Goal: Transaction & Acquisition: Purchase product/service

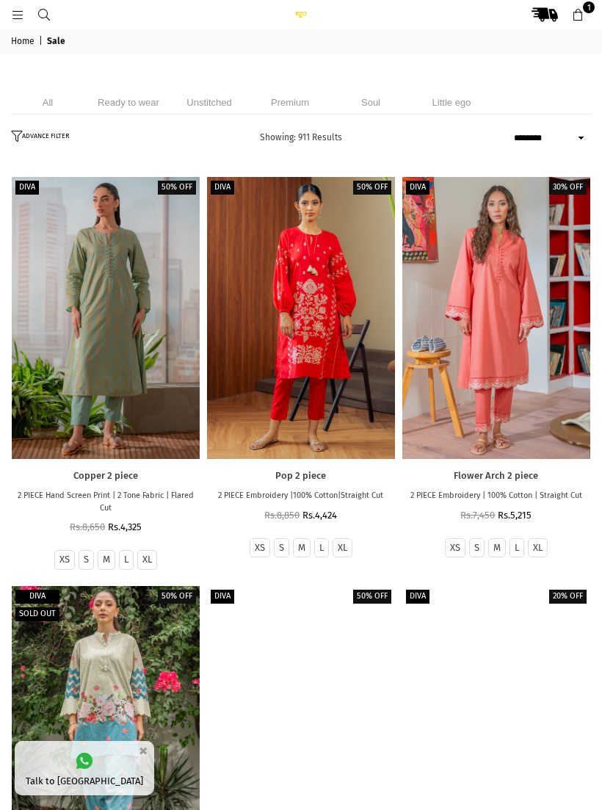
select select "******"
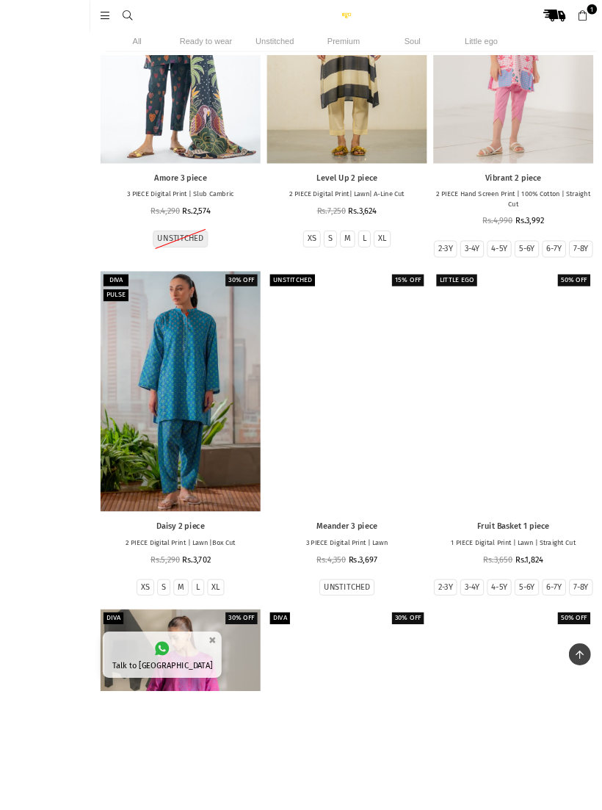
scroll to position [5598, 0]
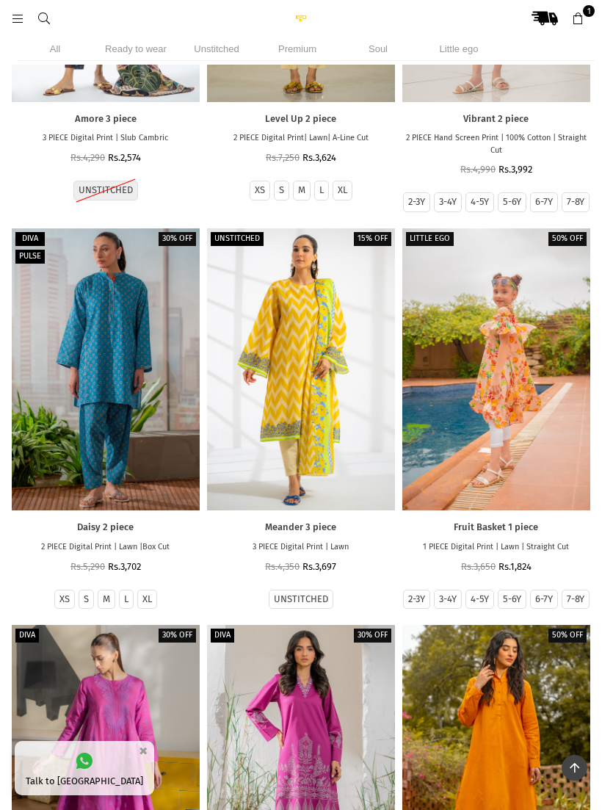
click at [112, 507] on div at bounding box center [106, 369] width 188 height 282
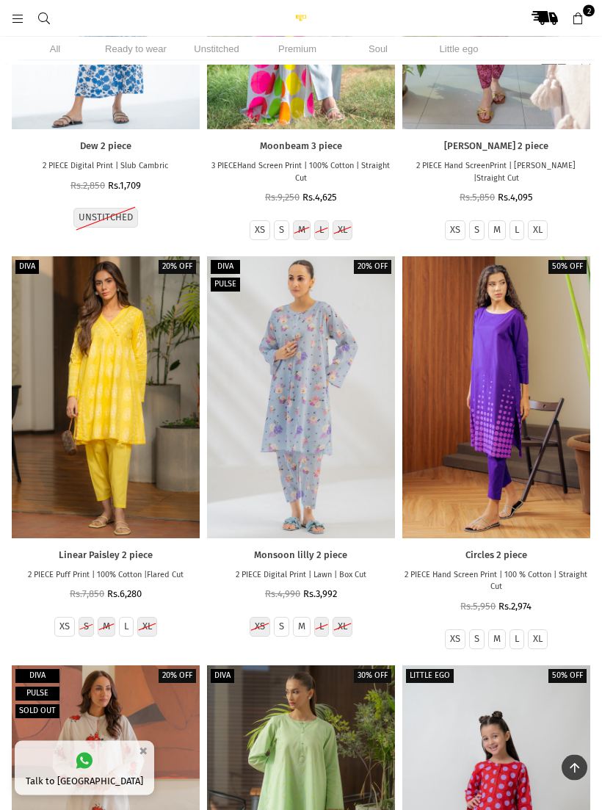
scroll to position [8803, 0]
click at [333, 538] on div at bounding box center [301, 397] width 188 height 282
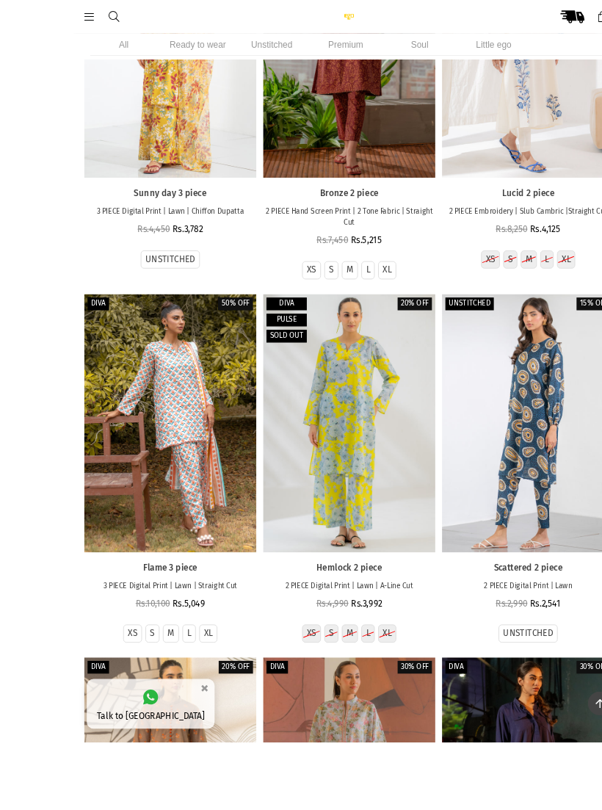
scroll to position [10829, 0]
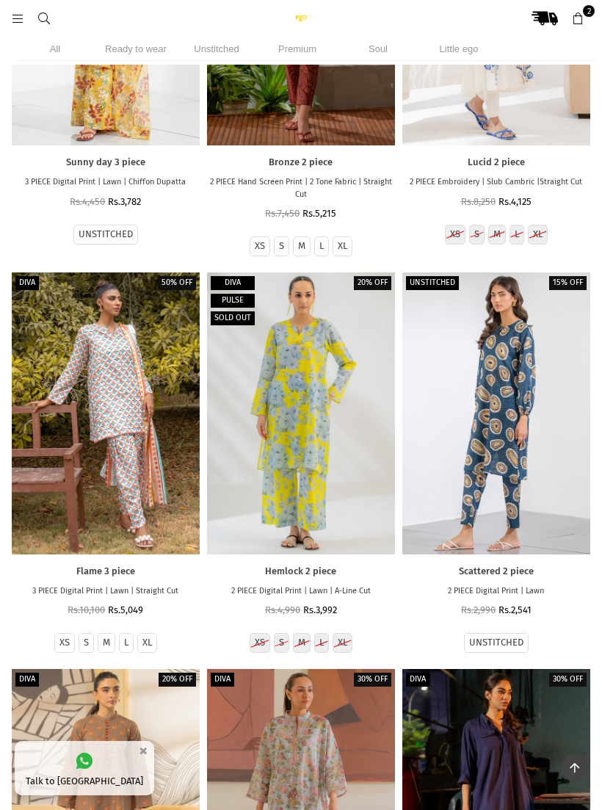
click at [149, 554] on div at bounding box center [106, 413] width 188 height 282
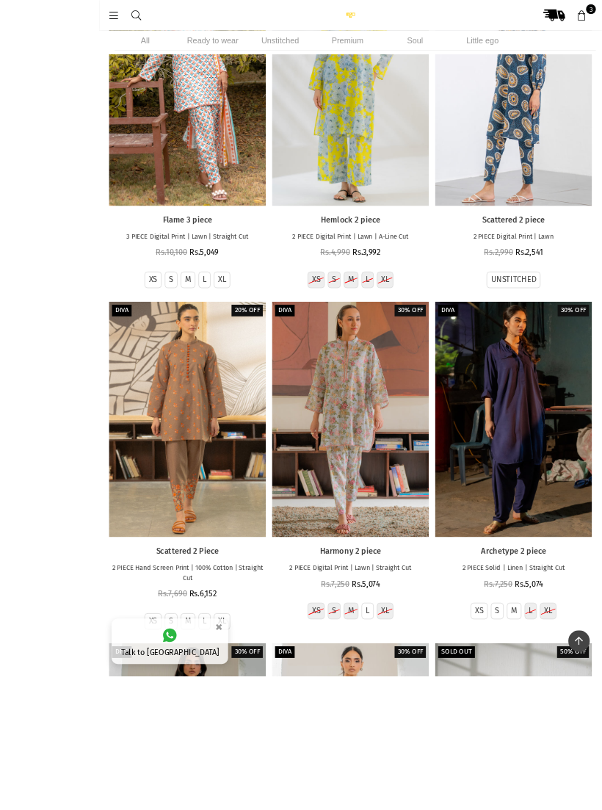
scroll to position [11323, 0]
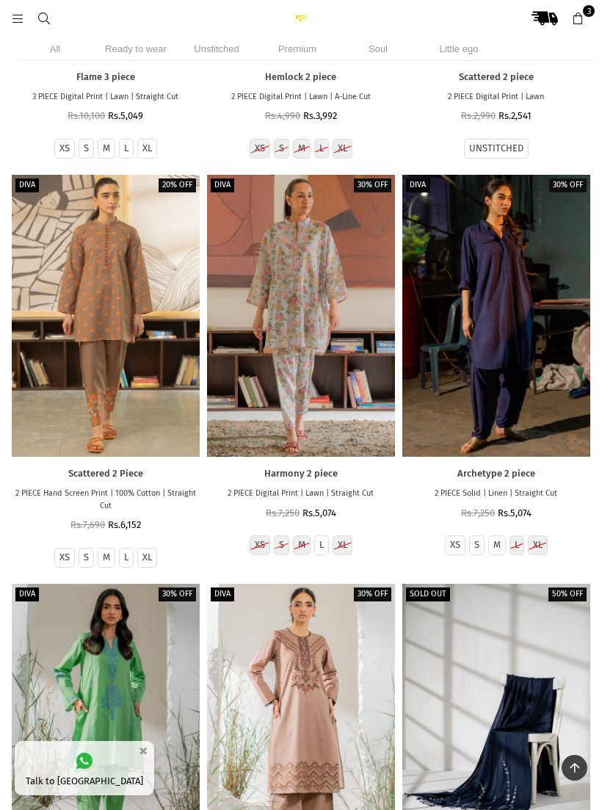
click at [324, 457] on div at bounding box center [301, 316] width 188 height 282
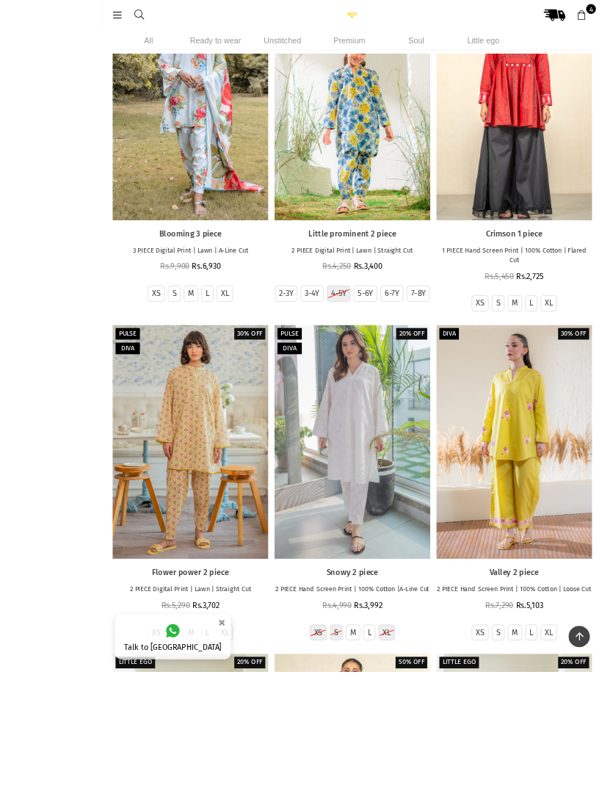
scroll to position [12873, 0]
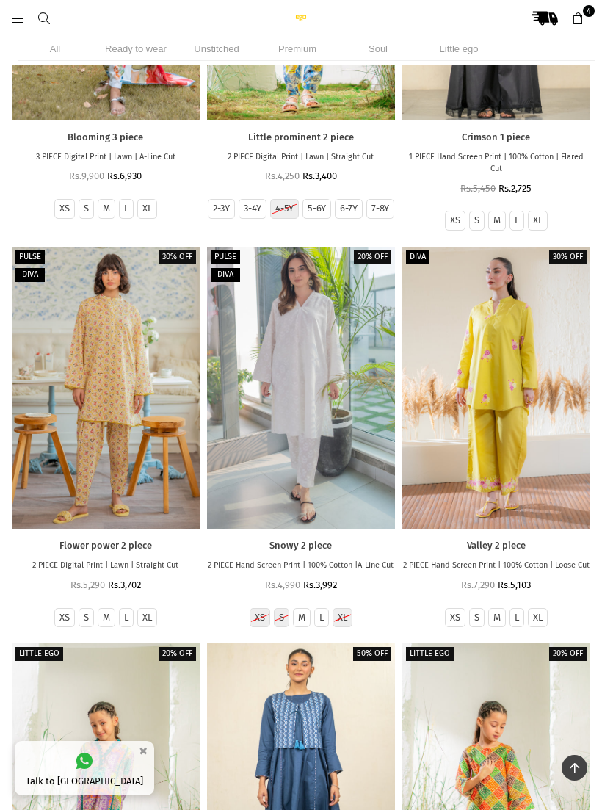
click at [138, 528] on div at bounding box center [106, 388] width 188 height 282
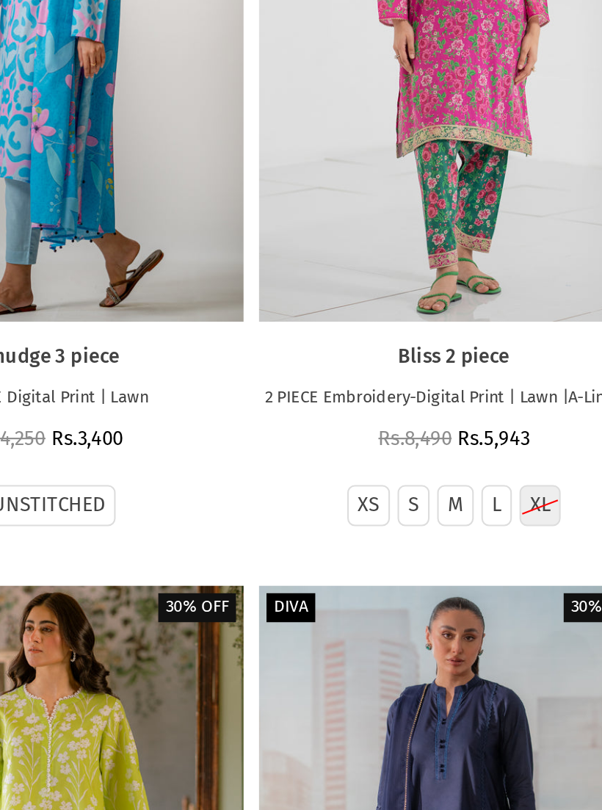
scroll to position [25453, 0]
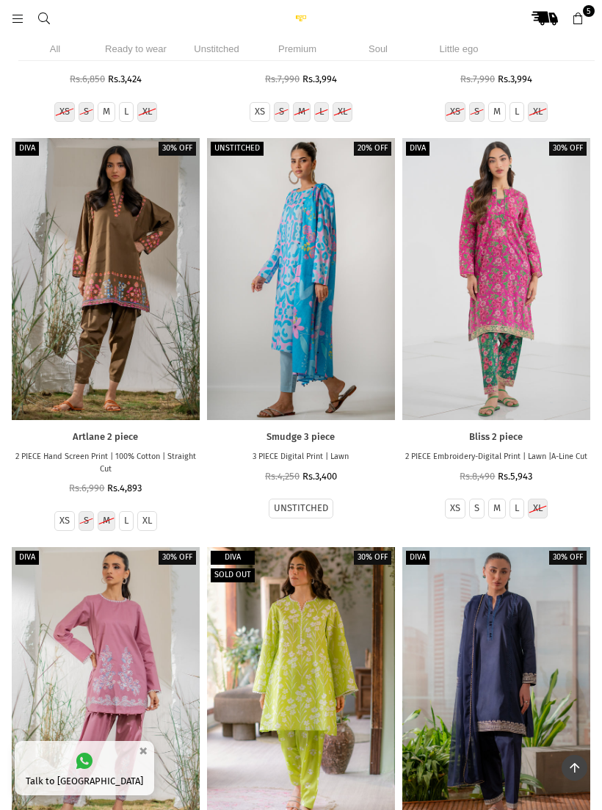
click at [517, 515] on label "L" at bounding box center [517, 508] width 4 height 12
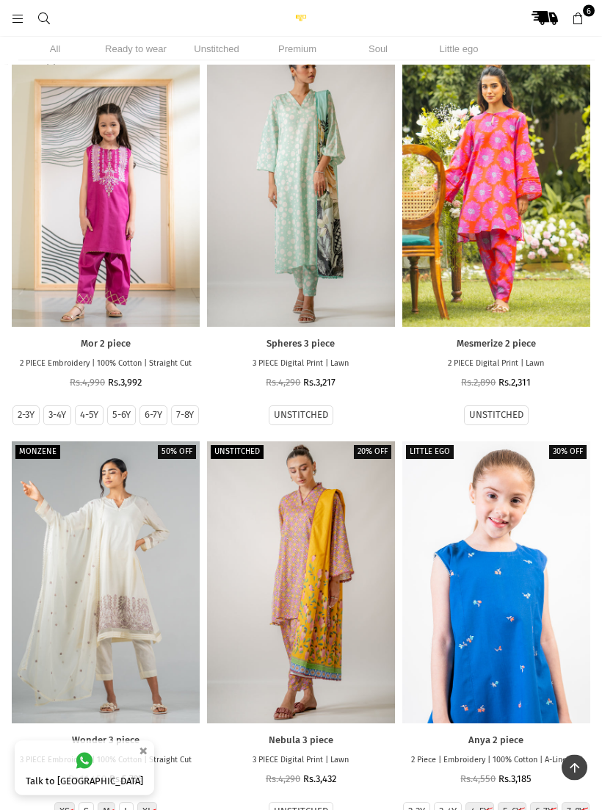
scroll to position [27983, 0]
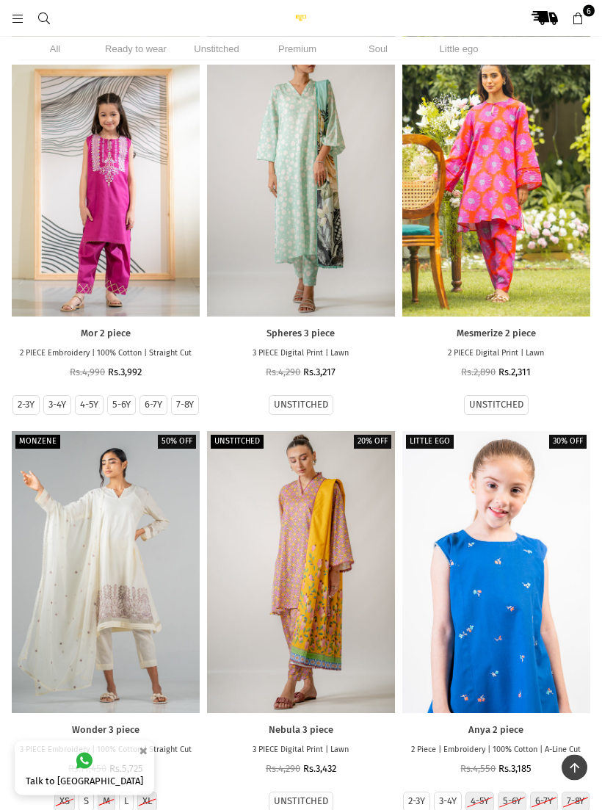
click at [364, 317] on div at bounding box center [301, 176] width 188 height 282
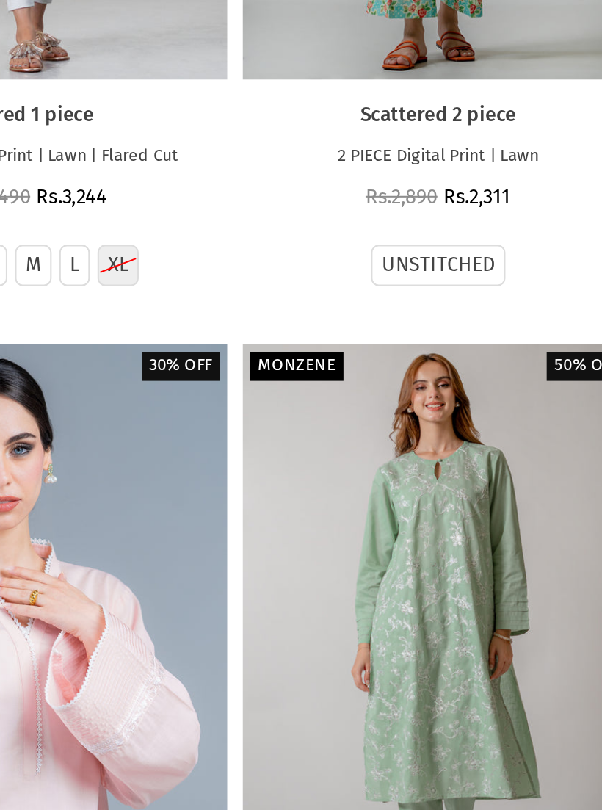
scroll to position [36461, 0]
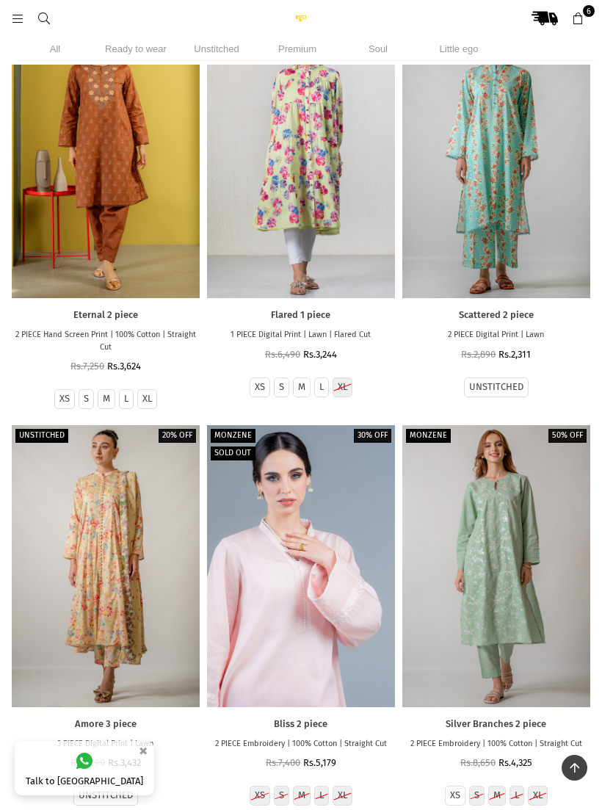
click at [515, 298] on div at bounding box center [496, 157] width 188 height 282
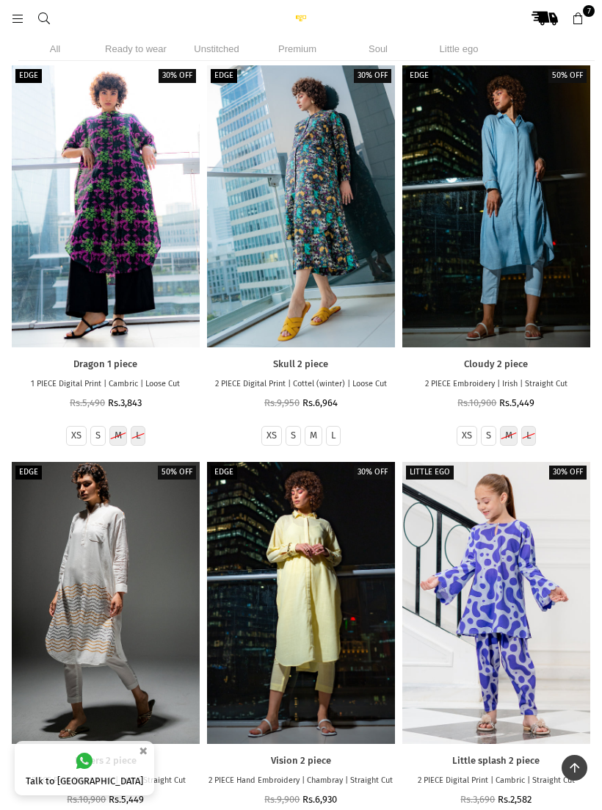
scroll to position [50636, 0]
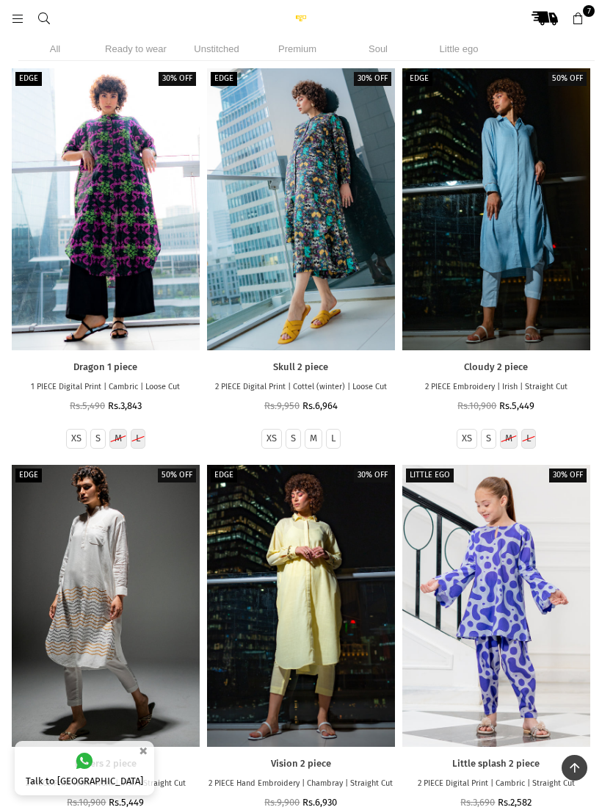
click at [133, 46] on li "Ready to wear" at bounding box center [135, 49] width 73 height 24
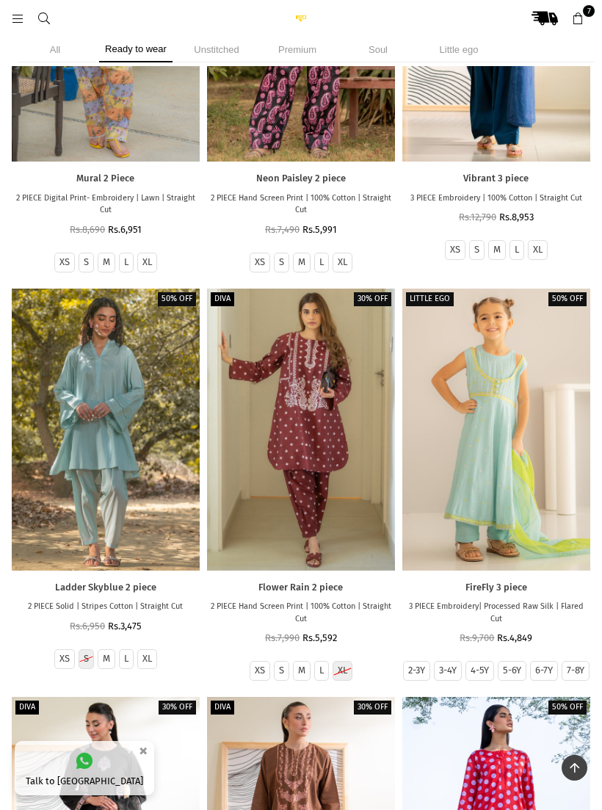
click at [26, 7] on div at bounding box center [38, 18] width 55 height 26
click at [21, 18] on icon at bounding box center [17, 18] width 13 height 13
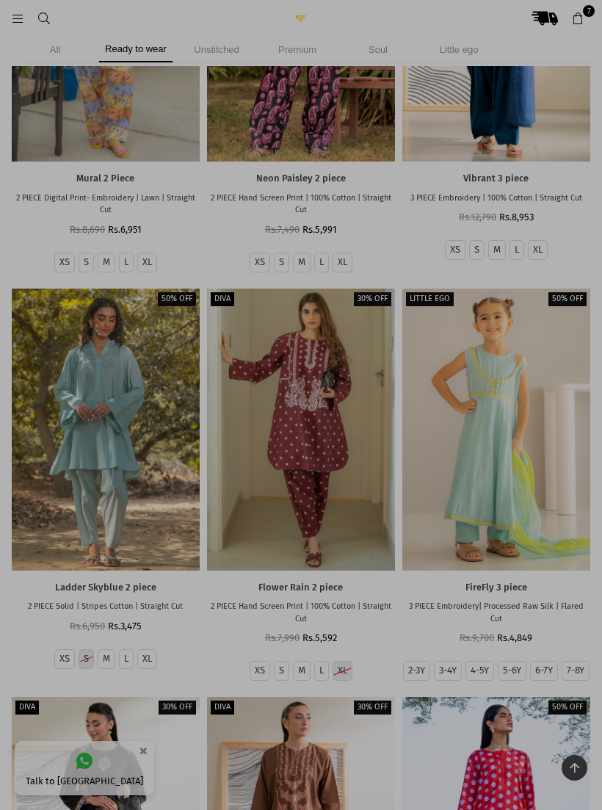
click at [26, 14] on div at bounding box center [301, 405] width 602 height 810
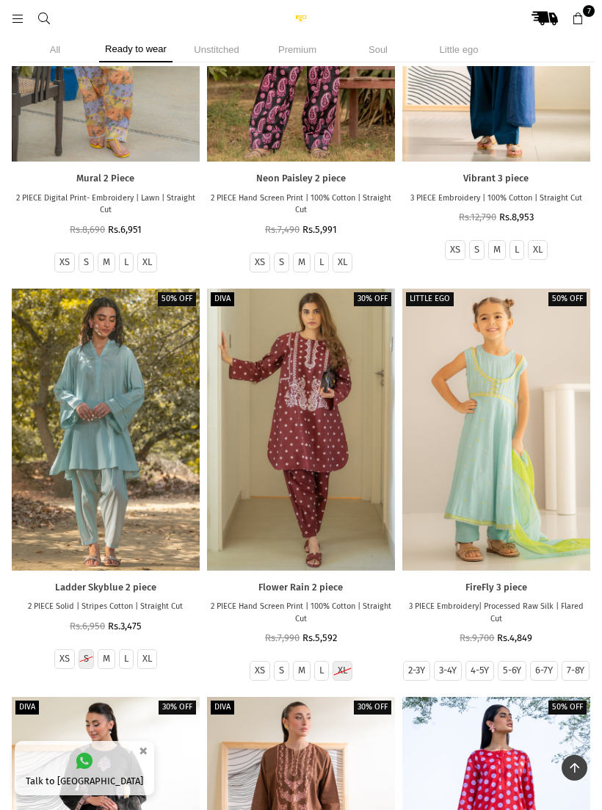
click at [21, 15] on icon at bounding box center [17, 18] width 13 height 13
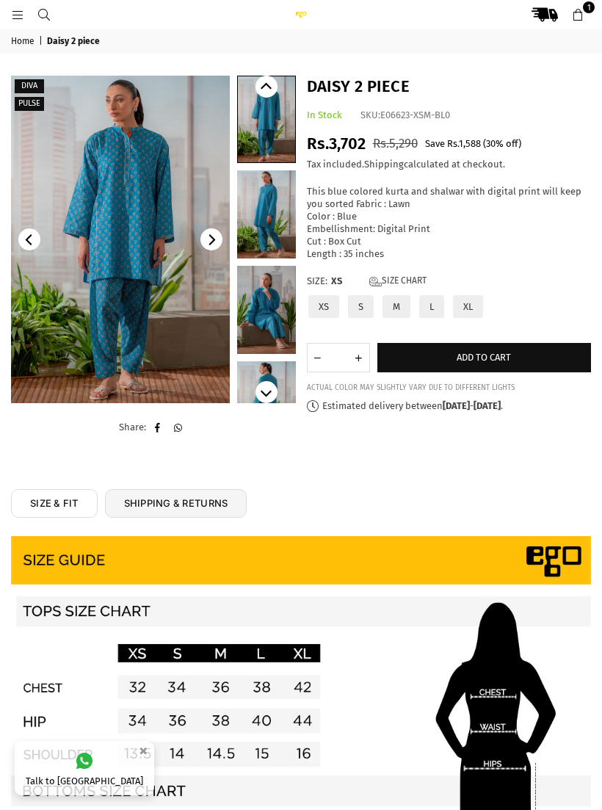
click at [180, 345] on img at bounding box center [120, 239] width 219 height 327
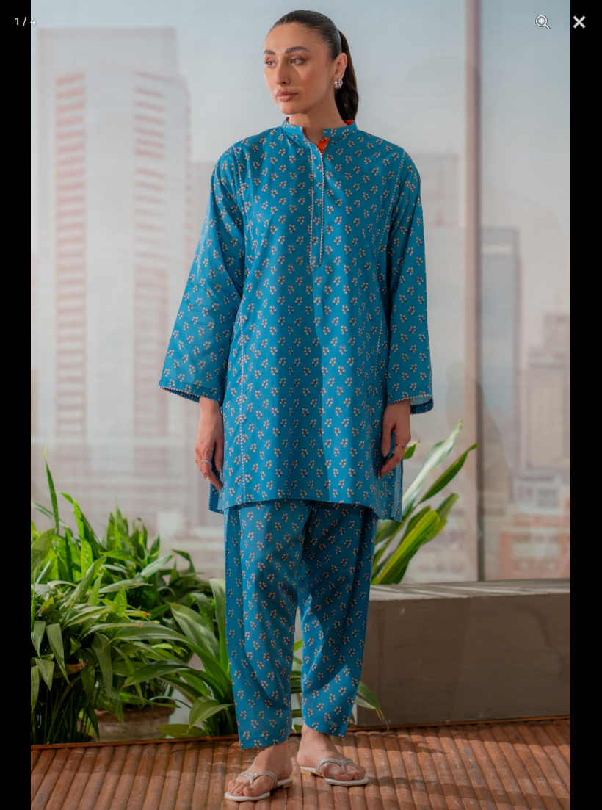
click at [584, 26] on button "Close" at bounding box center [579, 22] width 37 height 44
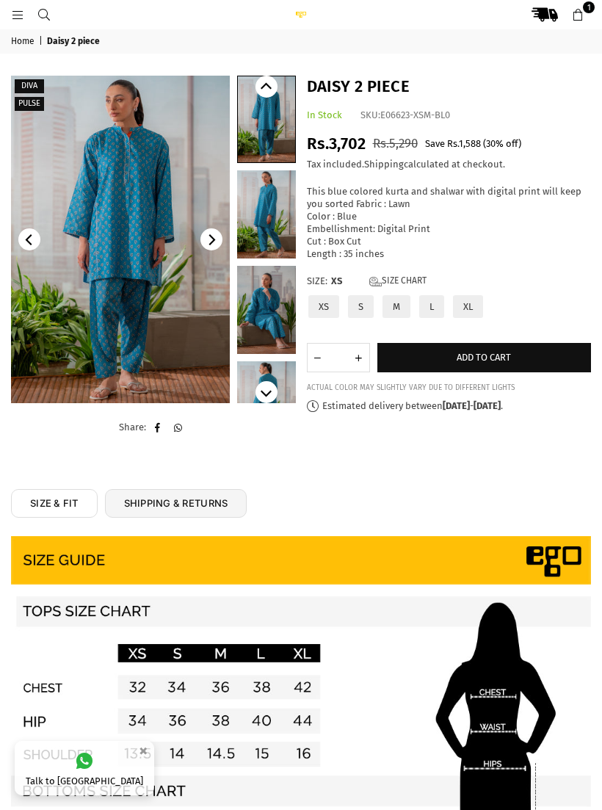
click at [409, 275] on link "Size Chart" at bounding box center [397, 281] width 57 height 12
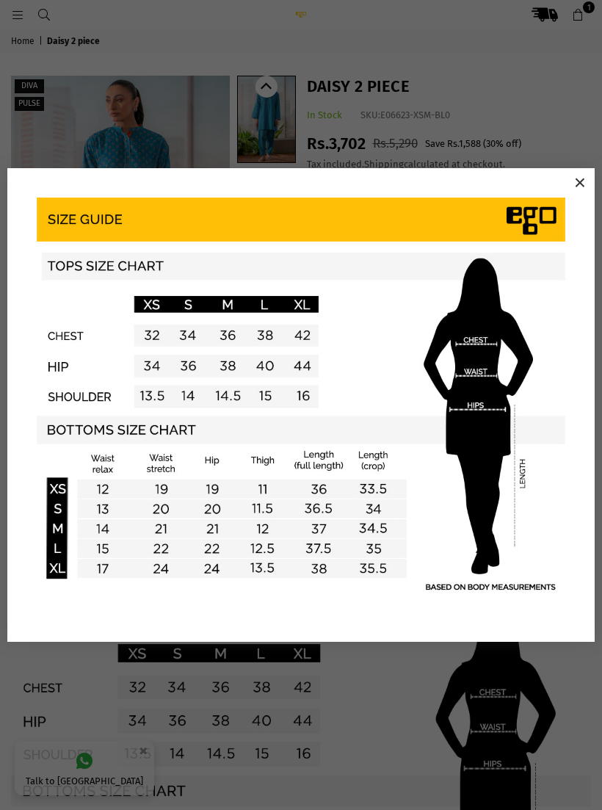
click at [584, 174] on button "×" at bounding box center [580, 183] width 22 height 22
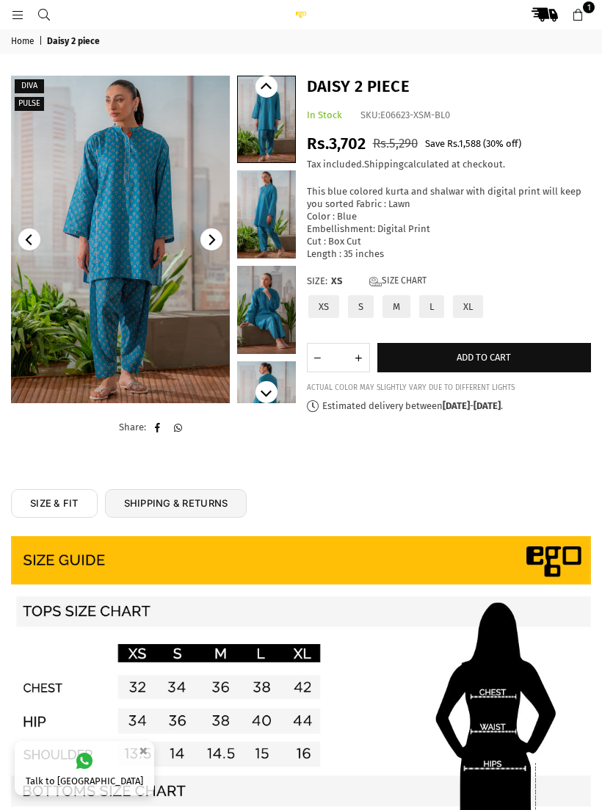
click at [405, 263] on div "Daisy 2 piece In Stock SKU: E06623-XSM-BL0 Regular price Rs.3,702 Rs.5,290 | Sa…" at bounding box center [449, 244] width 296 height 337
click at [409, 275] on link "Size Chart" at bounding box center [397, 281] width 57 height 12
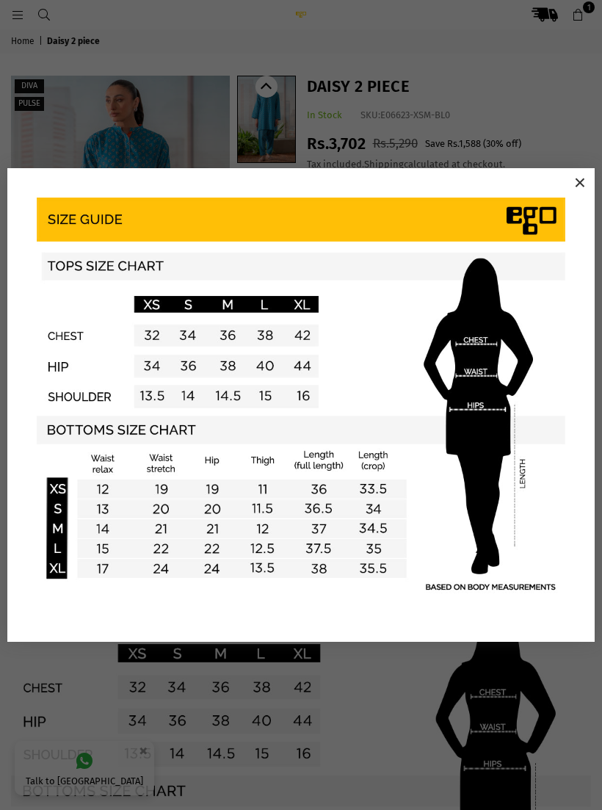
click at [585, 182] on button "×" at bounding box center [580, 183] width 22 height 22
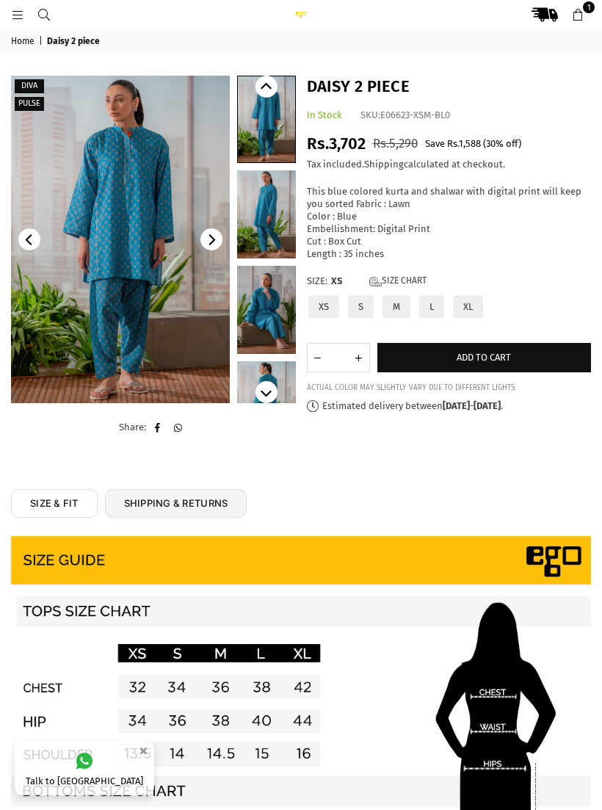
click at [401, 294] on label "M" at bounding box center [396, 307] width 31 height 26
click at [491, 343] on button "Add to cart" at bounding box center [484, 357] width 214 height 29
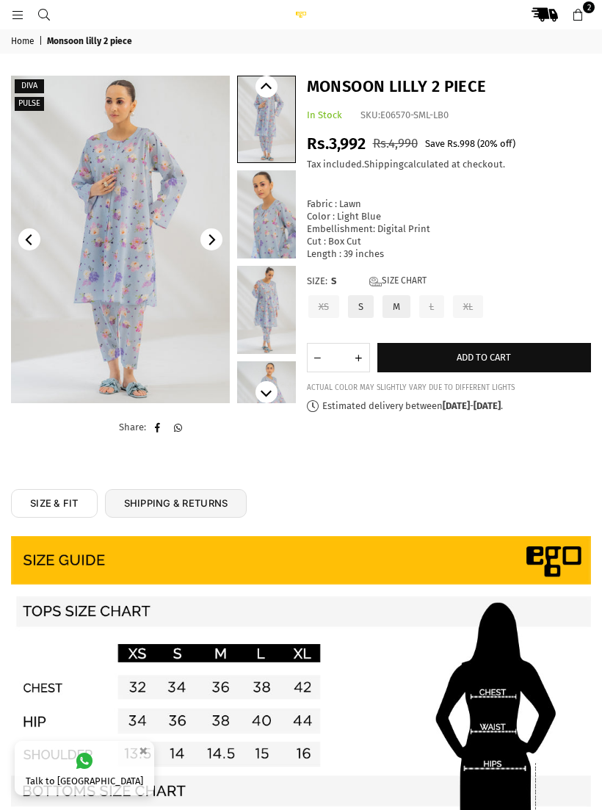
click at [161, 341] on img at bounding box center [120, 239] width 219 height 327
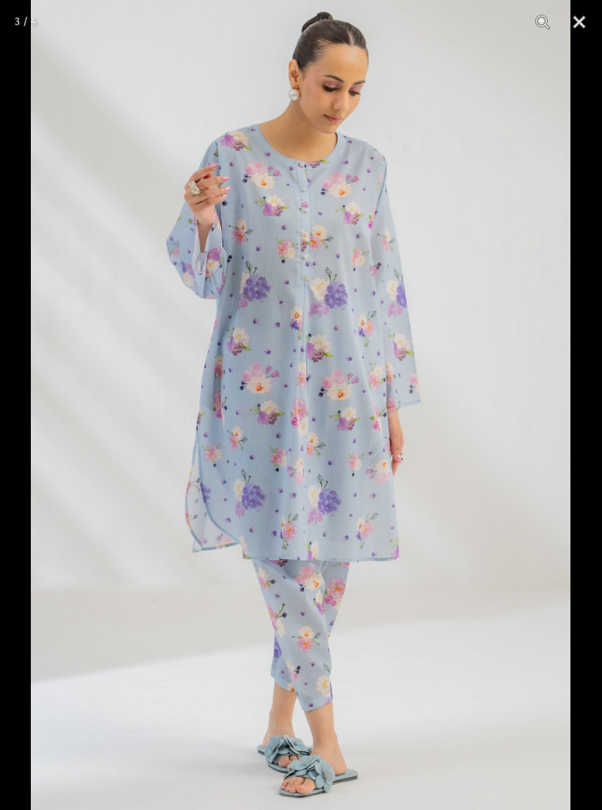
click at [584, 25] on button "Close" at bounding box center [579, 22] width 37 height 44
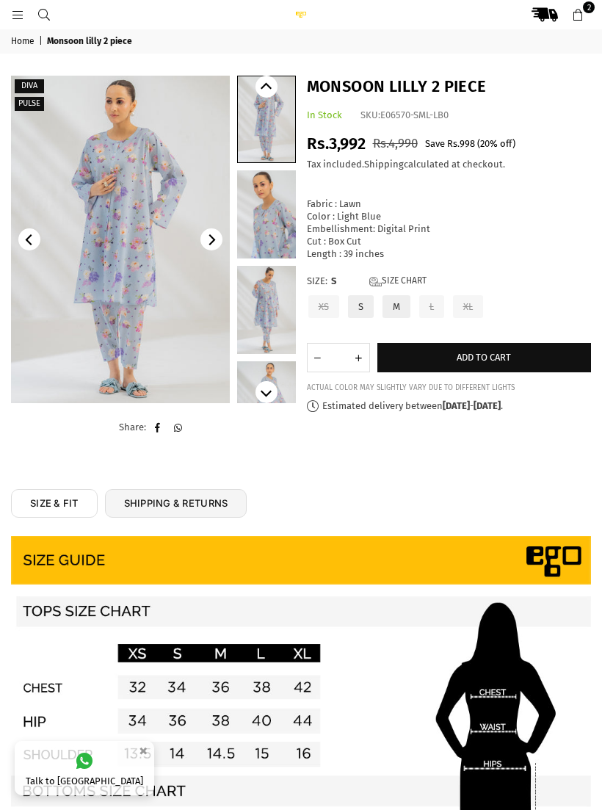
click at [392, 275] on link "Size Chart" at bounding box center [397, 281] width 57 height 12
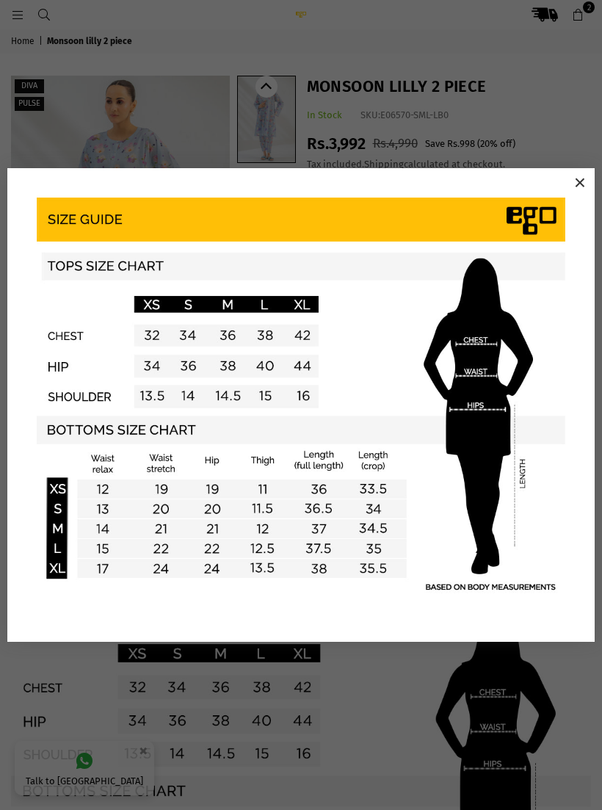
click at [585, 173] on button "×" at bounding box center [580, 183] width 22 height 22
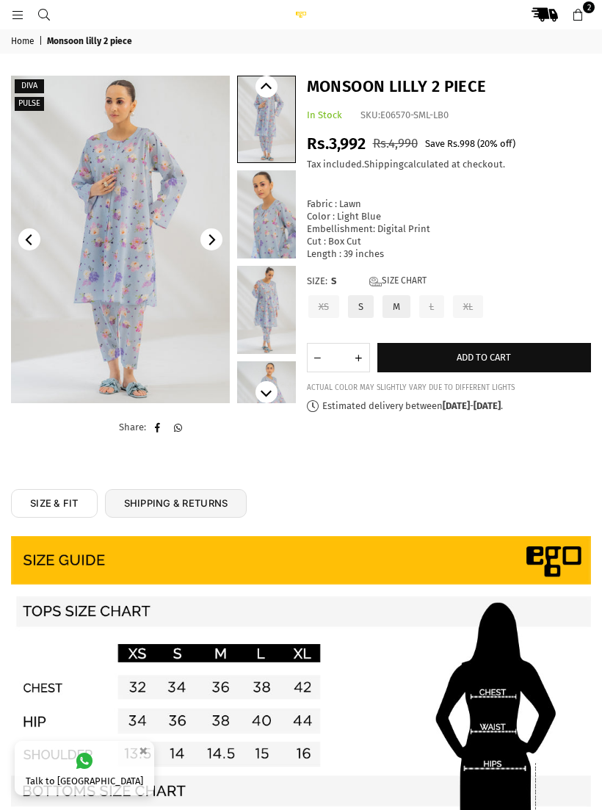
click at [403, 294] on label "M" at bounding box center [396, 307] width 31 height 26
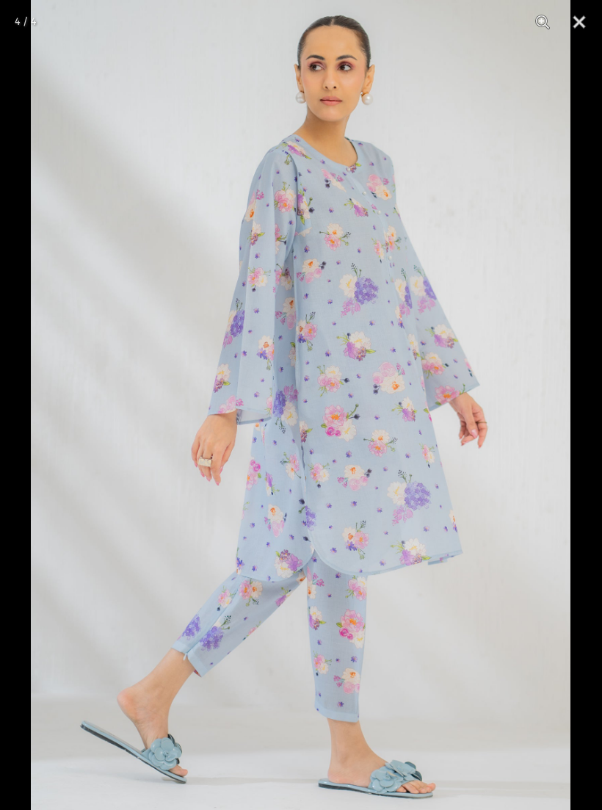
click at [581, 17] on button "Close" at bounding box center [579, 22] width 37 height 44
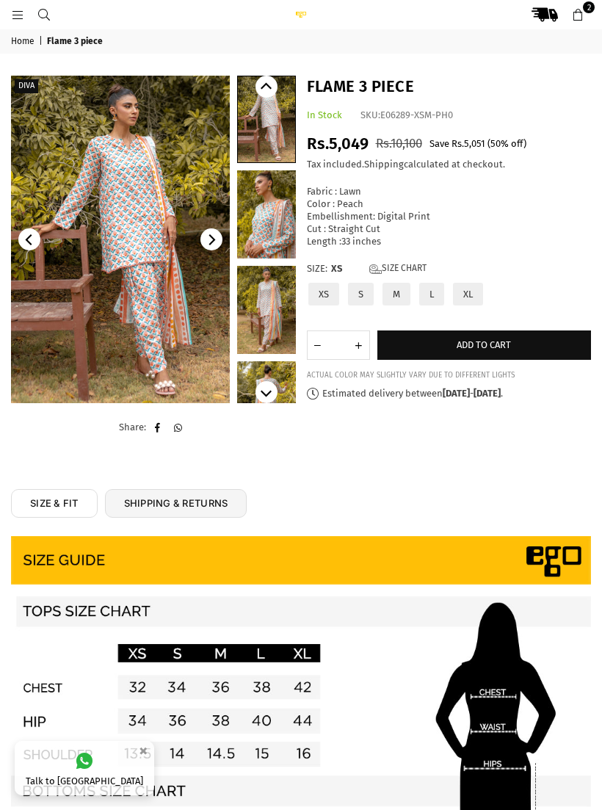
click at [179, 335] on img at bounding box center [120, 239] width 219 height 327
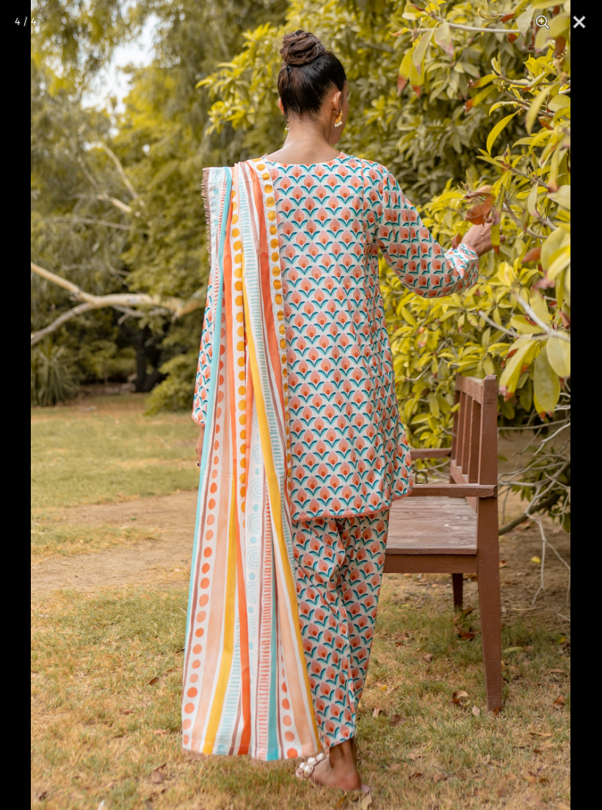
click at [584, 15] on button "Close" at bounding box center [579, 22] width 37 height 44
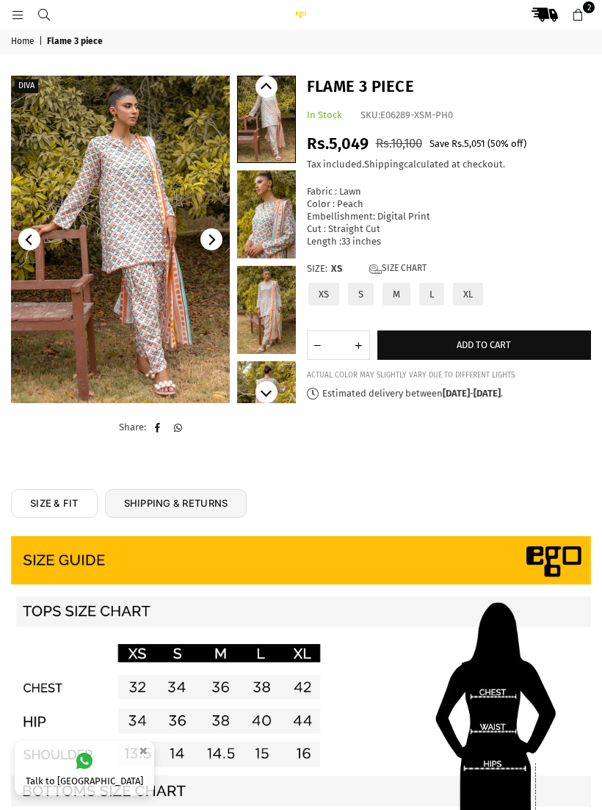
click at [407, 252] on div "Flame 3 piece In Stock SKU: E06289-XSM-PH0 Regular price Rs.5,049 Rs.10,100 | S…" at bounding box center [449, 238] width 296 height 324
click at [402, 265] on link "Size Chart" at bounding box center [397, 269] width 57 height 12
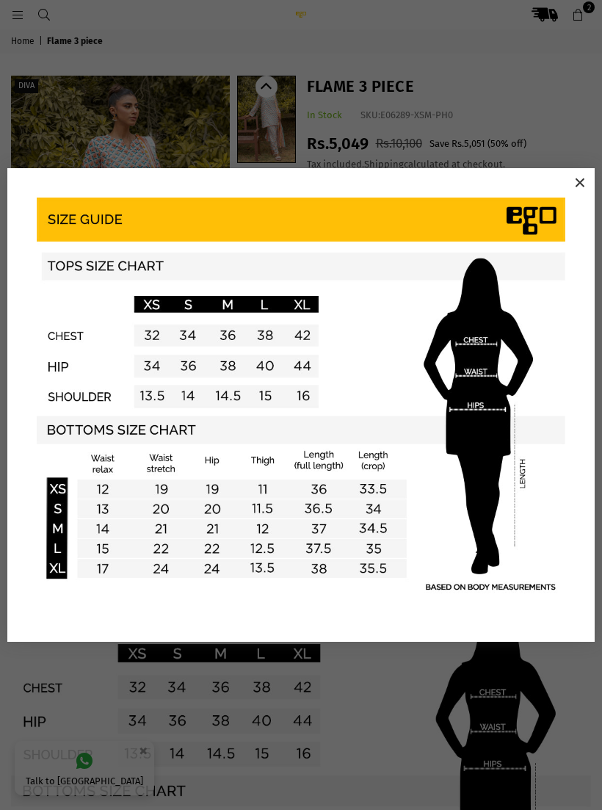
click at [584, 181] on button "×" at bounding box center [580, 183] width 22 height 22
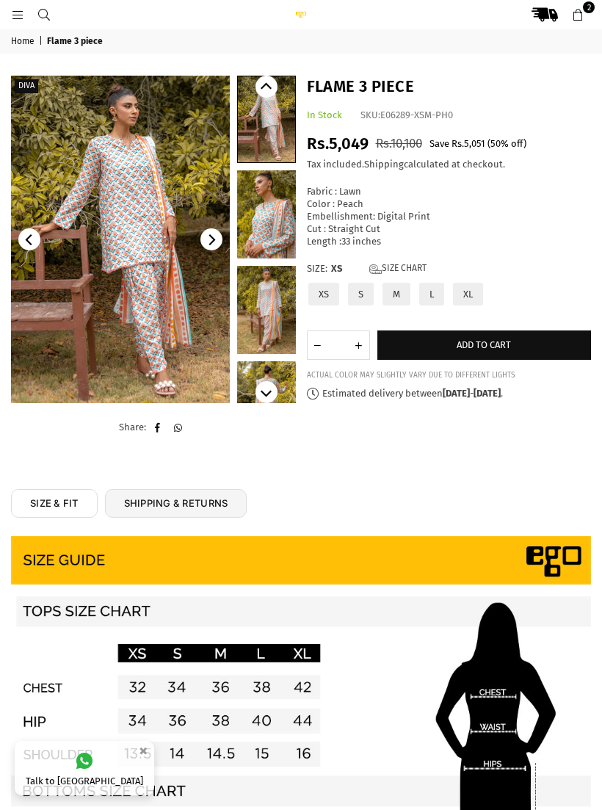
click at [471, 288] on label "XL" at bounding box center [467, 294] width 33 height 26
click at [467, 339] on span "Add to cart" at bounding box center [484, 344] width 54 height 11
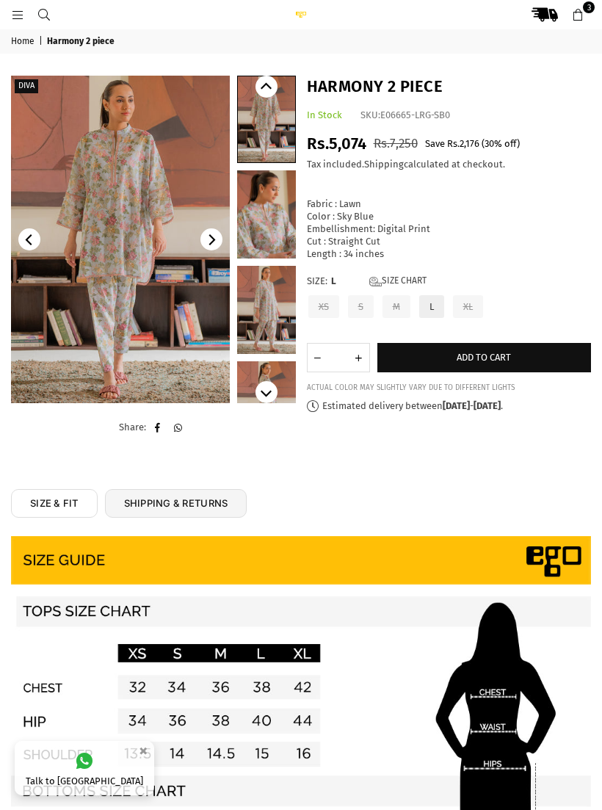
click at [395, 275] on link "Size Chart" at bounding box center [397, 281] width 57 height 12
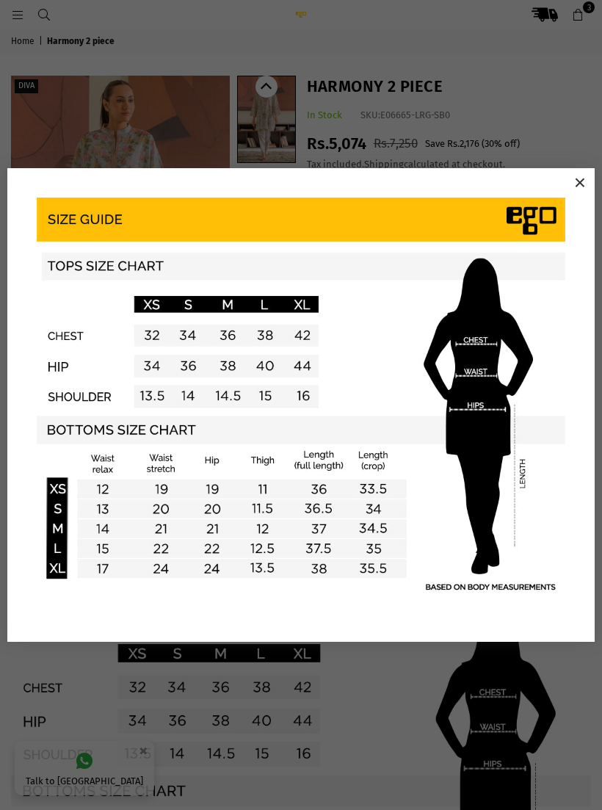
click at [448, 96] on div "× Loading..." at bounding box center [301, 405] width 602 height 810
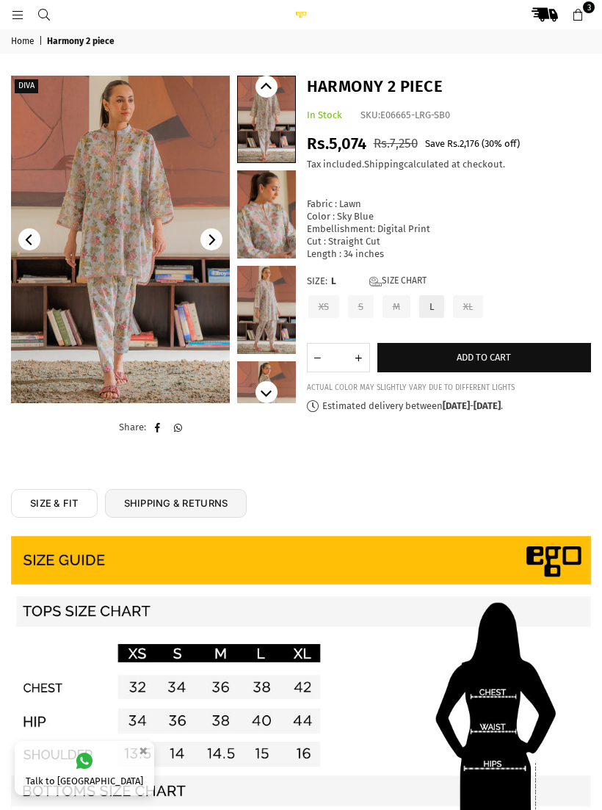
click at [404, 275] on link "Size Chart" at bounding box center [397, 281] width 57 height 12
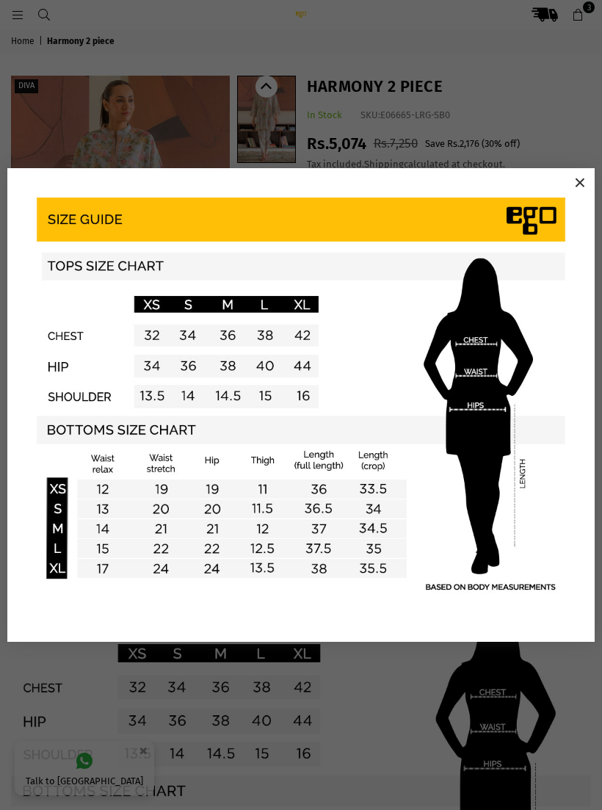
click at [595, 176] on div "×" at bounding box center [300, 404] width 593 height 473
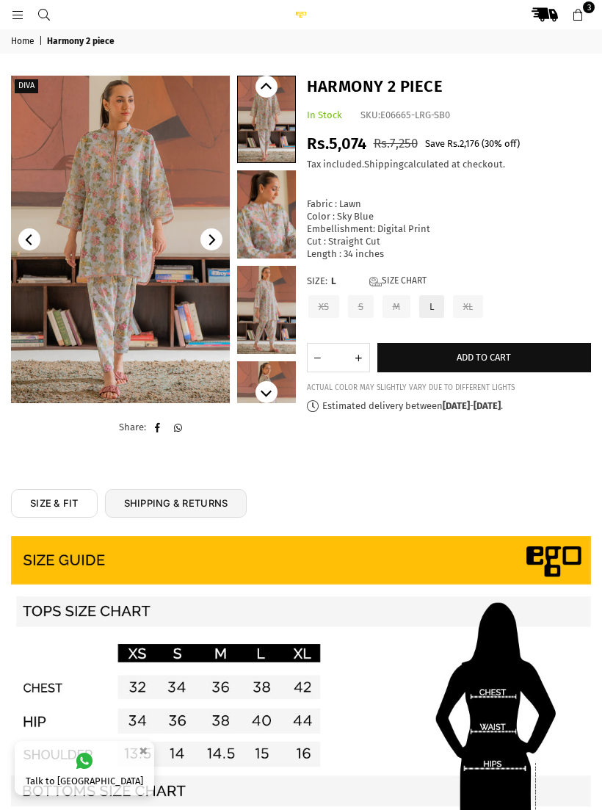
click at [489, 352] on span "Add to cart" at bounding box center [484, 357] width 54 height 11
click at [470, 357] on button "Add to cart" at bounding box center [484, 357] width 214 height 29
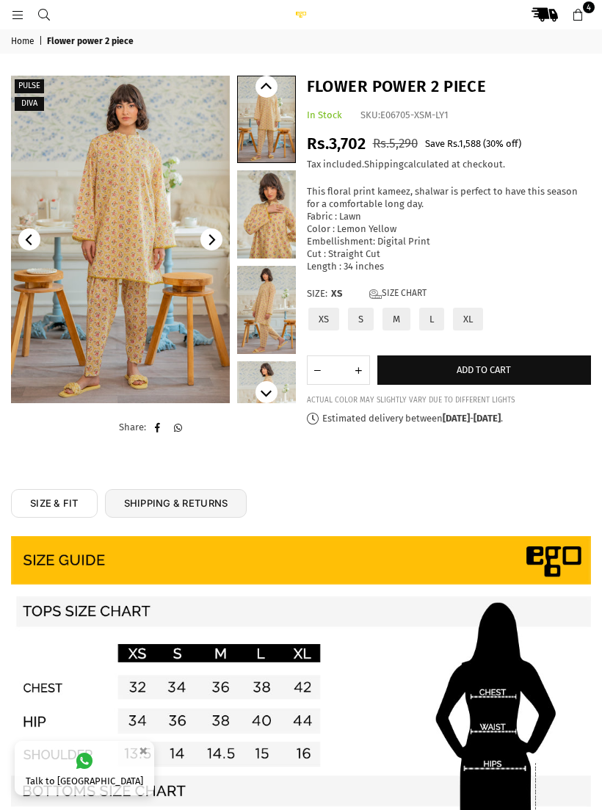
click at [435, 309] on label "L" at bounding box center [432, 319] width 28 height 26
click at [471, 364] on span "Add to cart" at bounding box center [484, 369] width 54 height 11
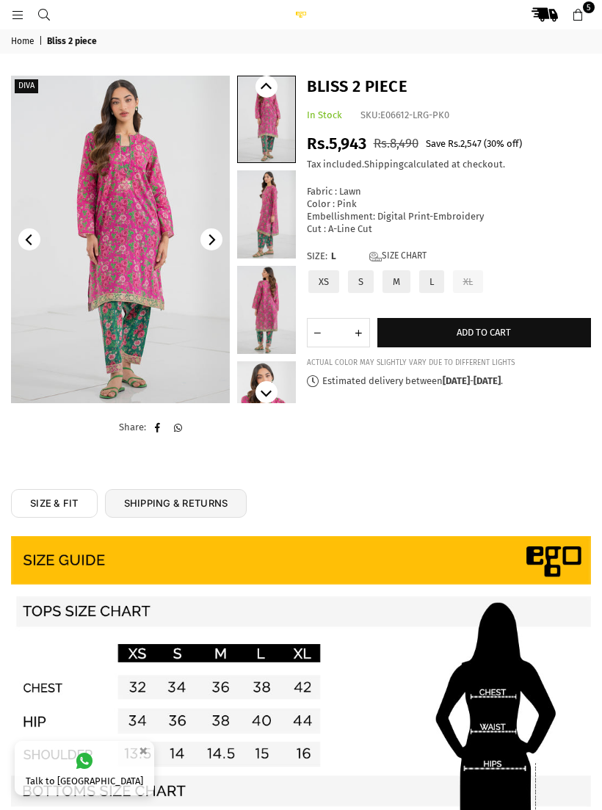
click at [403, 250] on link "Size Chart" at bounding box center [397, 256] width 57 height 12
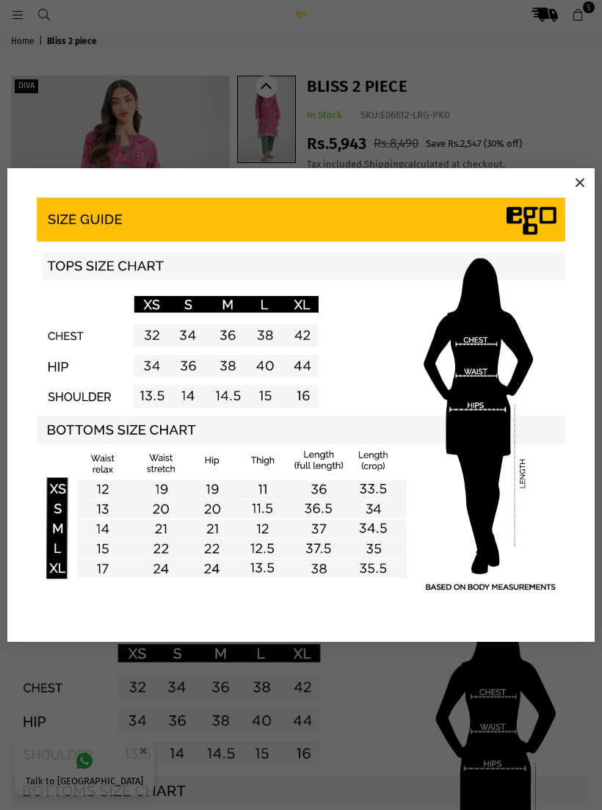
click at [578, 180] on button "×" at bounding box center [580, 183] width 22 height 22
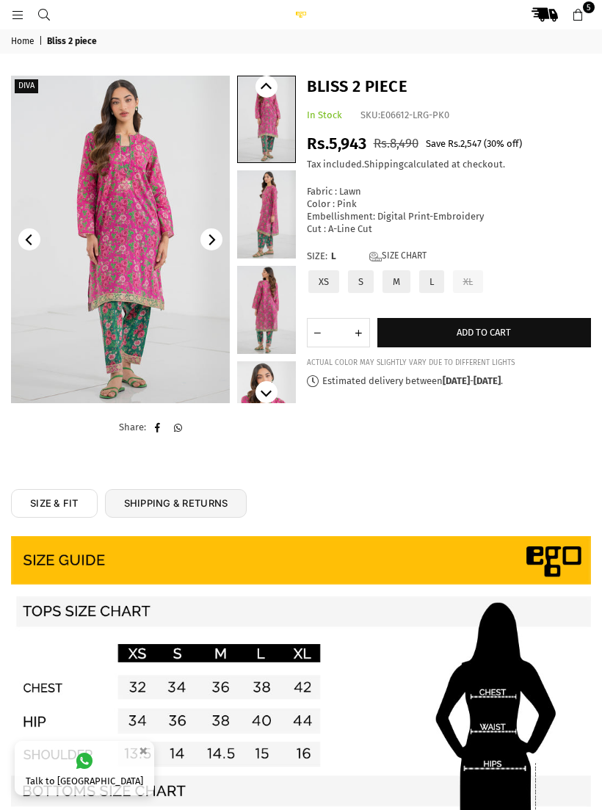
click at [482, 327] on span "Add to cart" at bounding box center [484, 332] width 54 height 11
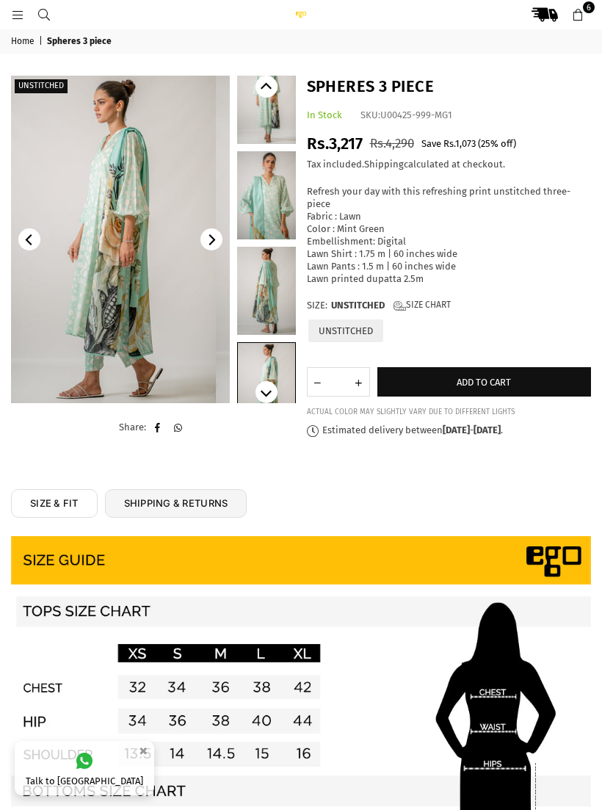
click at [147, 263] on img at bounding box center [106, 239] width 219 height 327
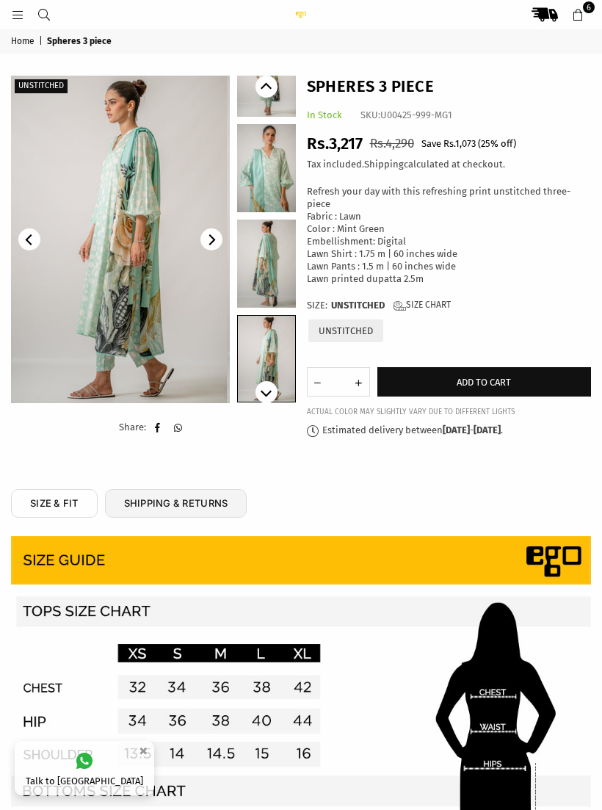
scroll to position [54, 0]
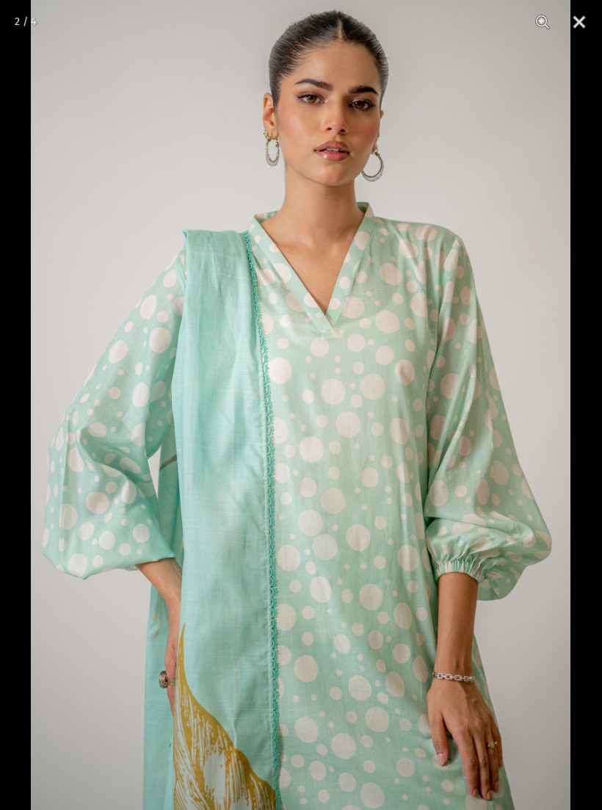
click at [583, 25] on button "Close" at bounding box center [579, 22] width 37 height 44
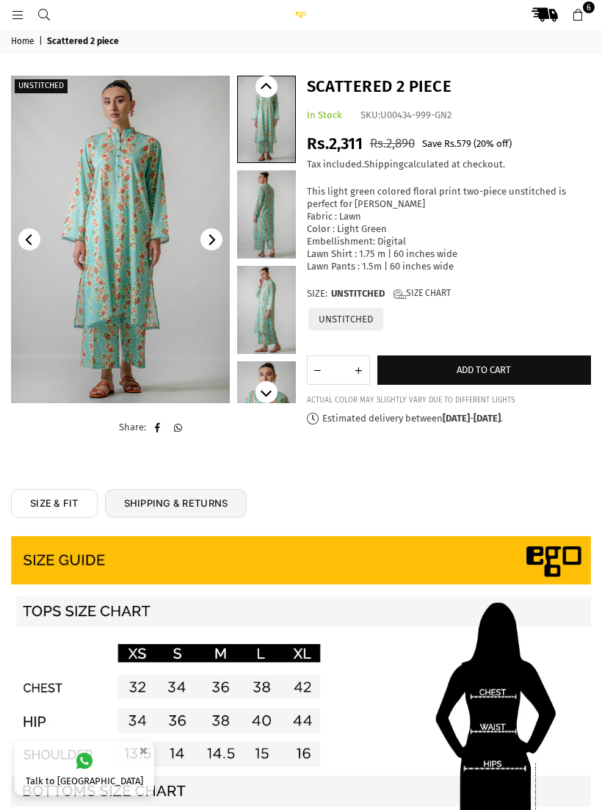
click at [488, 365] on span "Add to cart" at bounding box center [484, 369] width 54 height 11
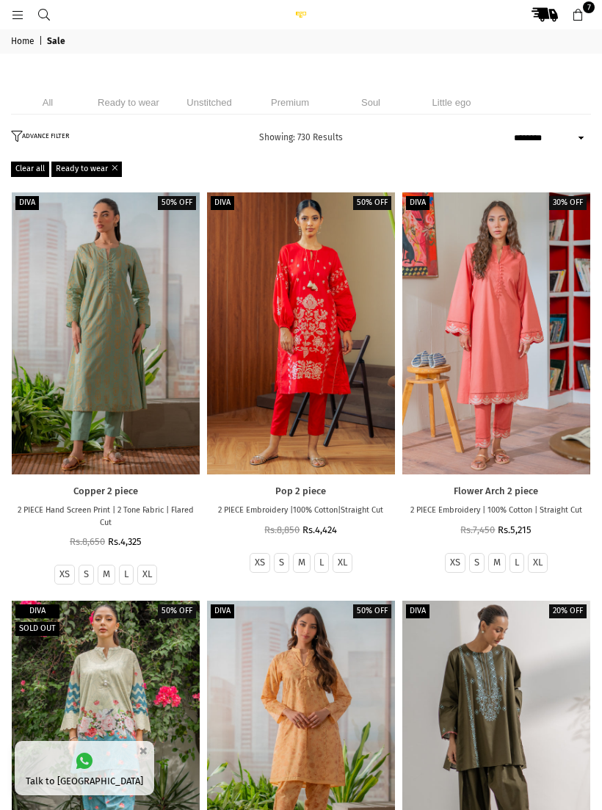
select select "******"
click at [130, 105] on li "Ready to wear" at bounding box center [128, 102] width 73 height 24
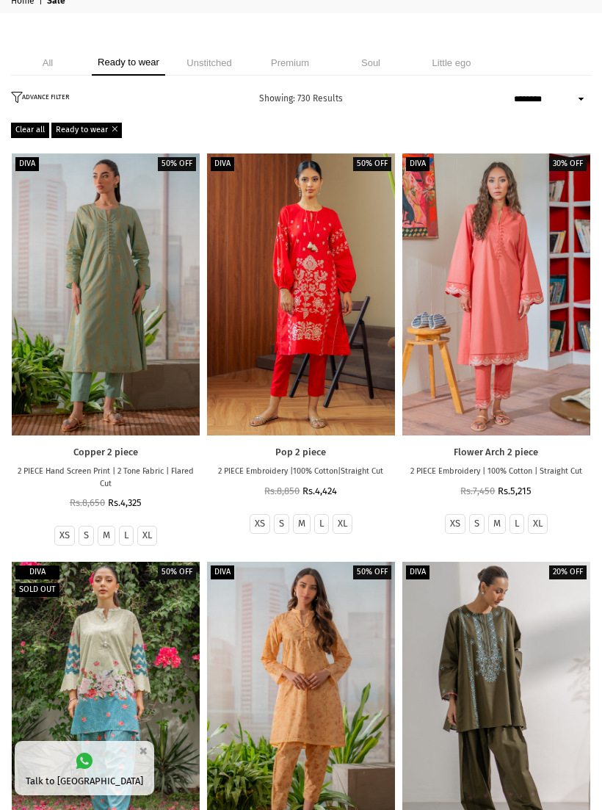
scroll to position [39, 0]
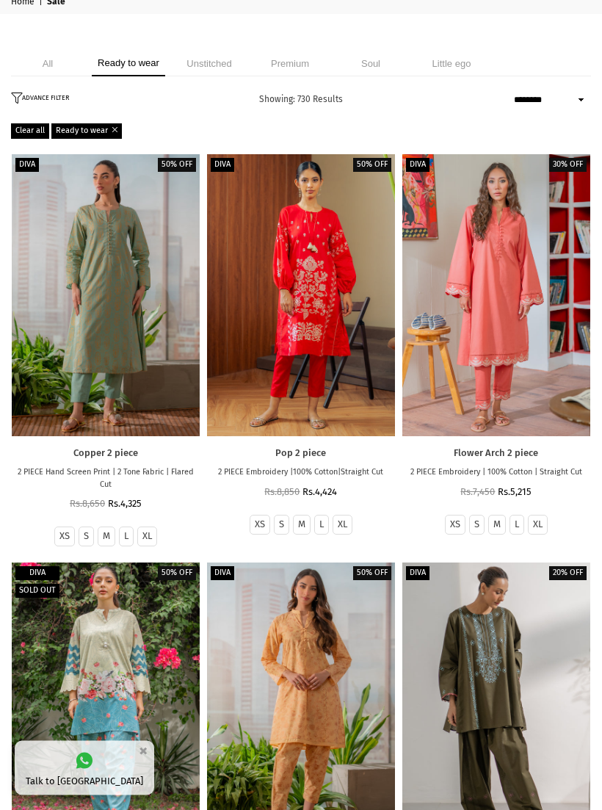
click at [15, 94] on icon "button" at bounding box center [16, 98] width 11 height 11
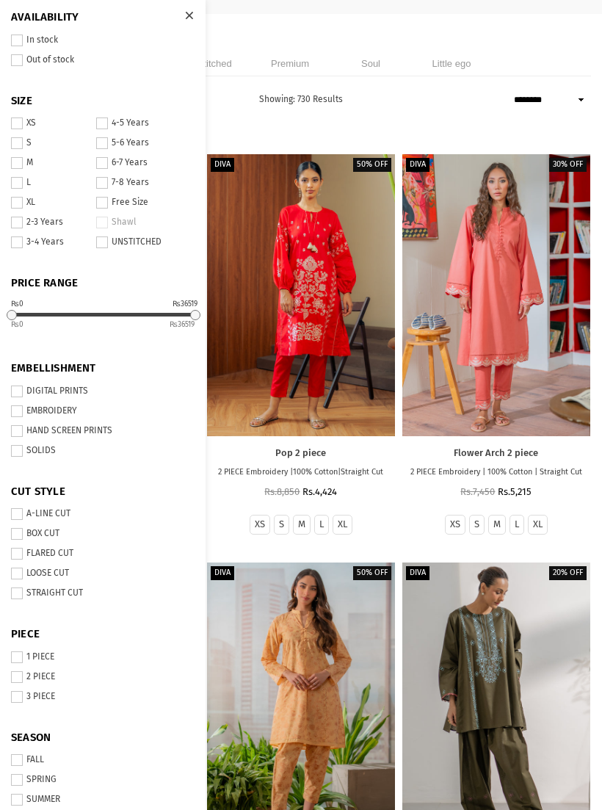
click at [24, 183] on label "L" at bounding box center [49, 184] width 76 height 12
click at [37, 200] on label "XL" at bounding box center [49, 203] width 76 height 12
click at [28, 203] on label "XL" at bounding box center [49, 203] width 76 height 12
click at [46, 198] on label "XL" at bounding box center [49, 203] width 76 height 12
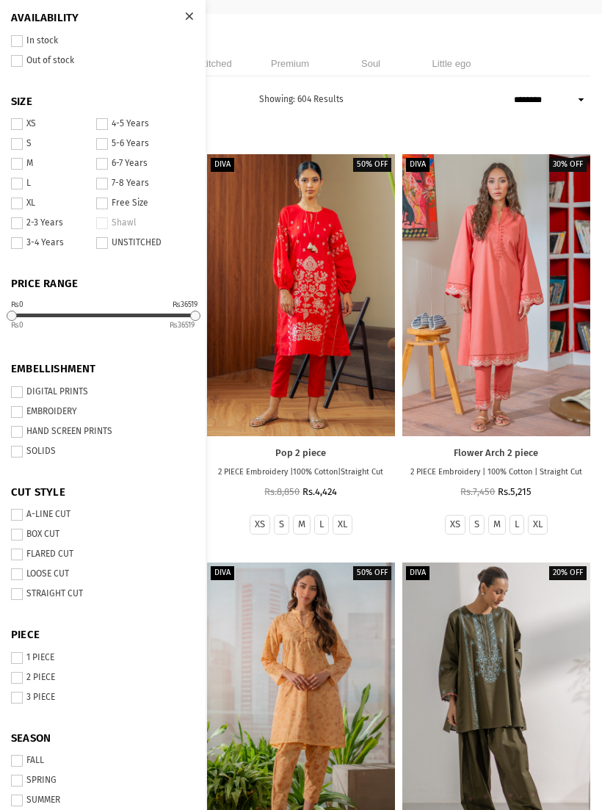
click at [188, 9] on div at bounding box center [189, 17] width 26 height 26
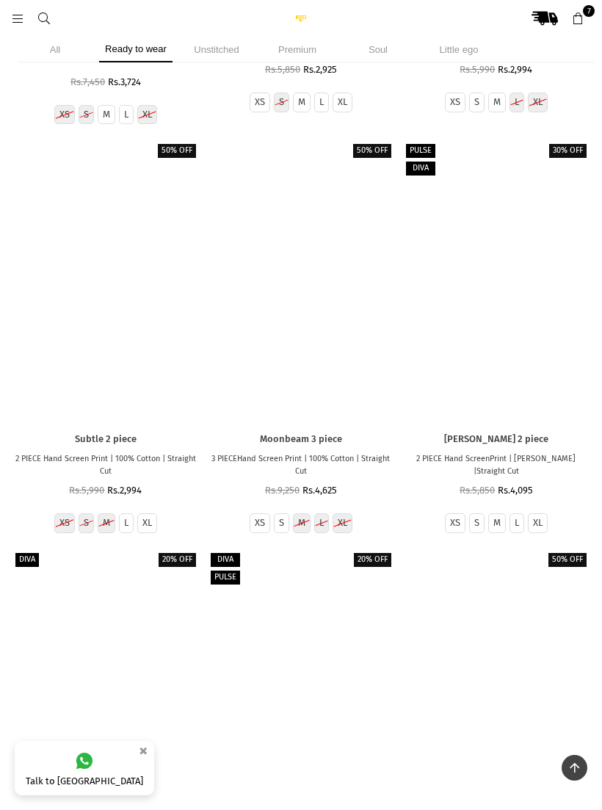
scroll to position [6912, 0]
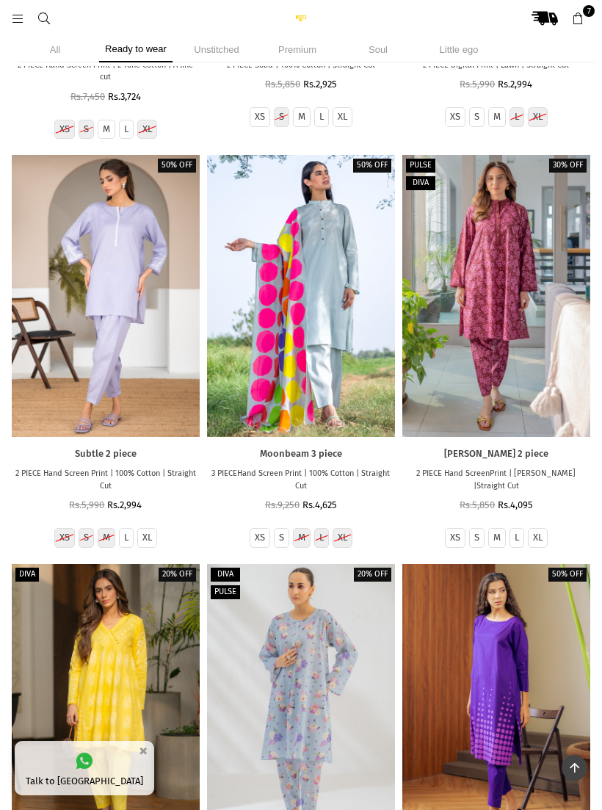
click at [487, 298] on div at bounding box center [496, 296] width 188 height 282
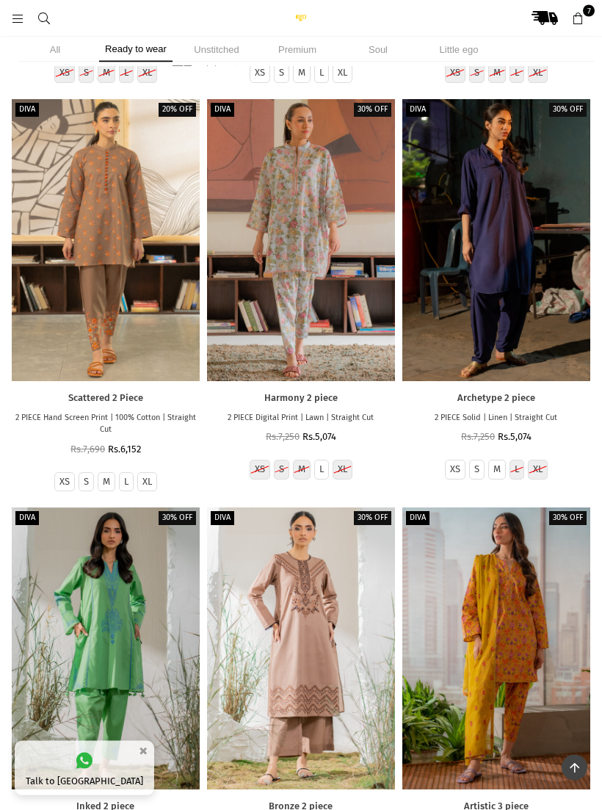
scroll to position [9408, 0]
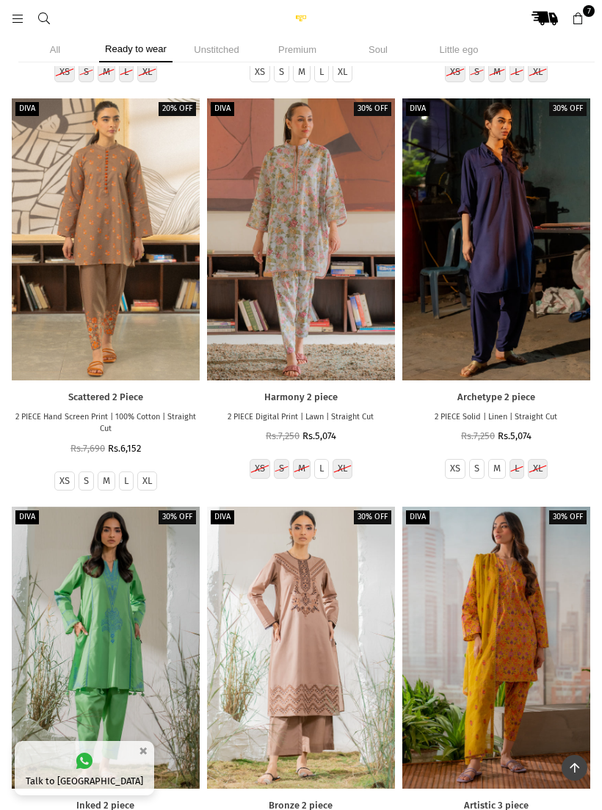
click at [594, 1] on header "Ego .st0 { fill: #000000; } 7" at bounding box center [301, 18] width 602 height 37
click at [592, 11] on span "7" at bounding box center [589, 11] width 12 height 12
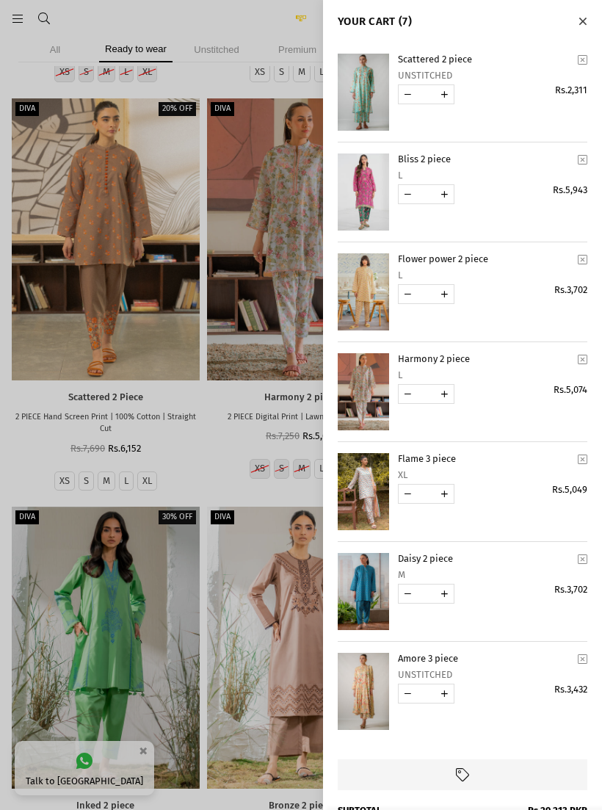
click at [586, 15] on button "Close" at bounding box center [582, 20] width 17 height 19
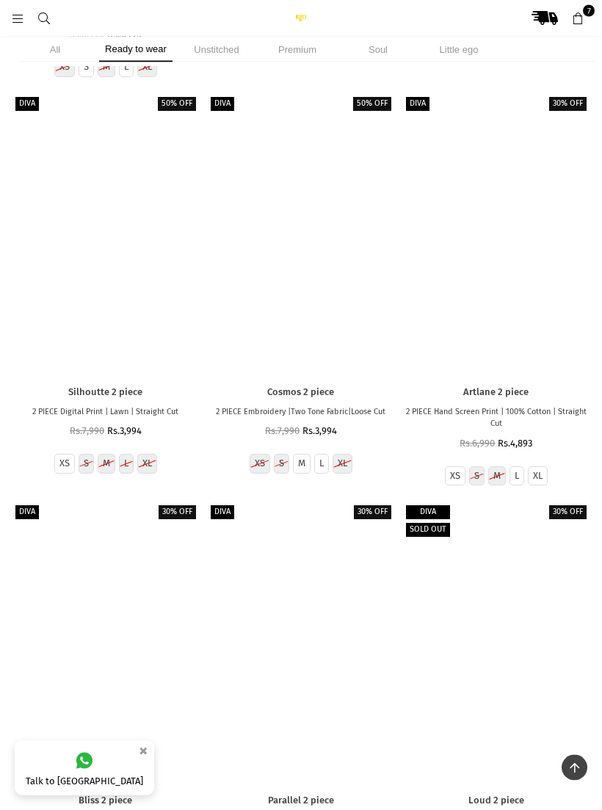
scroll to position [20732, 0]
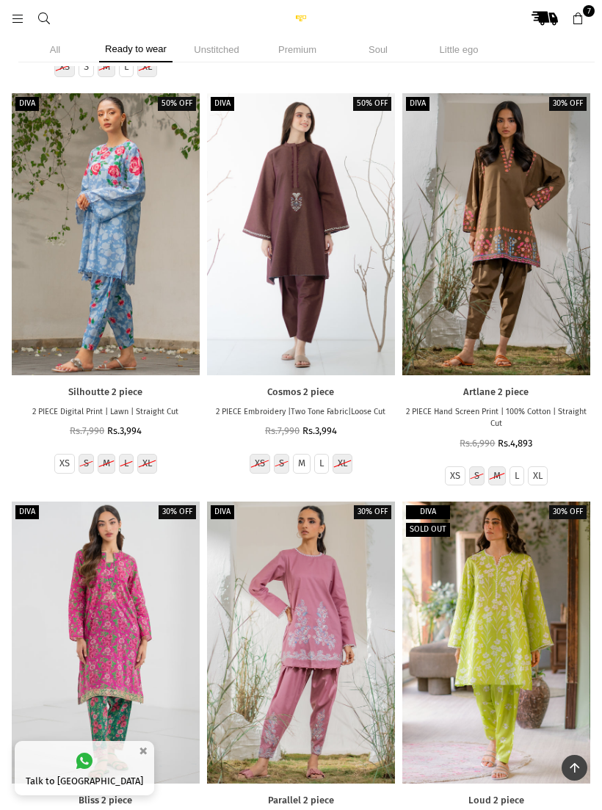
click at [115, 574] on div at bounding box center [106, 642] width 188 height 282
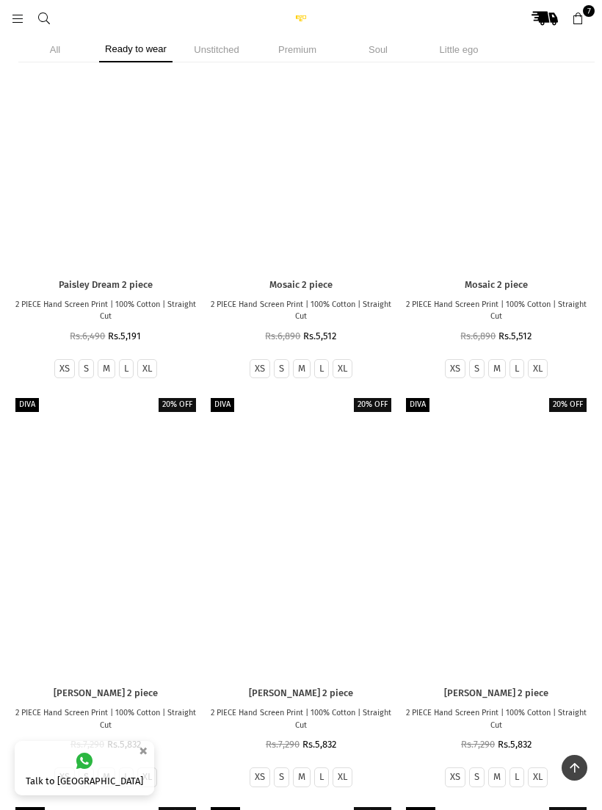
scroll to position [69847, 0]
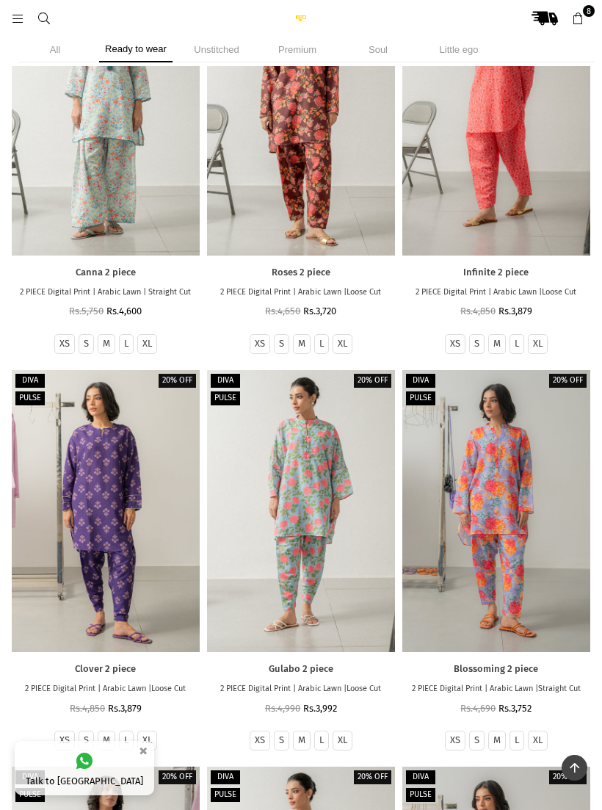
scroll to position [70635, 0]
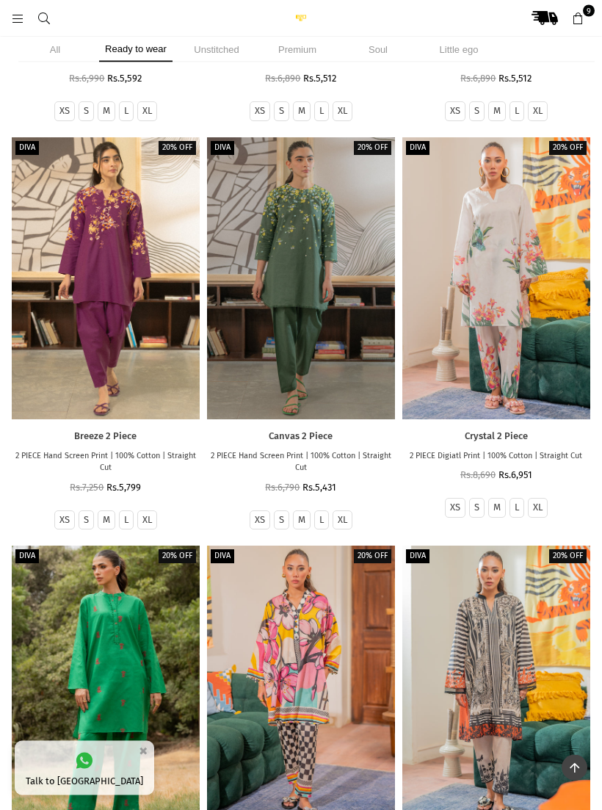
scroll to position [74100, 0]
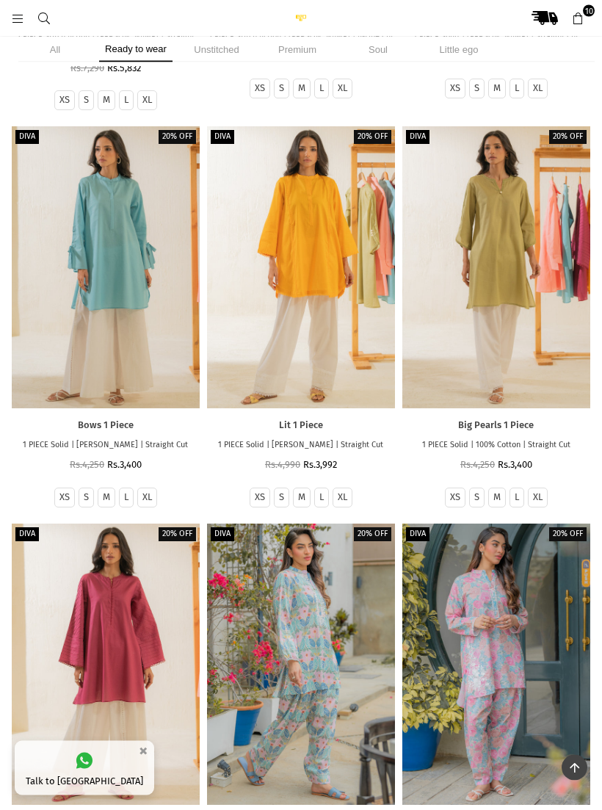
scroll to position [75833, 0]
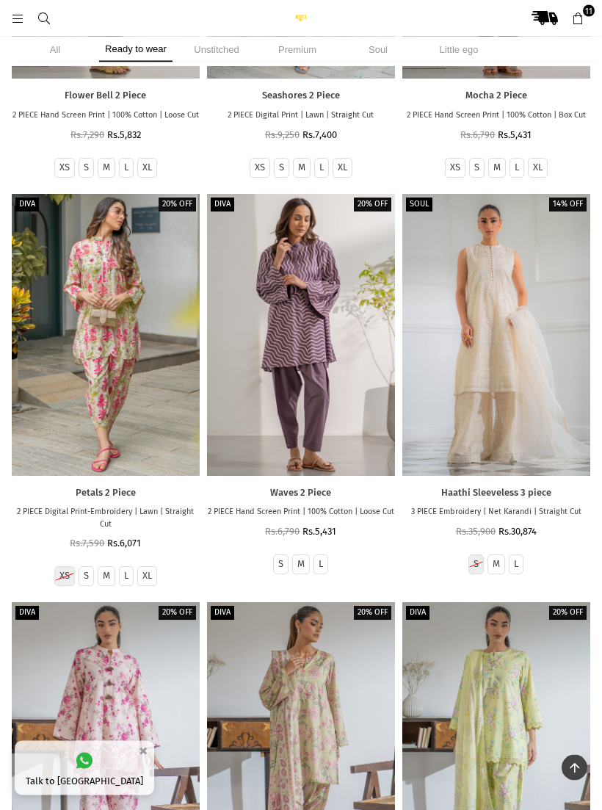
scroll to position [77669, 0]
click at [313, 602] on div at bounding box center [301, 743] width 188 height 282
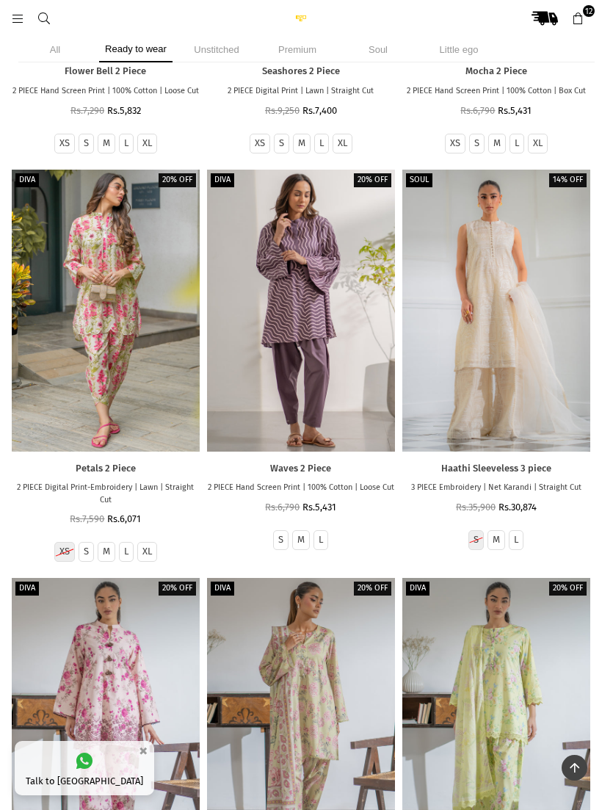
scroll to position [77900, 0]
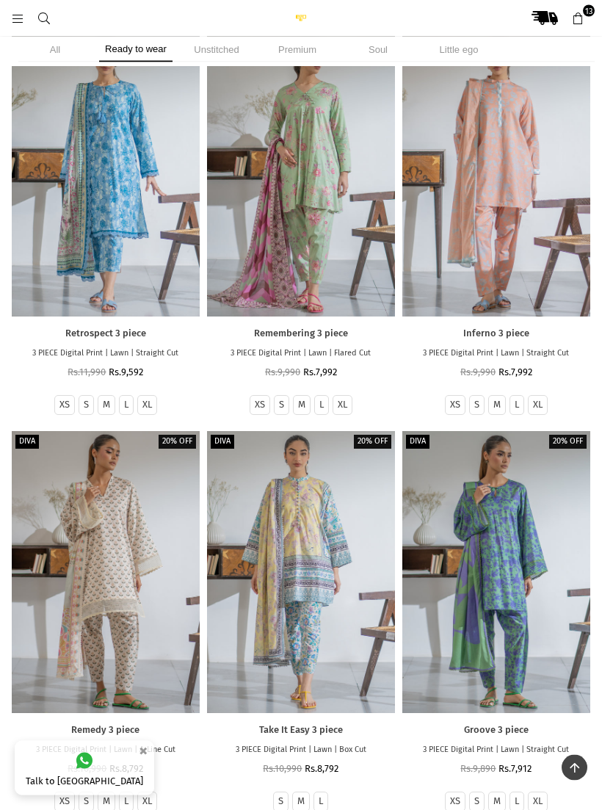
scroll to position [79229, 0]
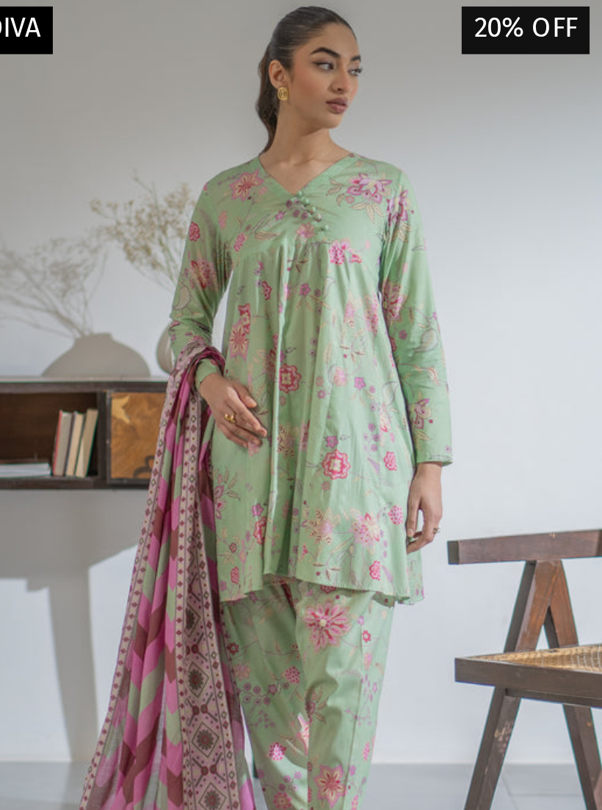
click at [327, 628] on div at bounding box center [301, 769] width 188 height 282
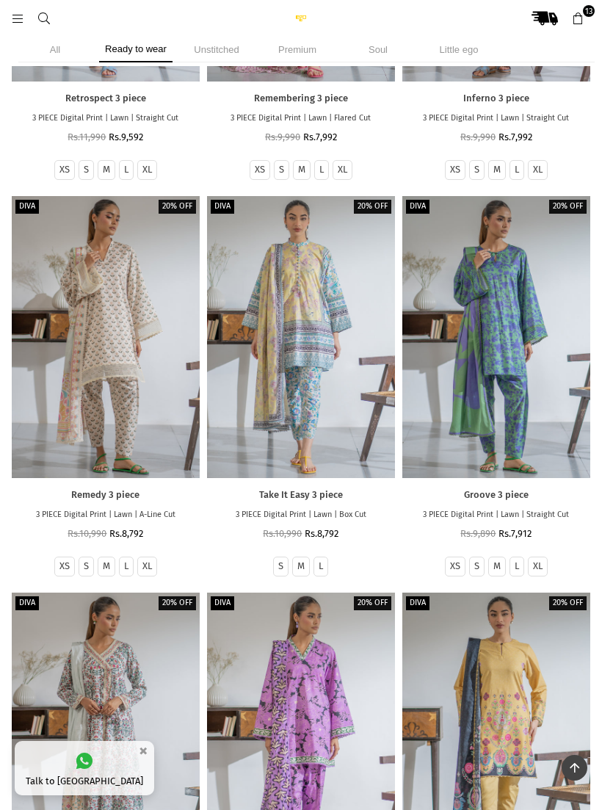
scroll to position [79647, 0]
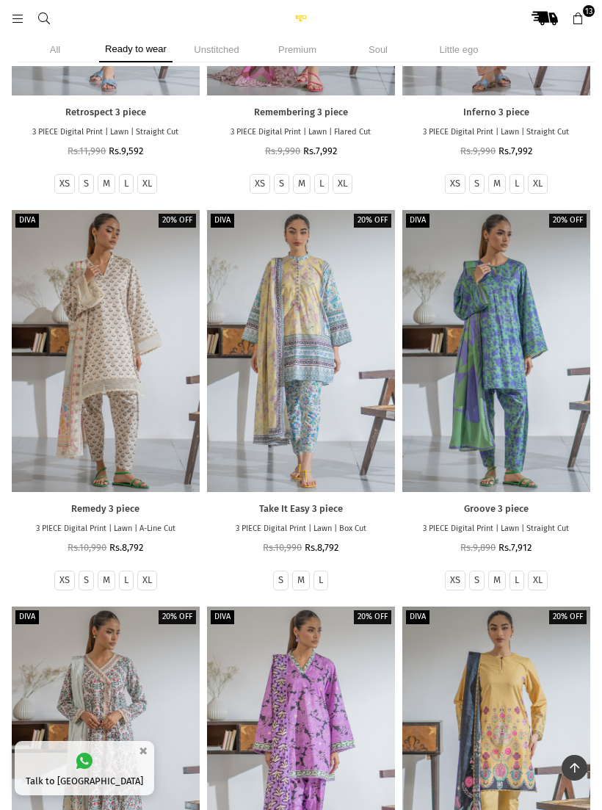
click at [571, 24] on icon at bounding box center [577, 18] width 13 height 13
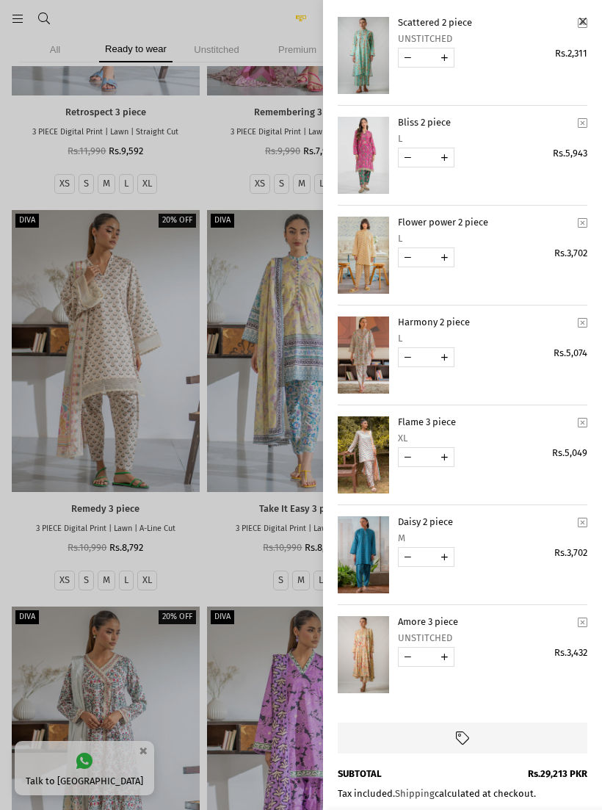
scroll to position [40, 0]
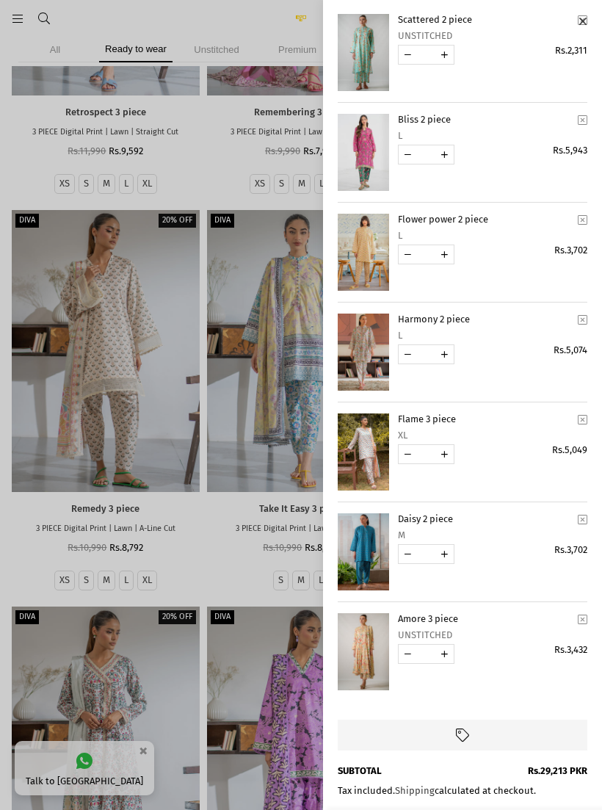
click at [373, 533] on link "YOUR CART" at bounding box center [363, 551] width 51 height 77
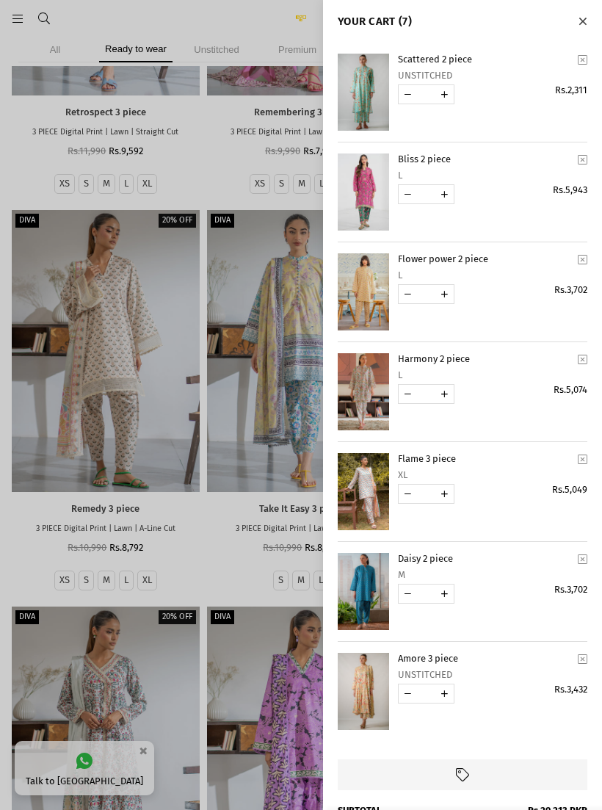
click at [587, 57] on cart-remove-button "YOUR CART" at bounding box center [582, 59] width 20 height 22
click at [585, 254] on icon "YOUR CART" at bounding box center [583, 259] width 10 height 11
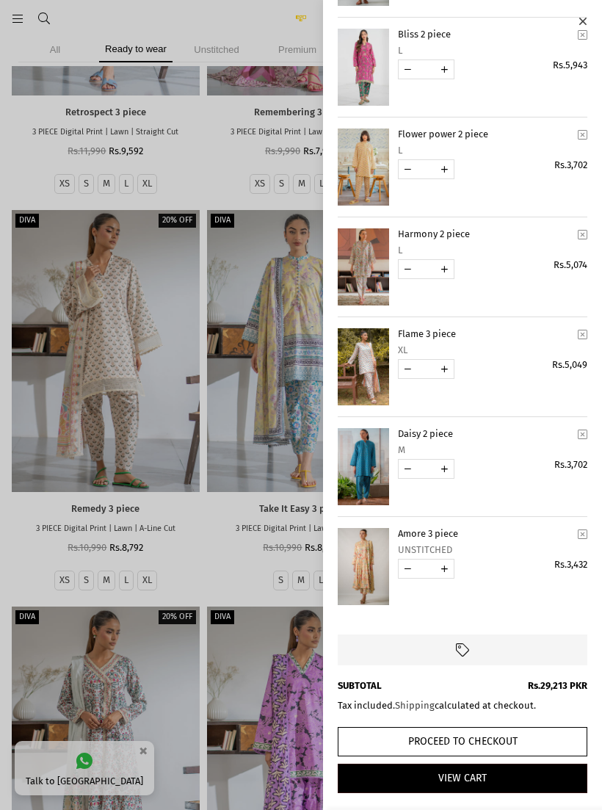
scroll to position [125, 0]
click at [382, 547] on link "YOUR CART" at bounding box center [363, 566] width 51 height 77
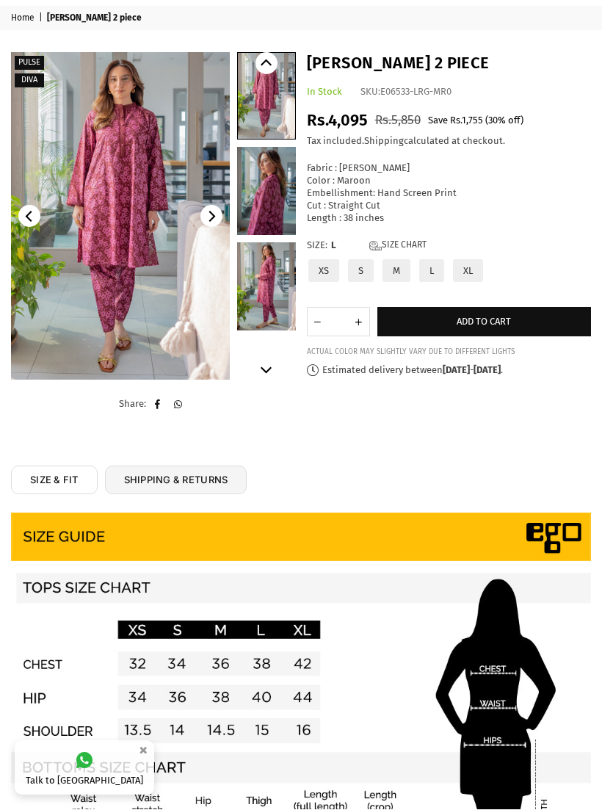
scroll to position [23, 0]
click at [111, 226] on img at bounding box center [120, 215] width 219 height 327
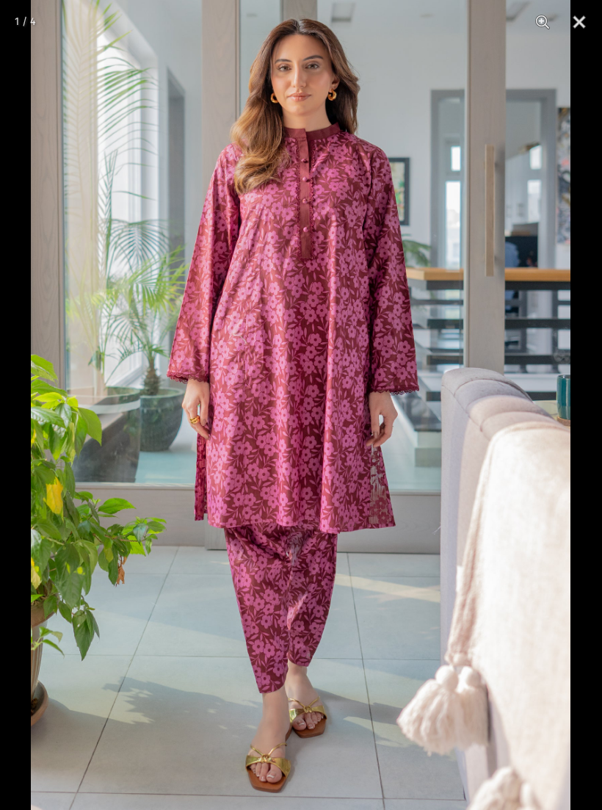
click at [573, 17] on button "Close" at bounding box center [579, 22] width 37 height 44
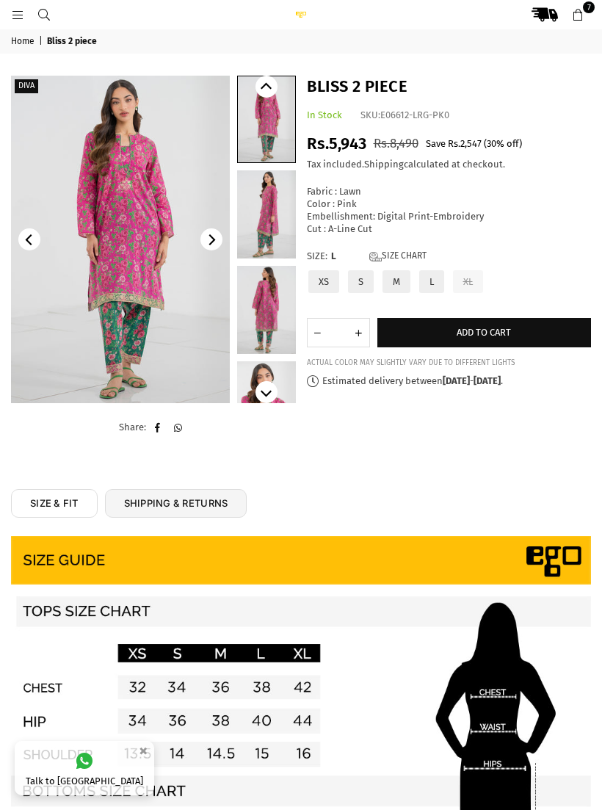
click at [591, 10] on span "7" at bounding box center [589, 7] width 12 height 12
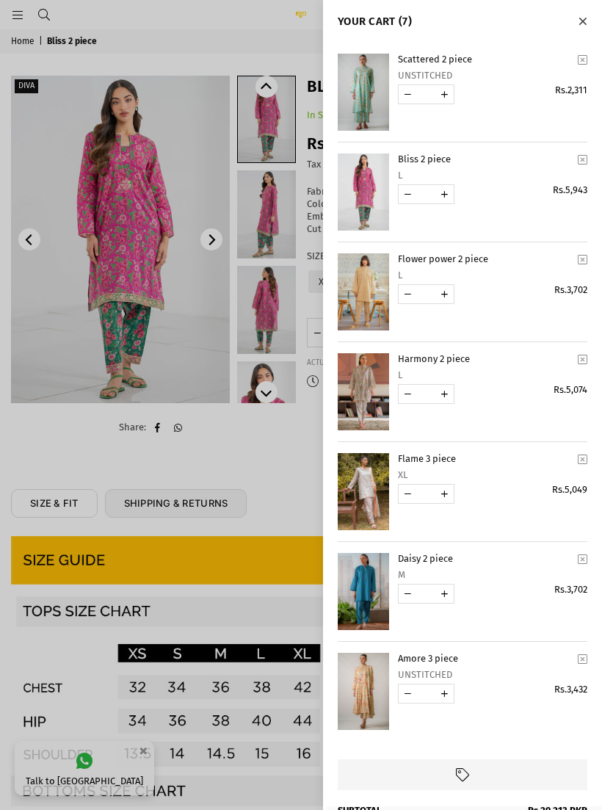
click at [585, 12] on button "Close" at bounding box center [582, 20] width 17 height 19
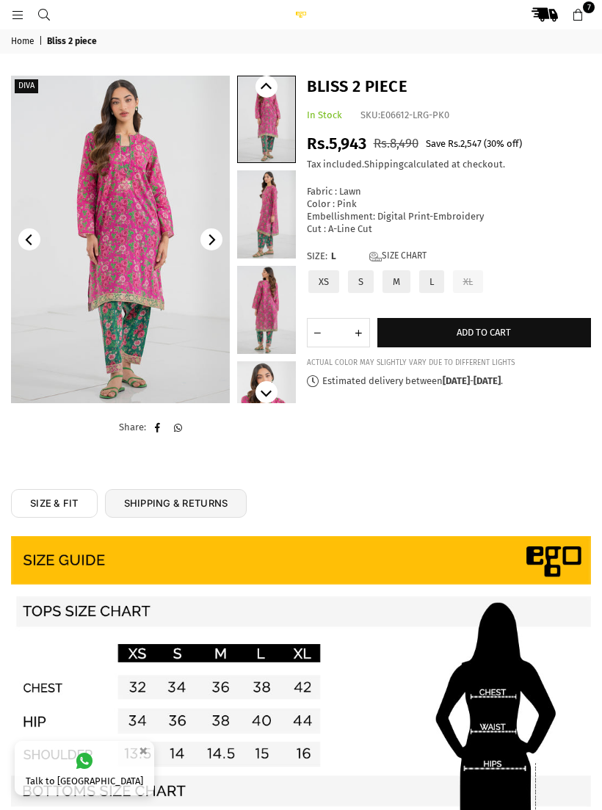
click at [124, 341] on img at bounding box center [120, 239] width 219 height 327
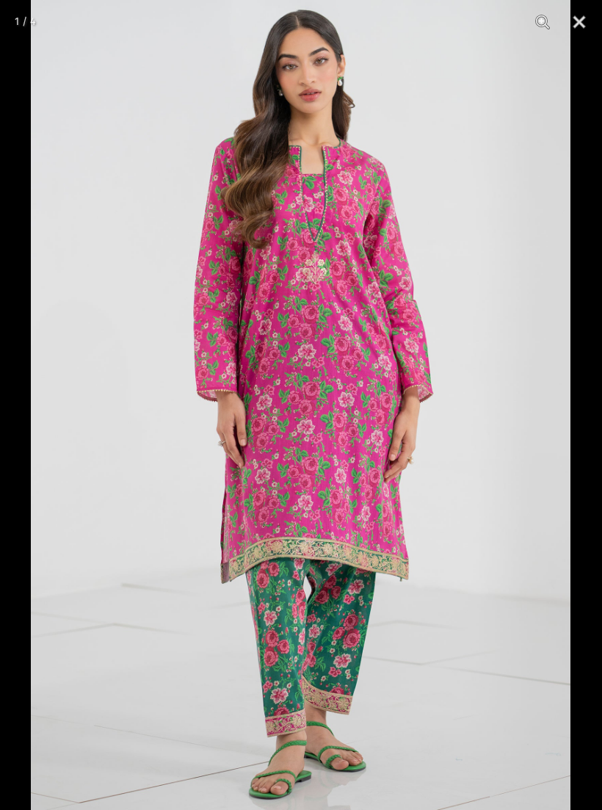
click at [582, 18] on button "Close" at bounding box center [579, 22] width 37 height 44
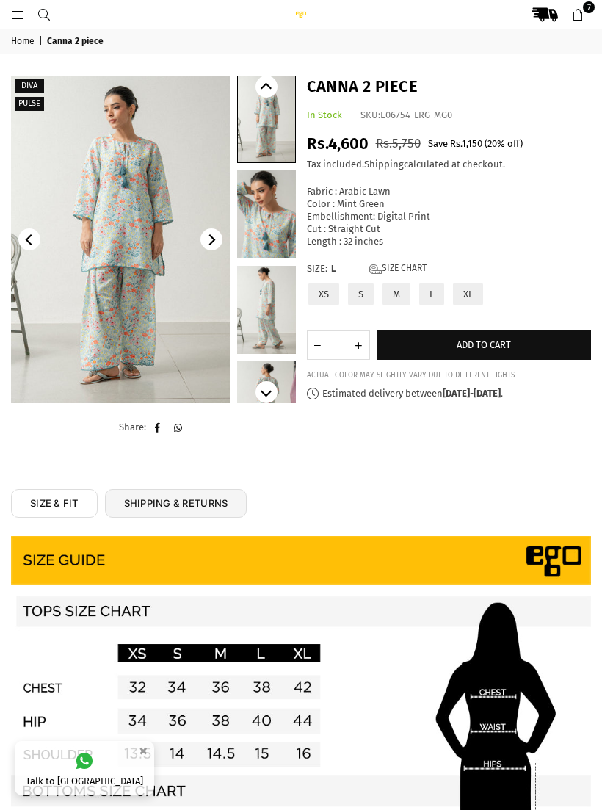
click at [132, 255] on img at bounding box center [120, 239] width 219 height 327
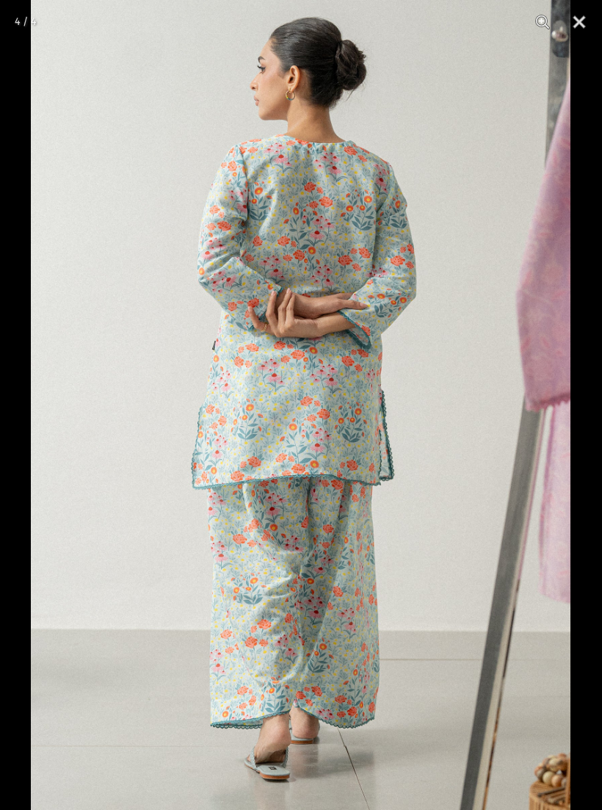
click at [587, 21] on button "Close" at bounding box center [579, 22] width 37 height 44
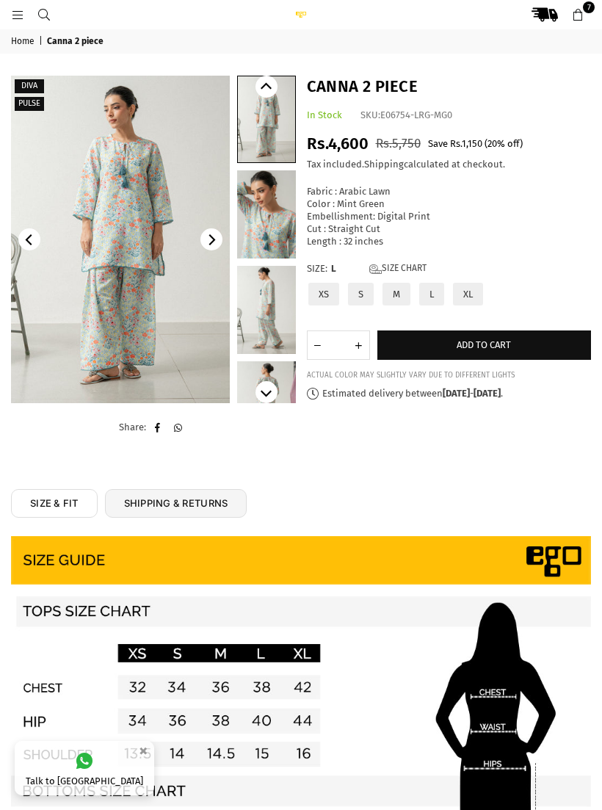
click at [473, 281] on label "XL" at bounding box center [467, 294] width 33 height 26
click at [485, 340] on span "Add to cart" at bounding box center [484, 344] width 54 height 11
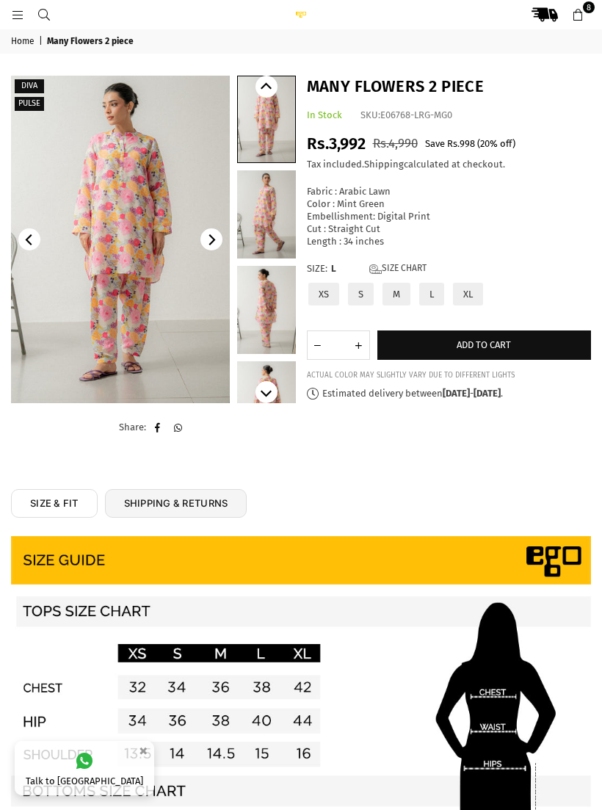
click at [146, 153] on img at bounding box center [120, 239] width 219 height 327
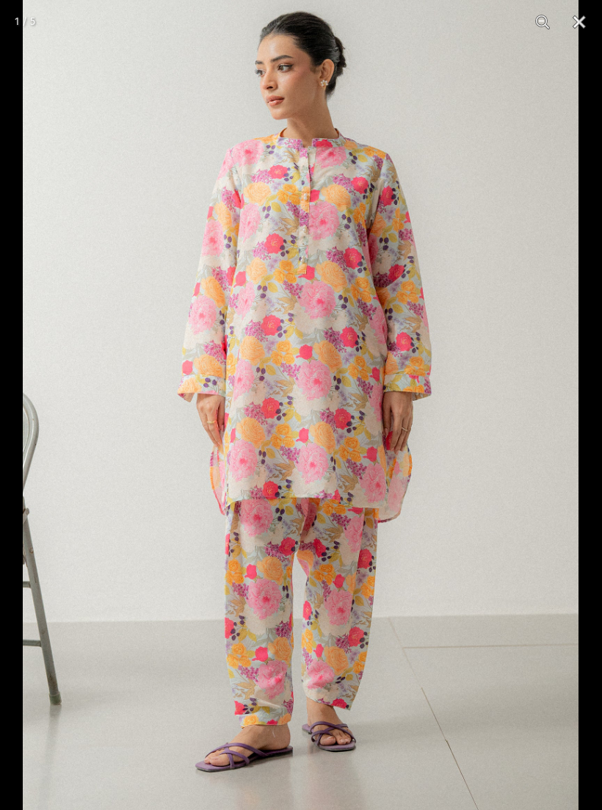
click at [596, 16] on button "Close" at bounding box center [579, 22] width 37 height 44
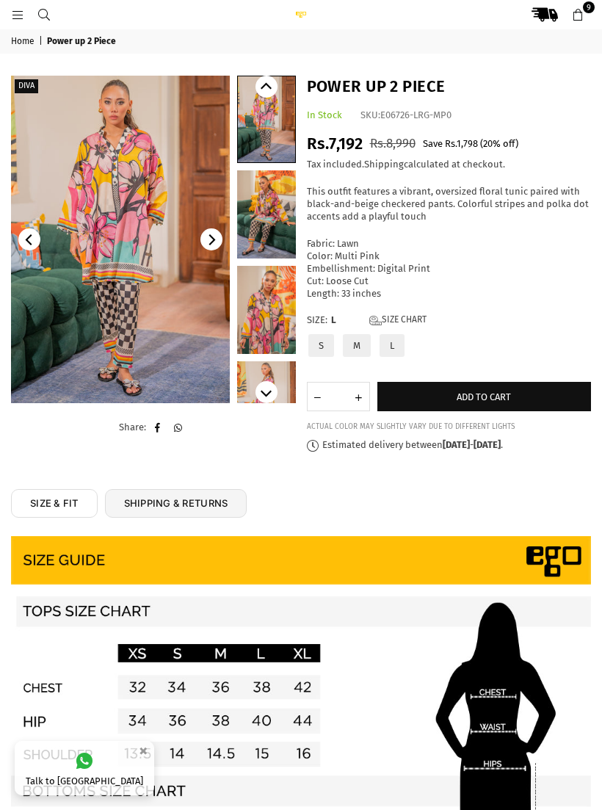
click at [480, 391] on span "Add to cart" at bounding box center [484, 396] width 54 height 11
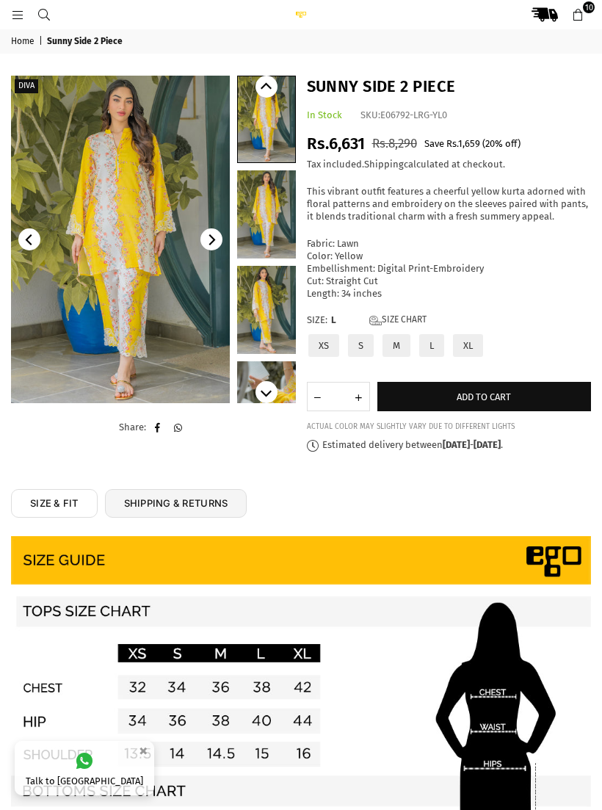
click at [145, 285] on img at bounding box center [120, 239] width 219 height 327
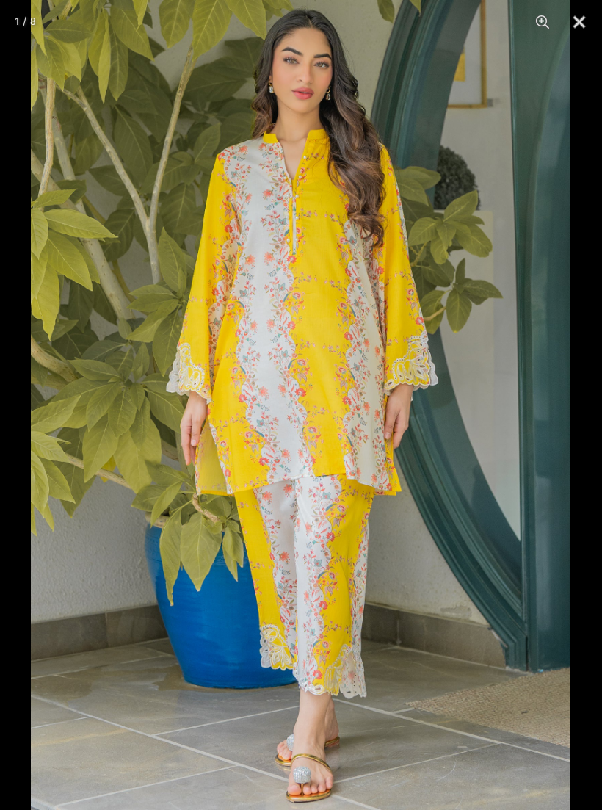
click at [585, 25] on button "Close" at bounding box center [579, 22] width 37 height 44
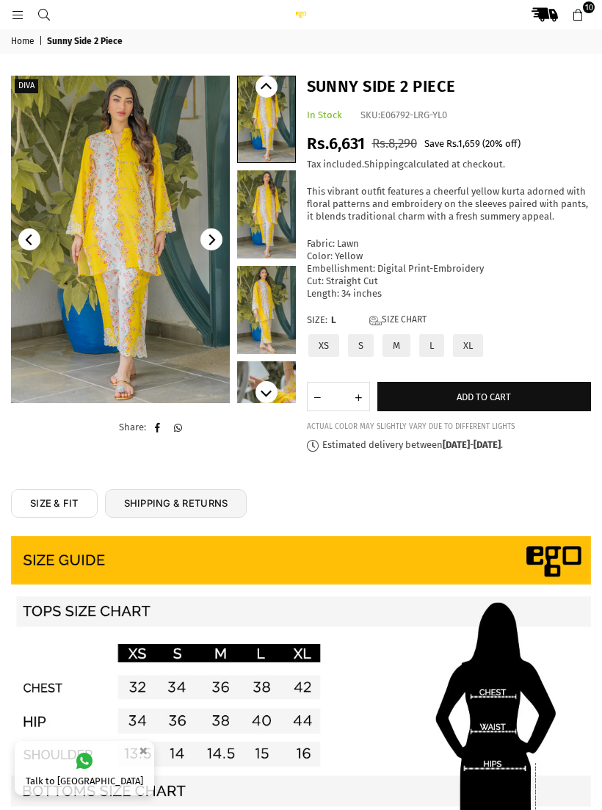
click at [470, 391] on span "Add to cart" at bounding box center [484, 396] width 54 height 11
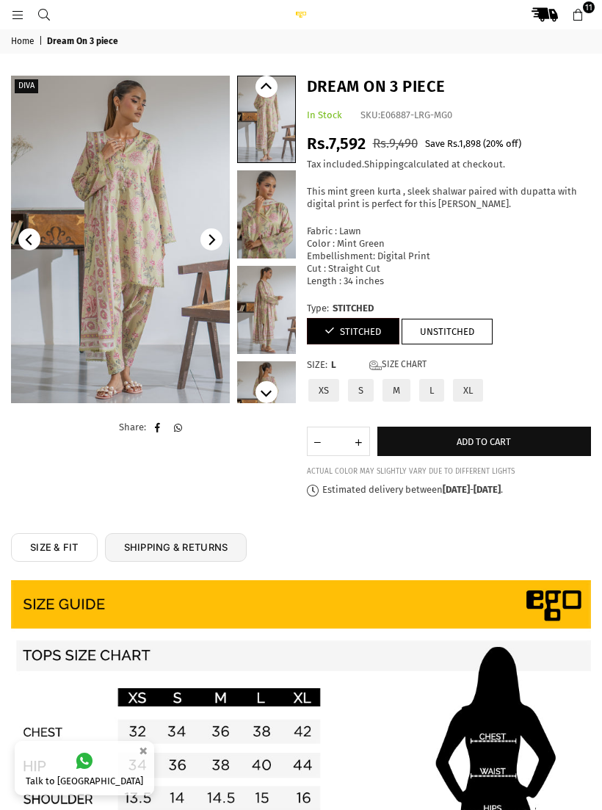
click at [128, 330] on img at bounding box center [120, 239] width 219 height 327
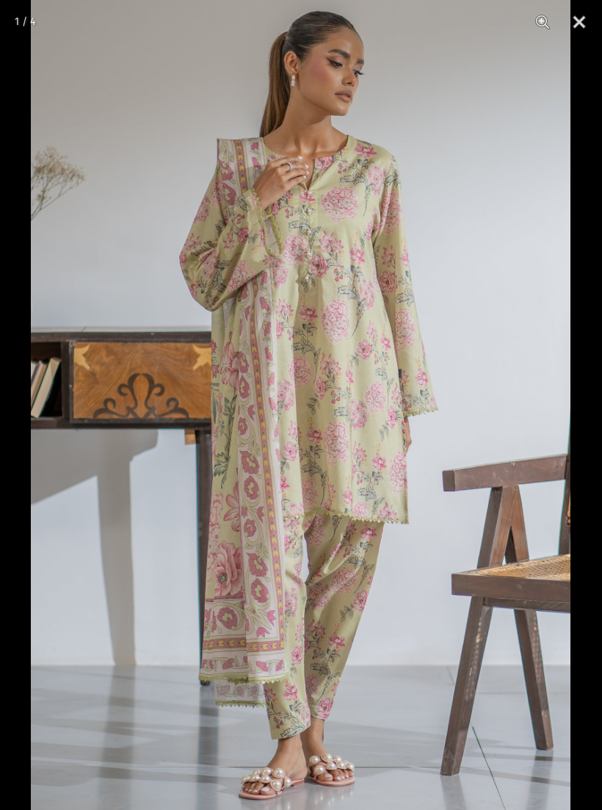
click at [584, 18] on button "Close" at bounding box center [579, 22] width 37 height 44
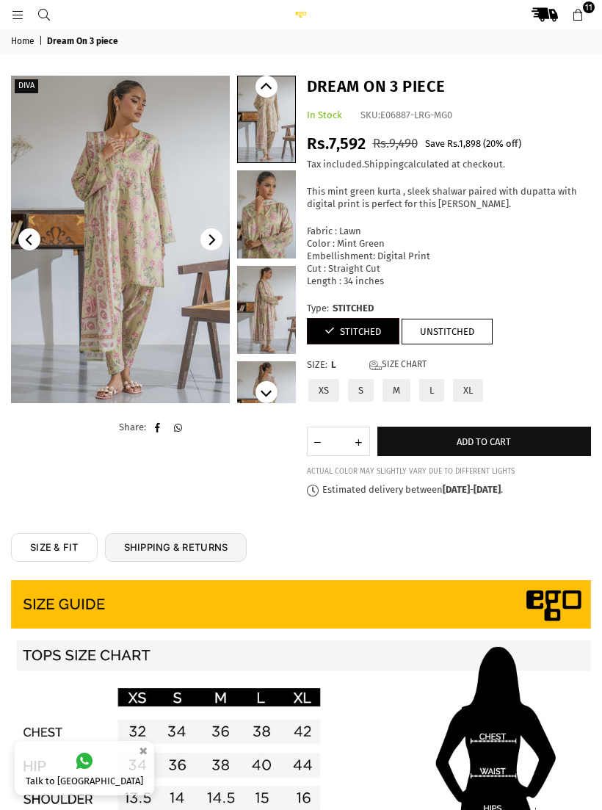
click at [468, 377] on label "XL" at bounding box center [467, 390] width 33 height 26
click at [490, 436] on span "Add to cart" at bounding box center [484, 441] width 54 height 11
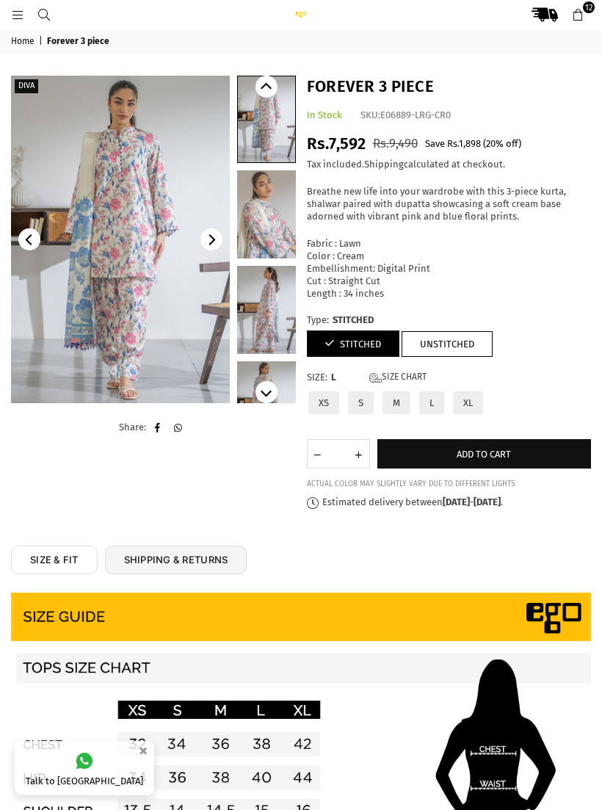
click at [137, 310] on img at bounding box center [120, 239] width 219 height 327
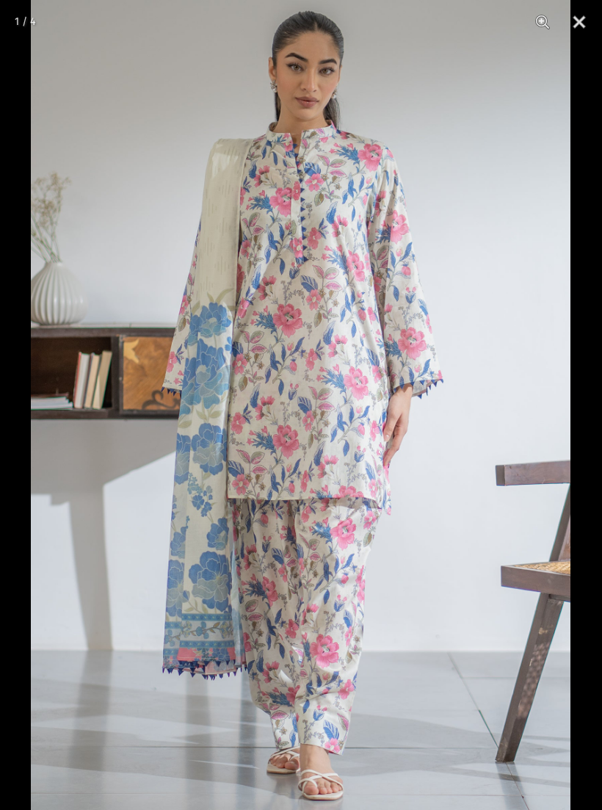
click at [585, 22] on button "Close" at bounding box center [579, 22] width 37 height 44
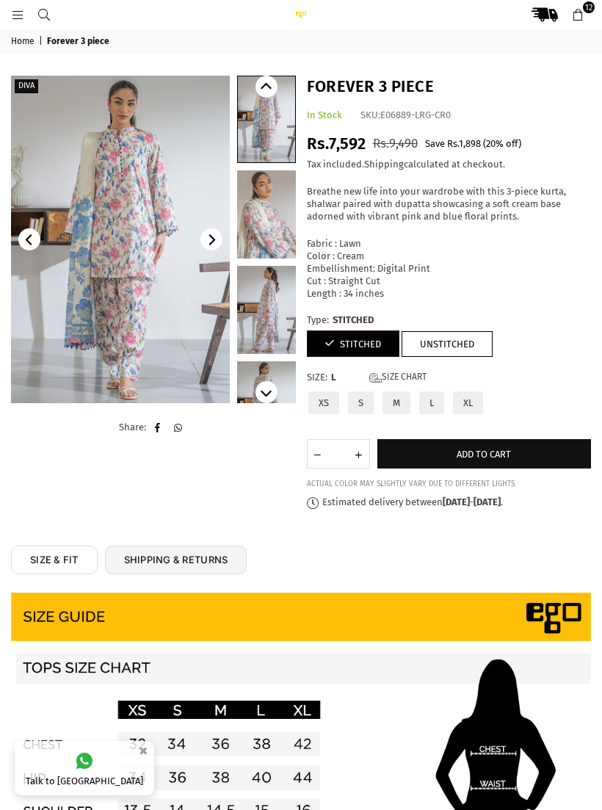
click at [470, 390] on label "XL" at bounding box center [467, 403] width 33 height 26
click at [480, 448] on span "Add to cart" at bounding box center [484, 453] width 54 height 11
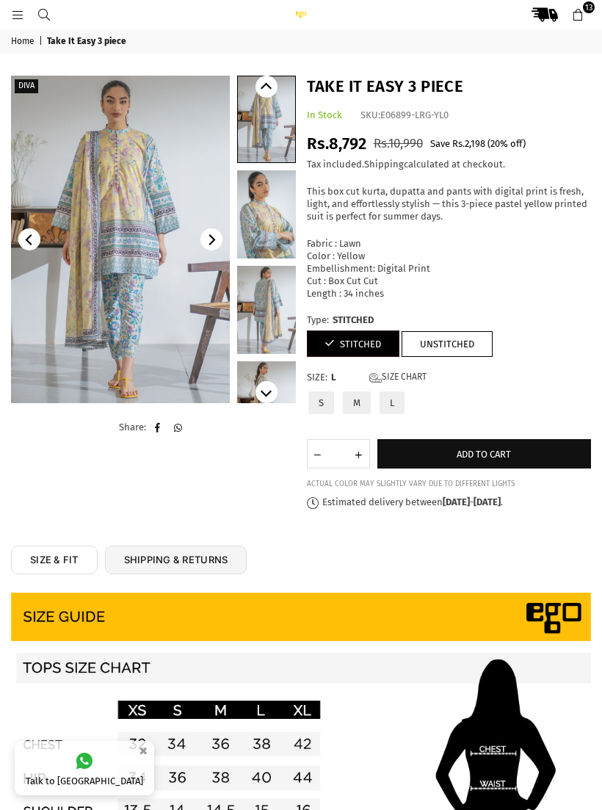
click at [402, 371] on link "Size Chart" at bounding box center [397, 377] width 57 height 12
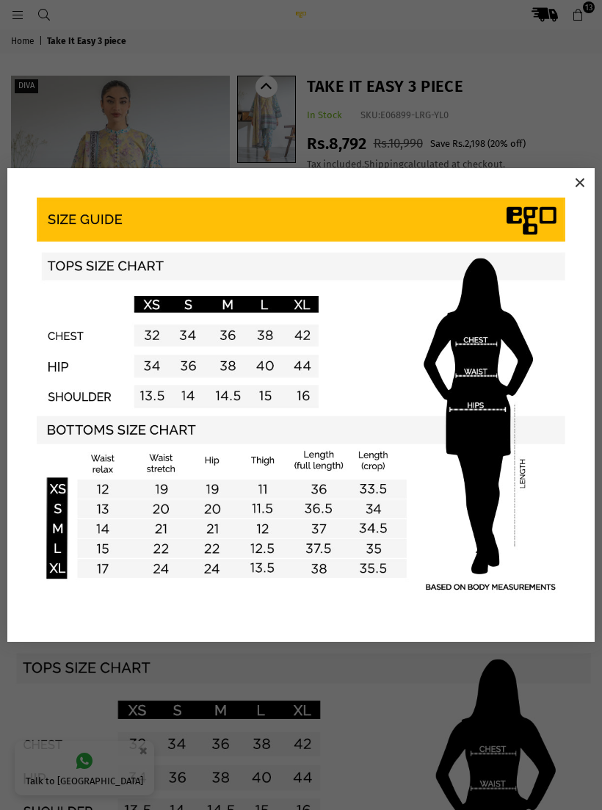
click at [581, 181] on button "×" at bounding box center [580, 183] width 22 height 22
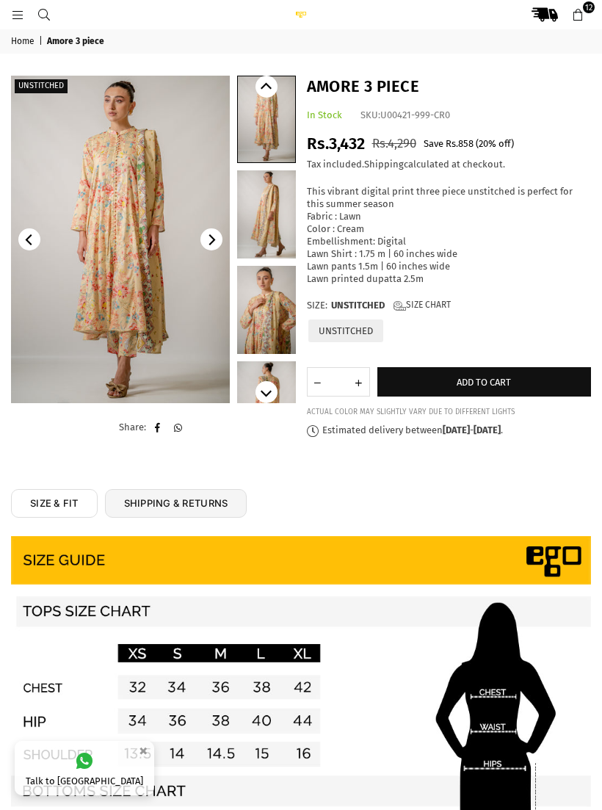
click at [579, 9] on icon at bounding box center [577, 15] width 13 height 13
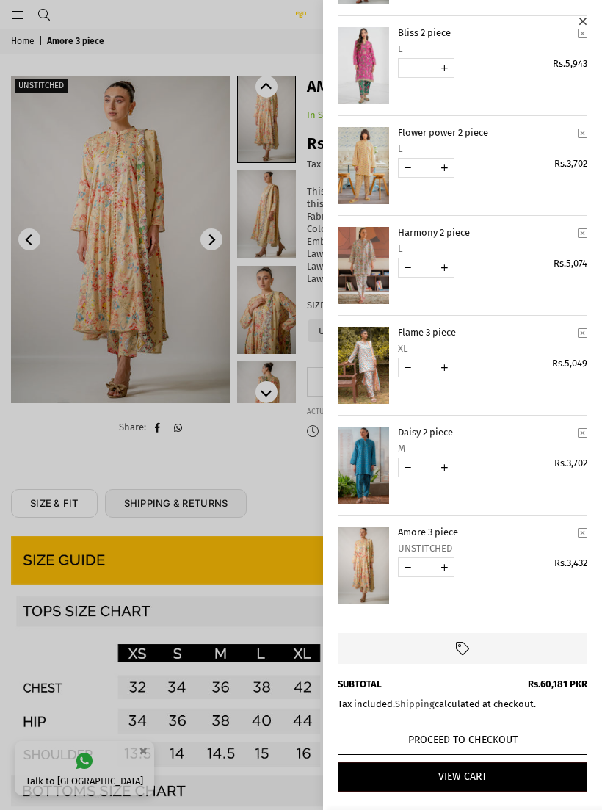
scroll to position [624, 0]
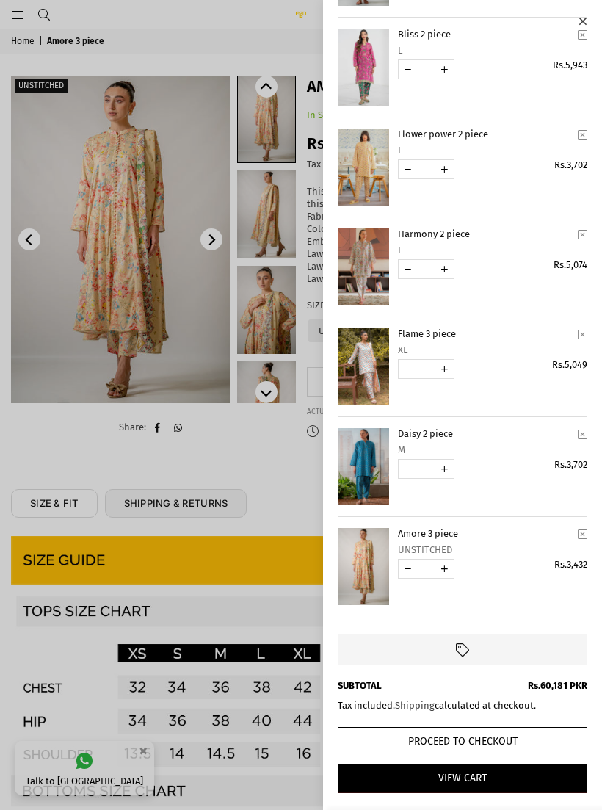
click at [585, 537] on icon "YOUR CART" at bounding box center [583, 533] width 10 height 11
click at [377, 452] on link "YOUR CART" at bounding box center [363, 466] width 51 height 77
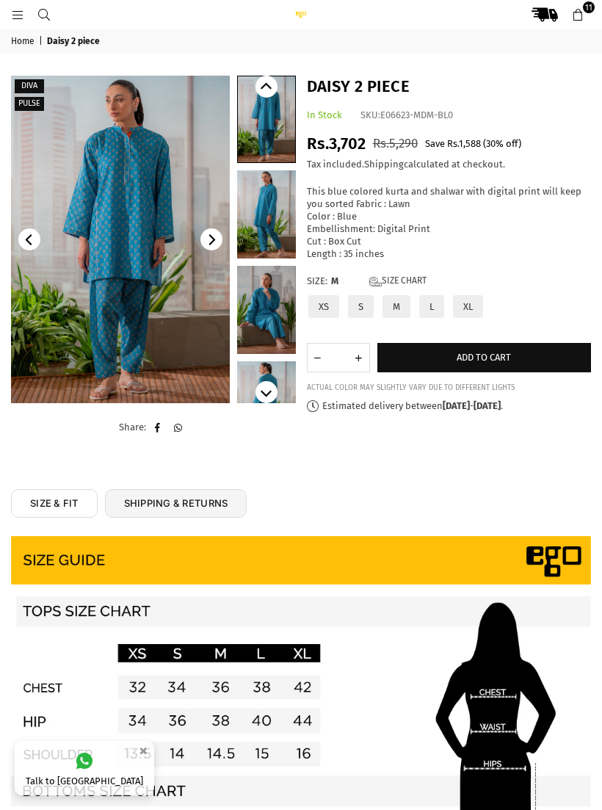
click at [432, 301] on label "L" at bounding box center [432, 307] width 28 height 26
click at [525, 343] on button "Add to cart" at bounding box center [484, 357] width 214 height 29
click at [576, 13] on icon at bounding box center [577, 15] width 13 height 13
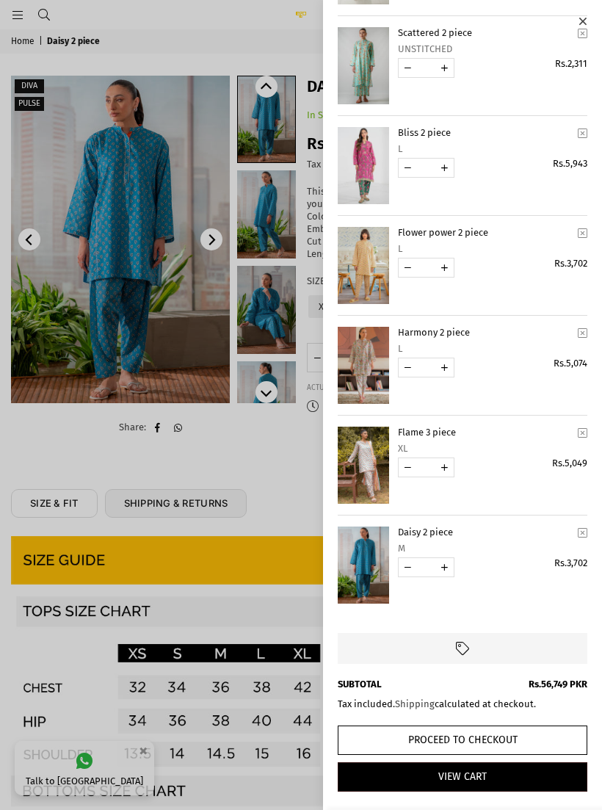
scroll to position [524, 0]
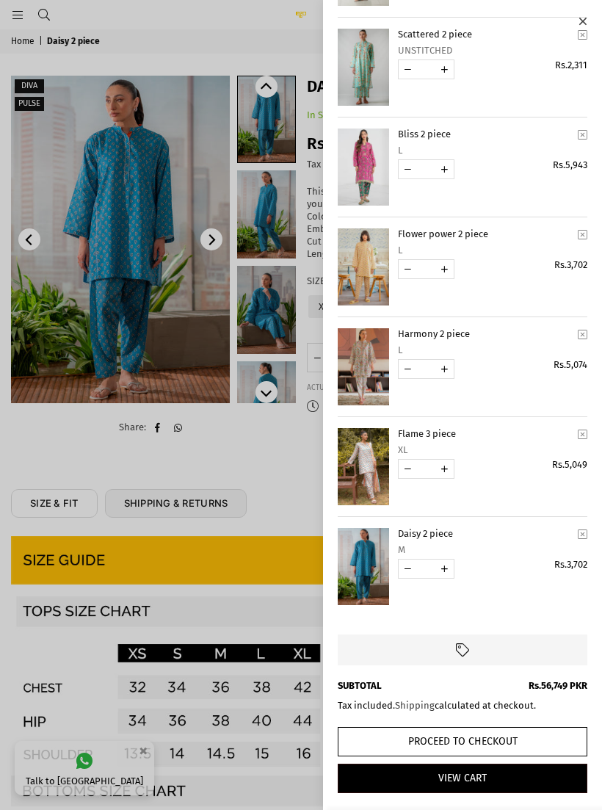
click at [521, 777] on link "View Cart" at bounding box center [463, 777] width 250 height 29
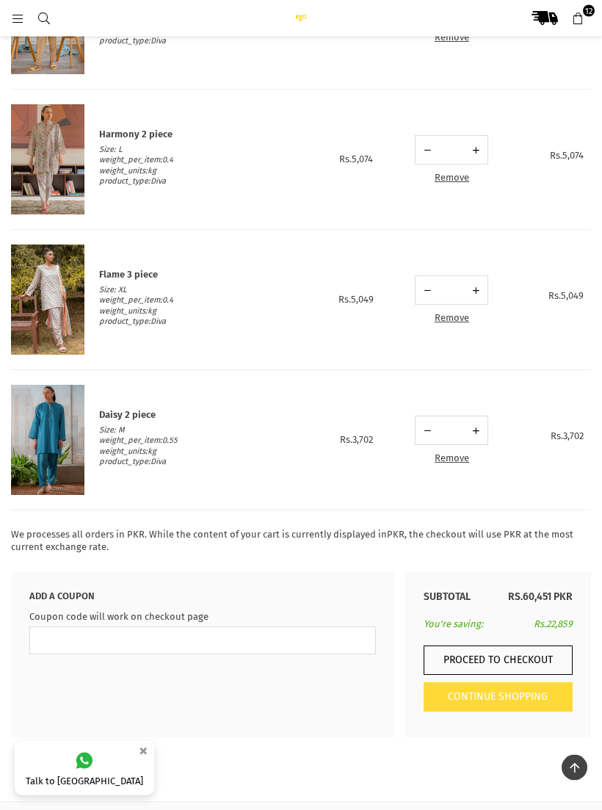
scroll to position [1331, 0]
click at [462, 461] on link "Remove" at bounding box center [452, 459] width 34 height 11
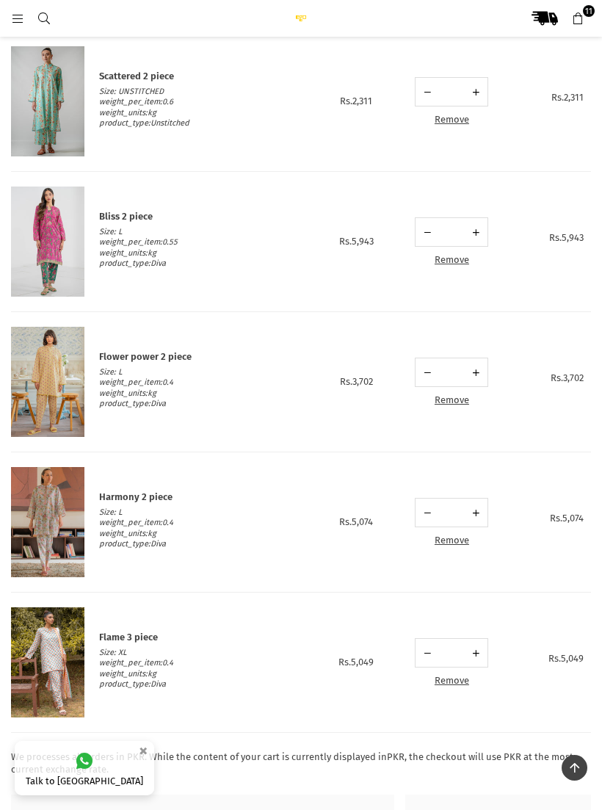
scroll to position [970, 0]
click at [456, 117] on link "Remove" at bounding box center [452, 119] width 34 height 11
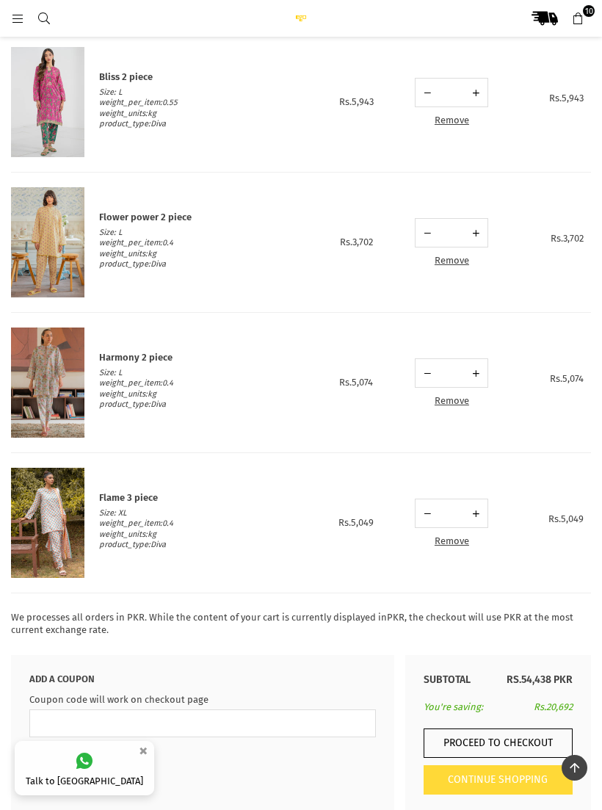
click at [454, 259] on link "Remove" at bounding box center [452, 260] width 34 height 11
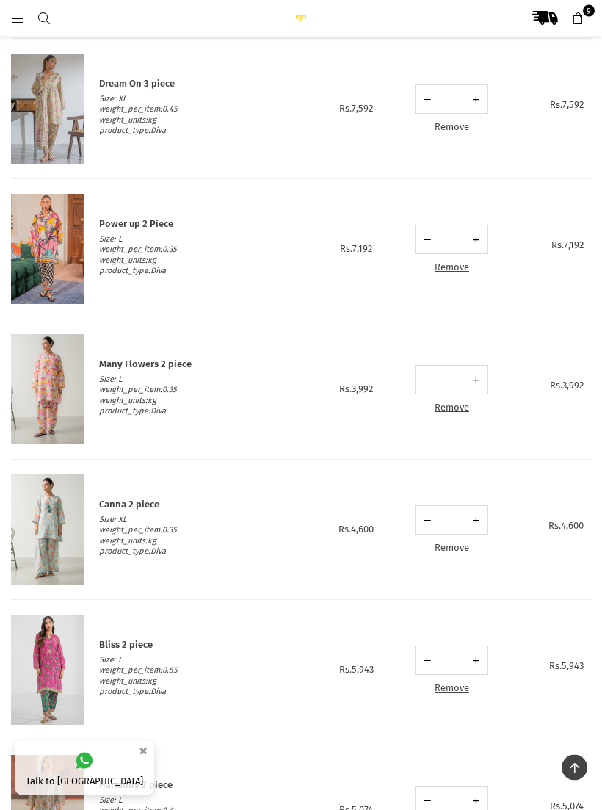
scroll to position [404, 0]
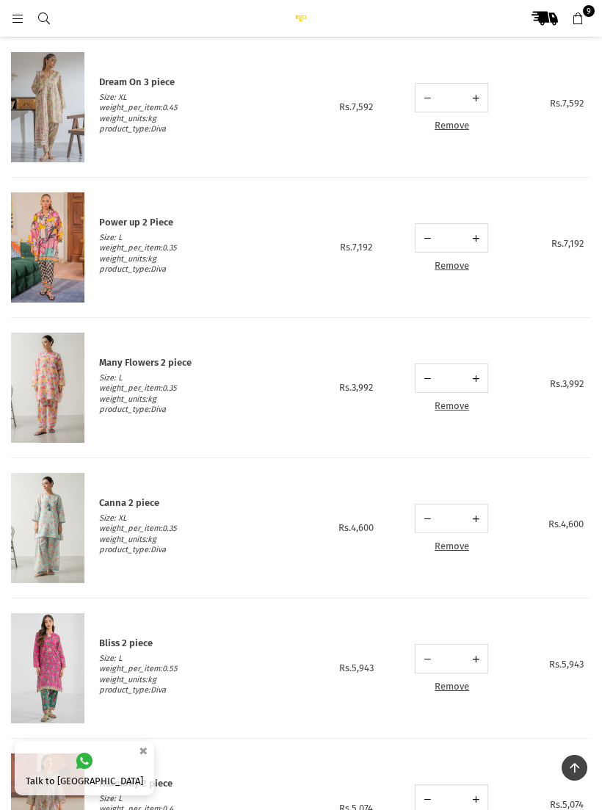
click at [459, 263] on link "Remove" at bounding box center [452, 265] width 34 height 11
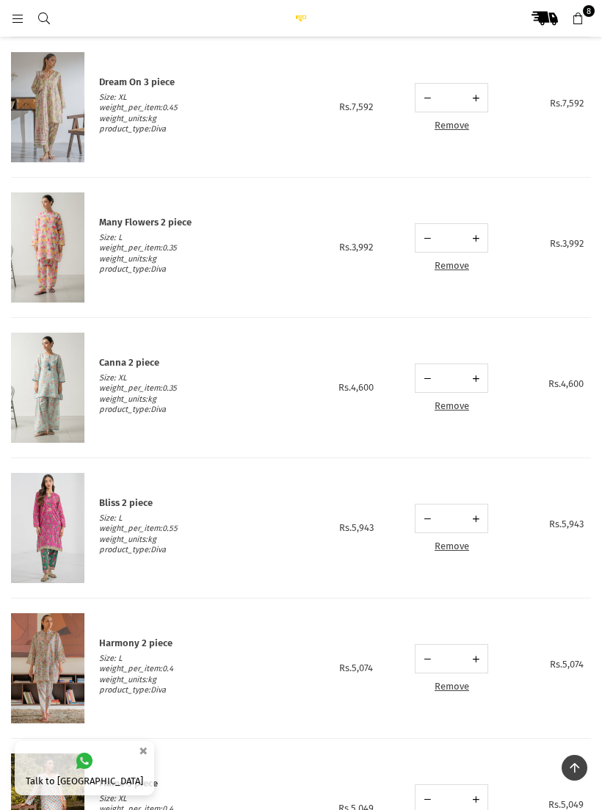
click at [51, 388] on img at bounding box center [47, 387] width 73 height 110
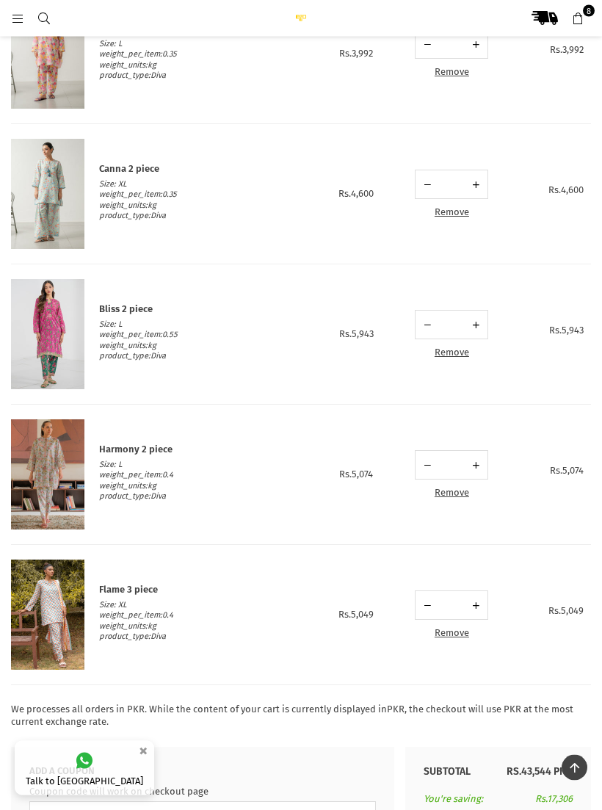
scroll to position [597, 0]
click at [460, 632] on link "Remove" at bounding box center [452, 632] width 34 height 11
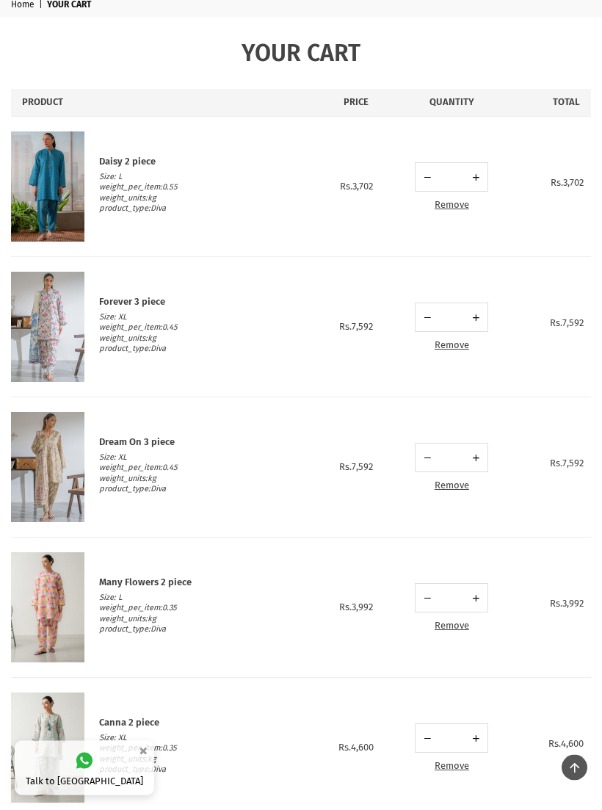
scroll to position [0, 0]
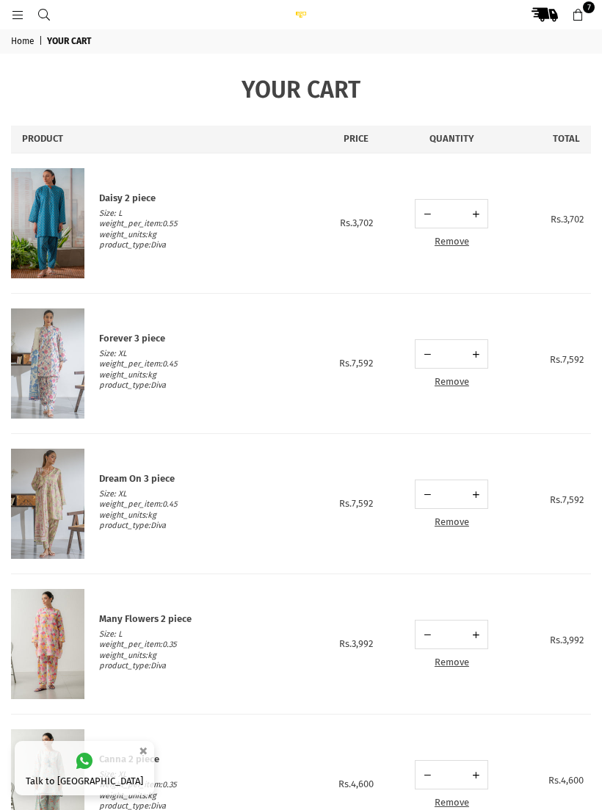
click at [457, 243] on link "Remove" at bounding box center [452, 241] width 34 height 11
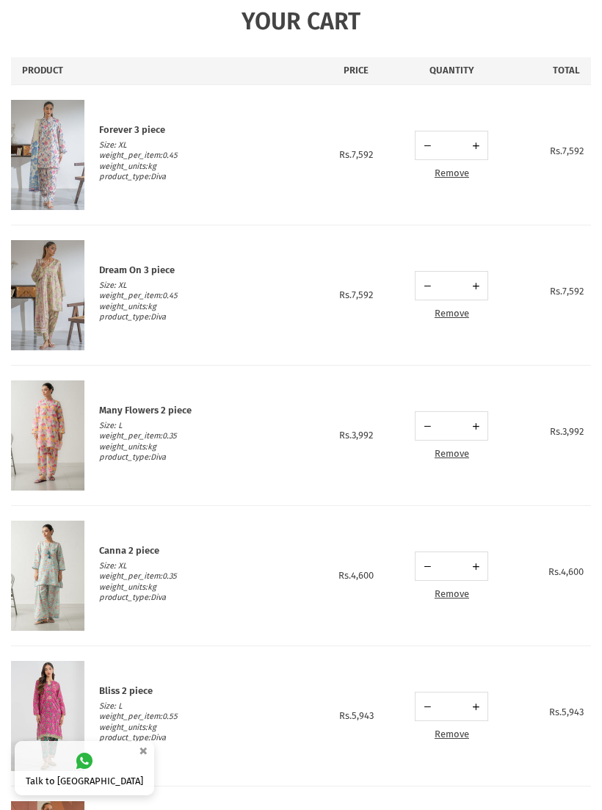
scroll to position [68, 0]
click at [62, 308] on img at bounding box center [47, 296] width 73 height 110
click at [54, 149] on img at bounding box center [47, 156] width 73 height 110
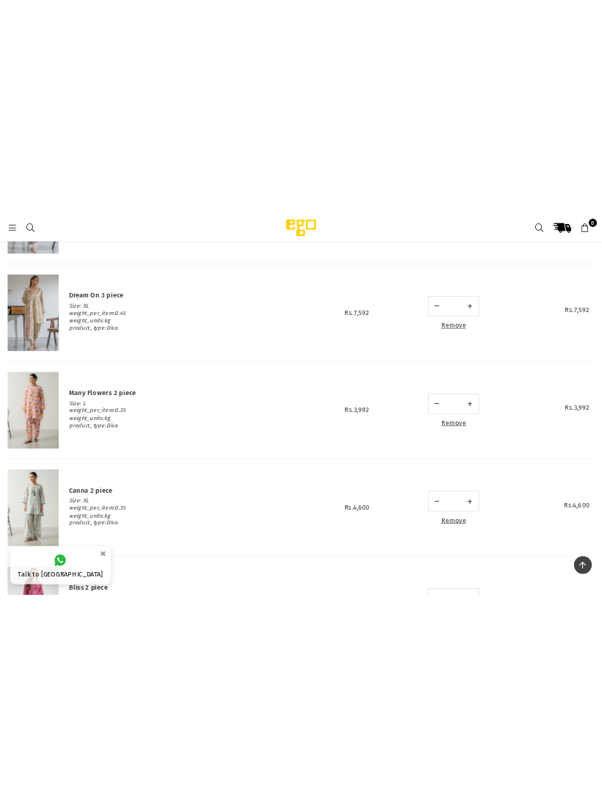
scroll to position [0, 0]
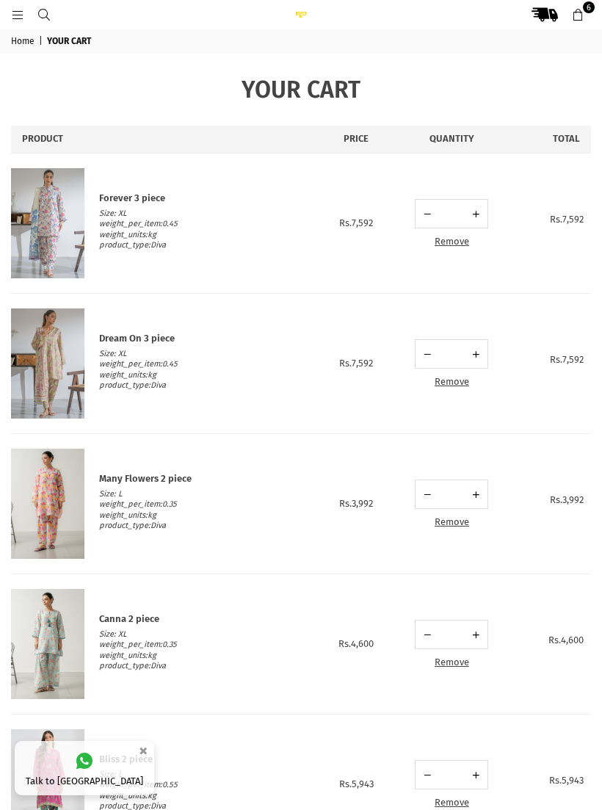
click at [59, 218] on img at bounding box center [47, 223] width 73 height 110
click at [62, 368] on img at bounding box center [47, 363] width 73 height 110
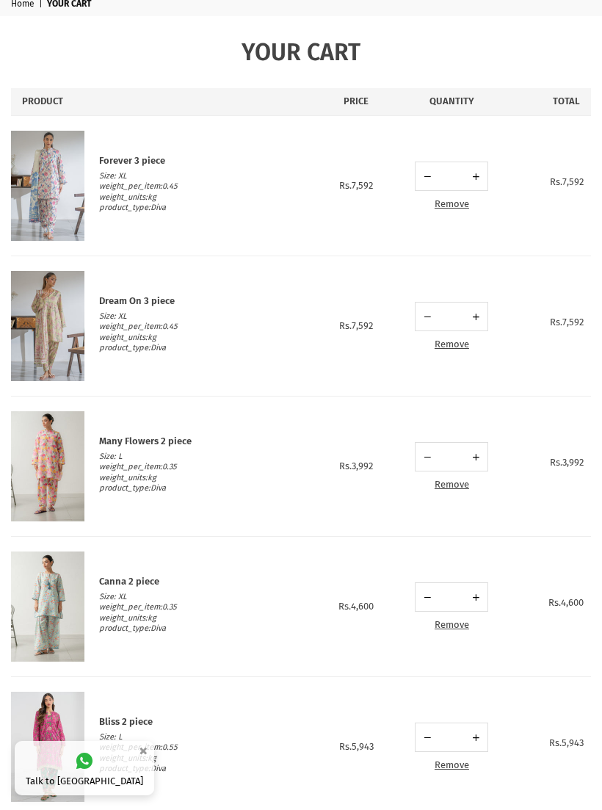
scroll to position [109, 0]
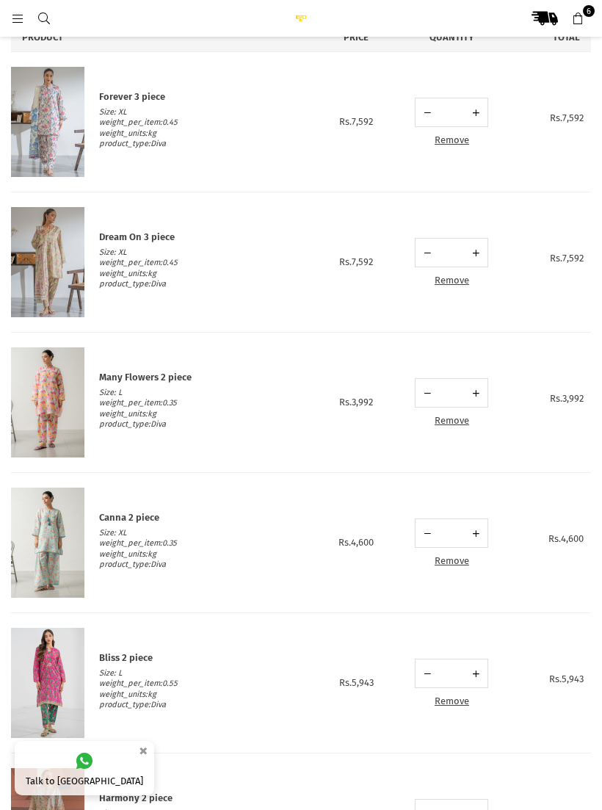
click at [61, 386] on img at bounding box center [47, 402] width 73 height 110
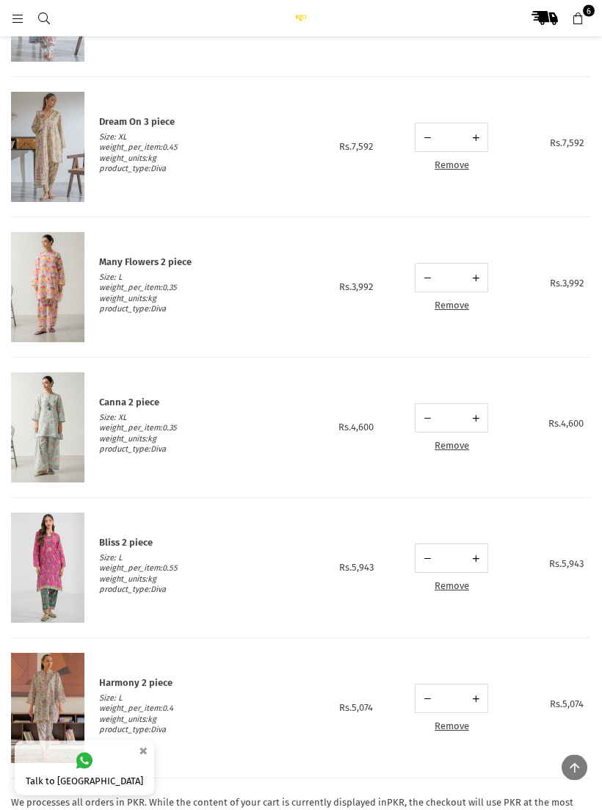
scroll to position [224, 0]
click at [45, 429] on img at bounding box center [47, 427] width 73 height 110
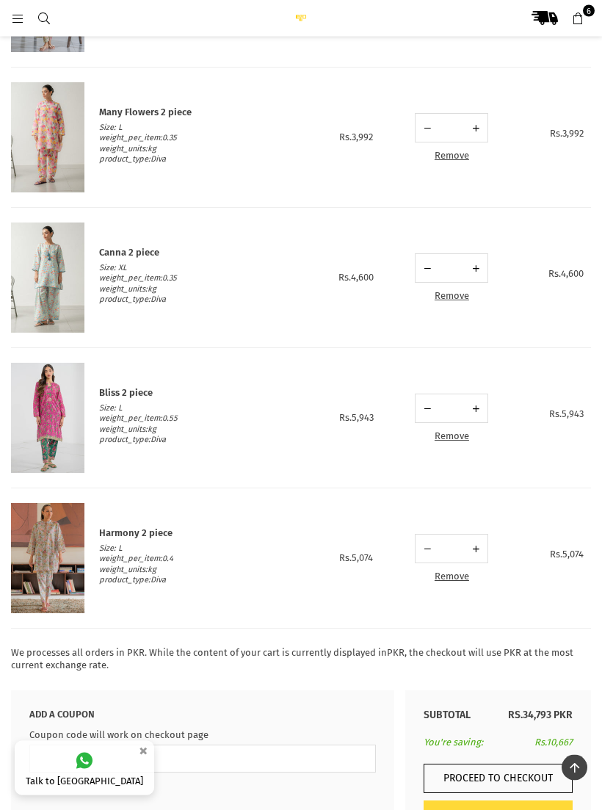
scroll to position [374, 0]
click at [62, 401] on img at bounding box center [47, 418] width 73 height 110
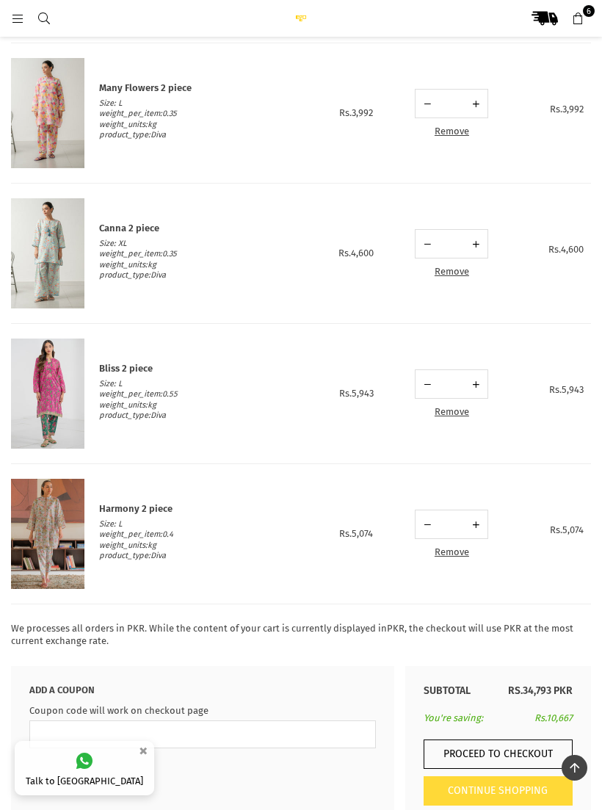
click at [59, 512] on img at bounding box center [47, 534] width 73 height 110
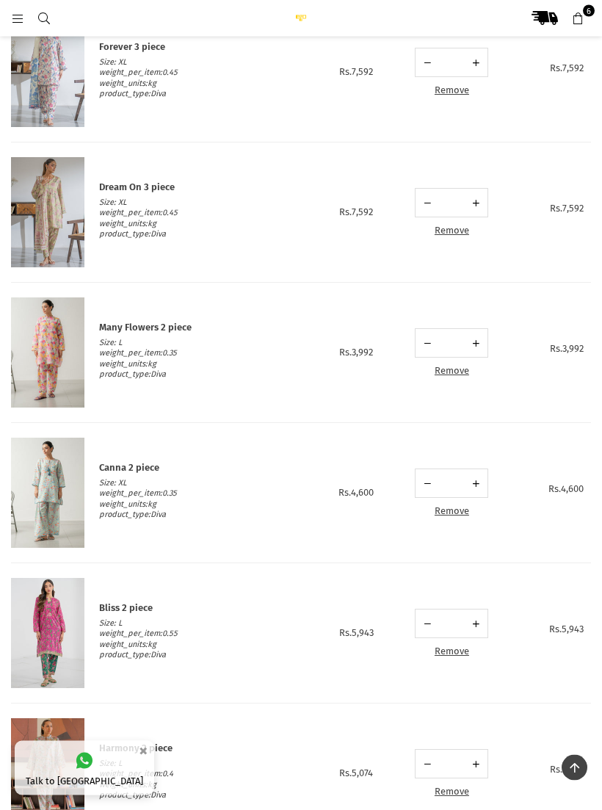
scroll to position [0, 0]
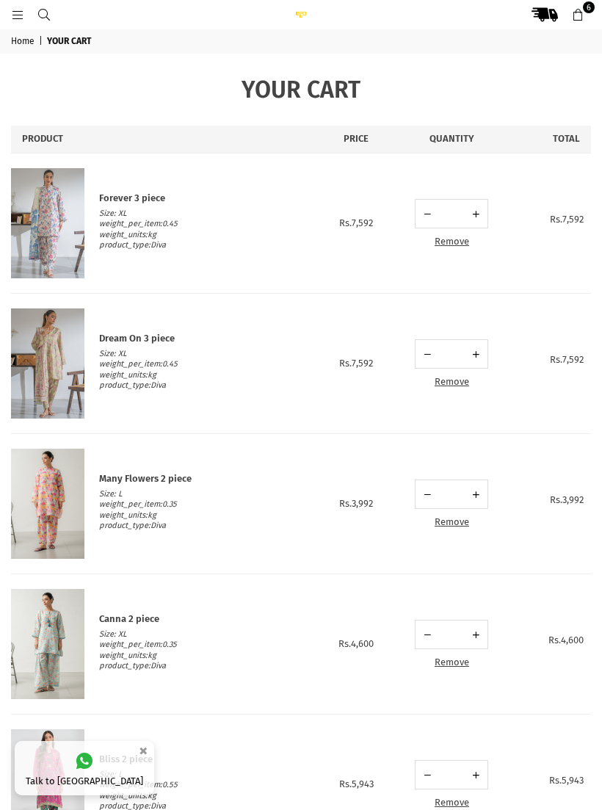
click at [458, 244] on link "Remove" at bounding box center [452, 241] width 34 height 11
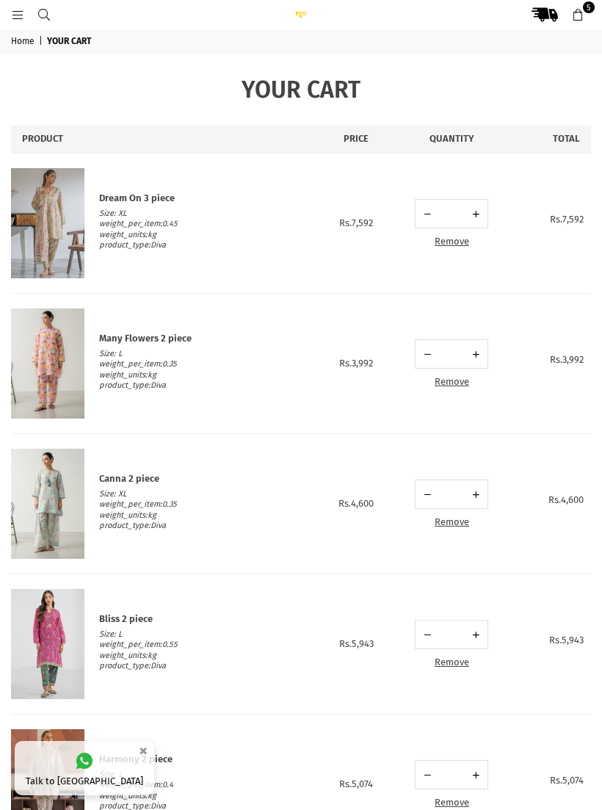
click at [459, 236] on link "Remove" at bounding box center [452, 241] width 34 height 11
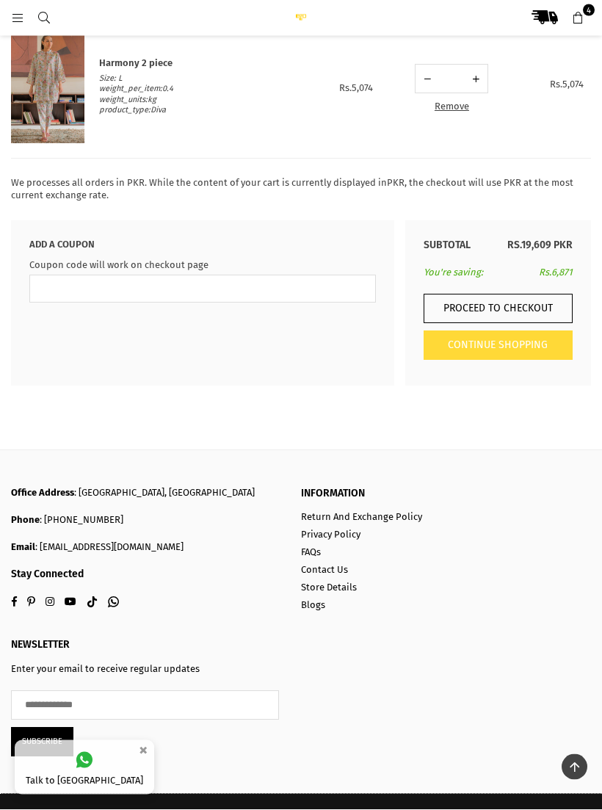
scroll to position [561, 0]
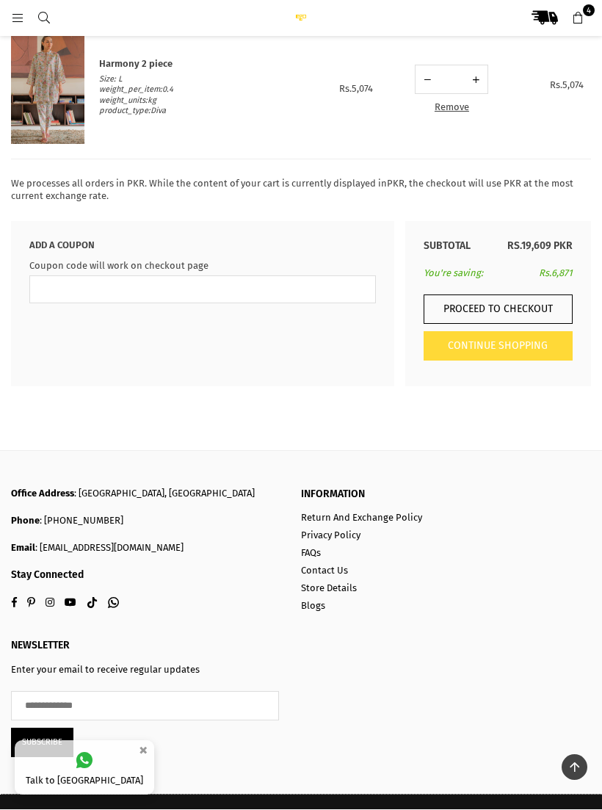
click at [496, 301] on button "Proceed to Checkout" at bounding box center [498, 309] width 149 height 29
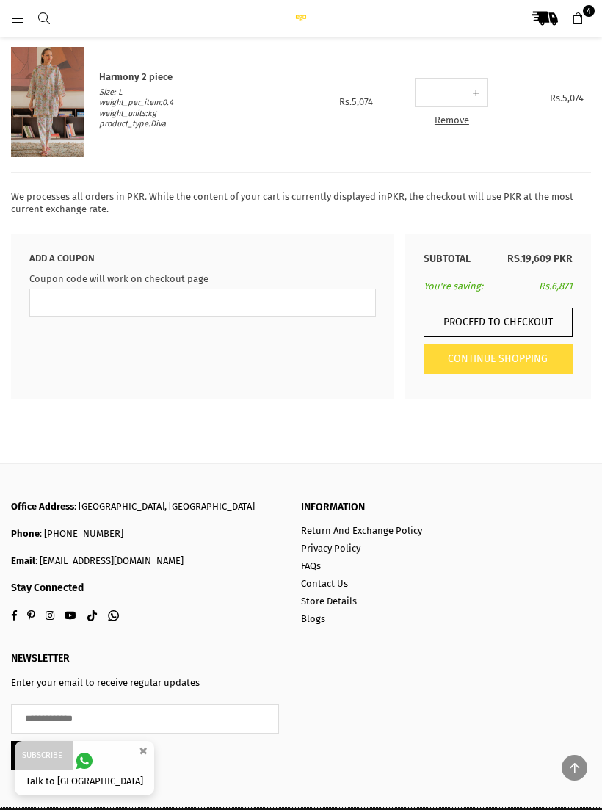
scroll to position [586, 0]
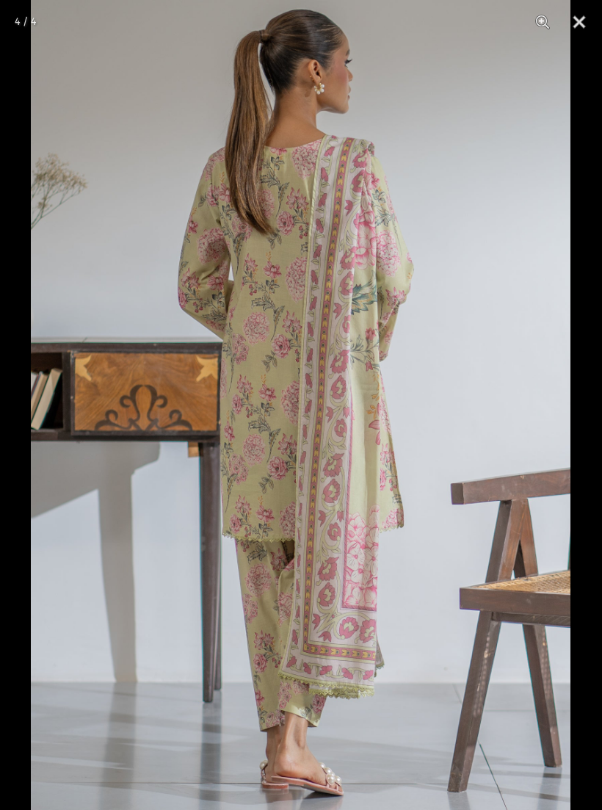
click at [576, 25] on button "Close" at bounding box center [579, 22] width 37 height 44
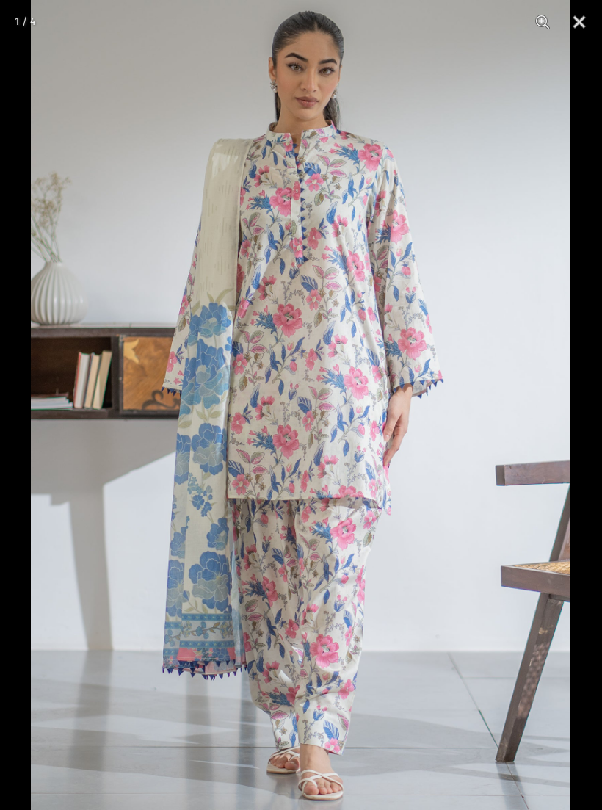
click at [585, 17] on button "Close" at bounding box center [579, 22] width 37 height 44
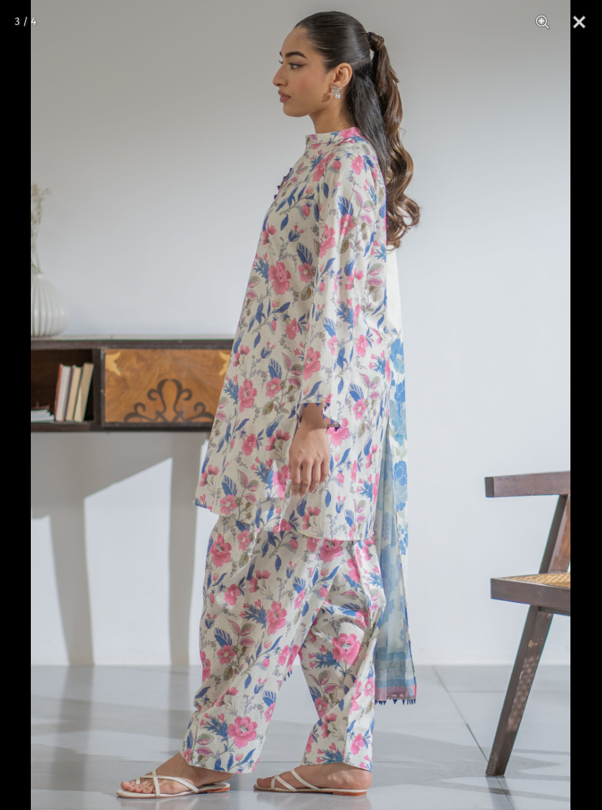
click at [583, 9] on button "Close" at bounding box center [579, 22] width 37 height 44
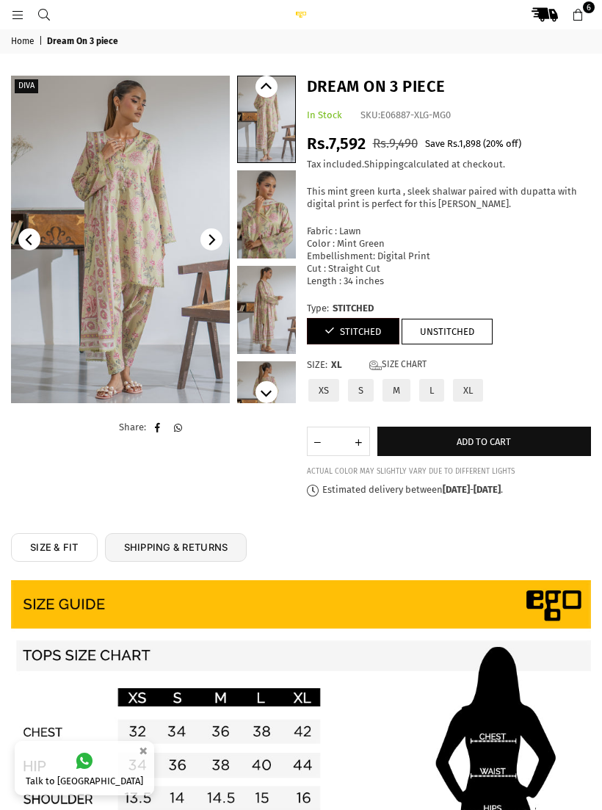
click at [145, 200] on img at bounding box center [451, 736] width 881 height 1321
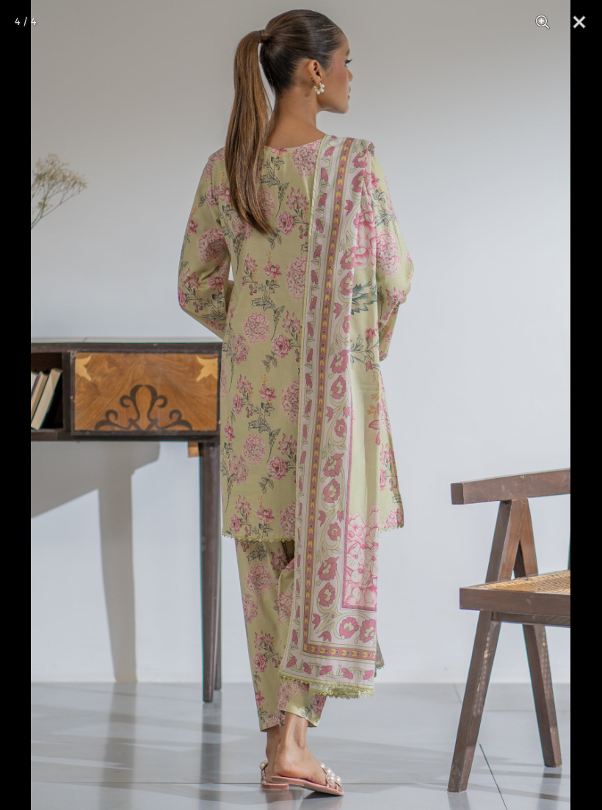
click at [581, 20] on button "Close" at bounding box center [579, 22] width 37 height 44
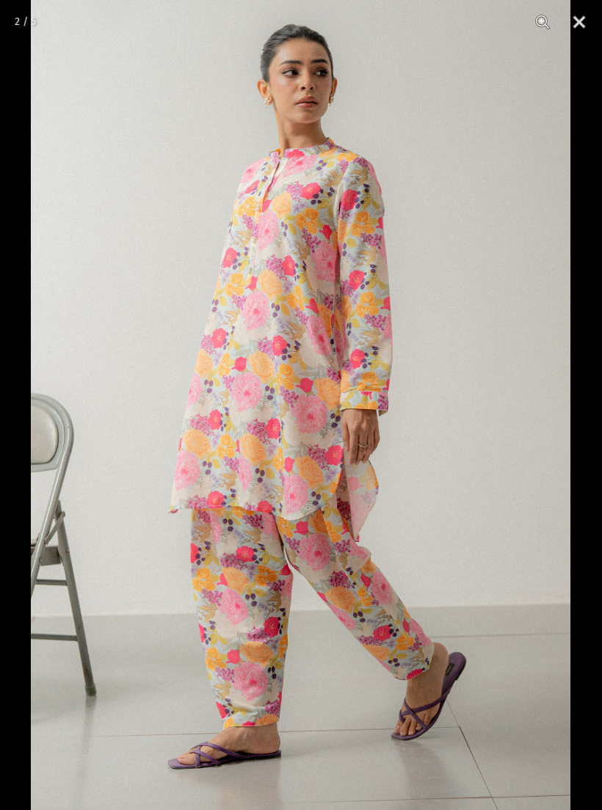
click at [586, 18] on button "Close" at bounding box center [579, 22] width 37 height 44
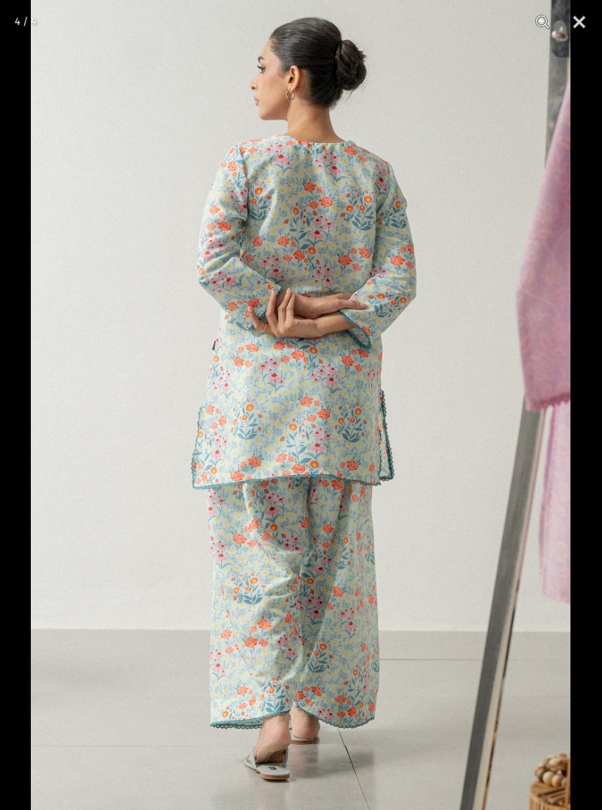
click at [553, 306] on img at bounding box center [300, 405] width 539 height 810
click at [585, 23] on button "Close" at bounding box center [579, 22] width 37 height 44
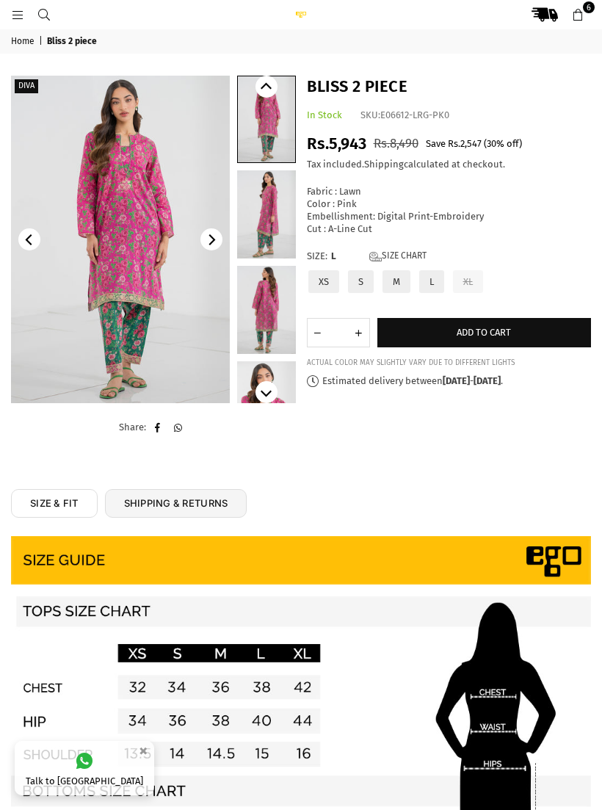
click at [158, 302] on img at bounding box center [120, 239] width 219 height 327
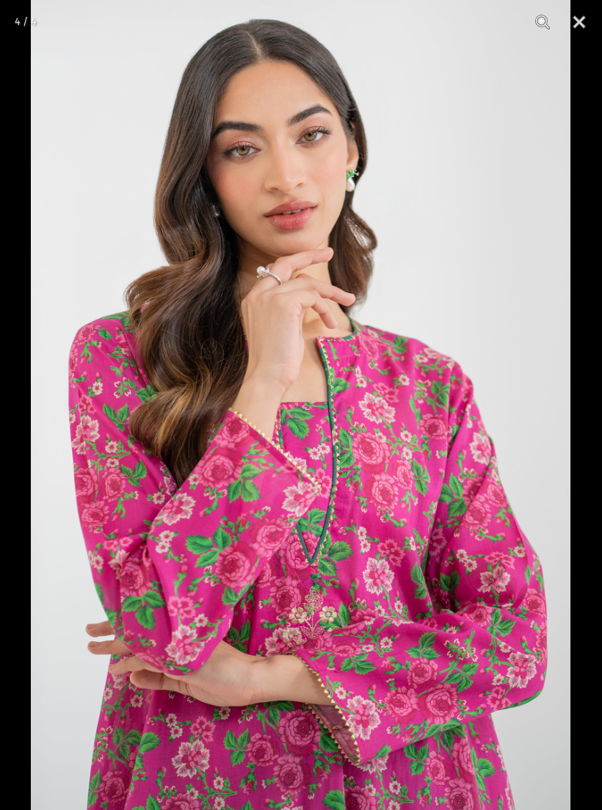
click at [585, 18] on button "Close" at bounding box center [579, 22] width 37 height 44
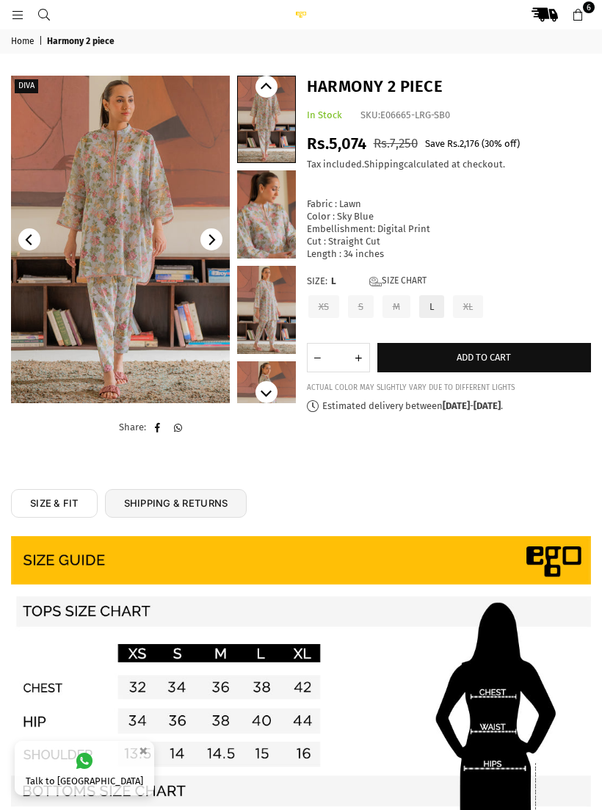
click at [134, 207] on img at bounding box center [120, 239] width 219 height 327
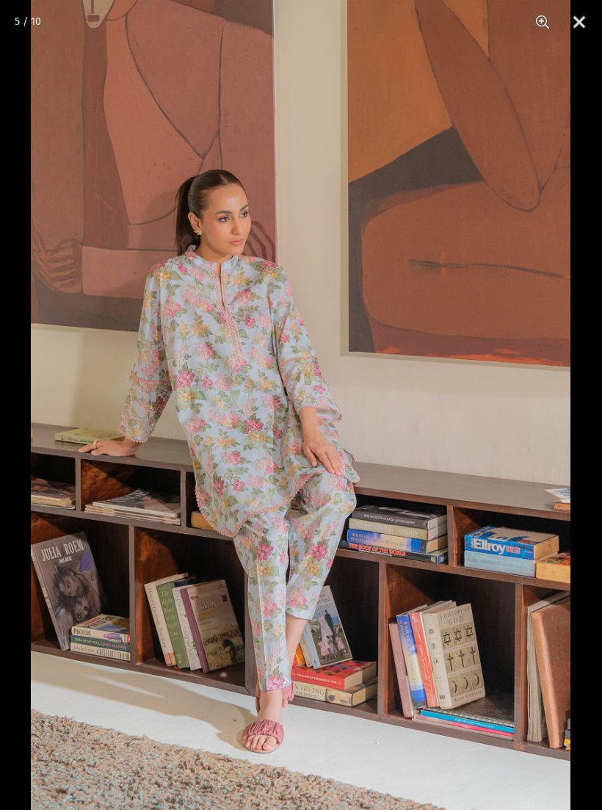
click at [584, 22] on button "Close" at bounding box center [579, 22] width 37 height 44
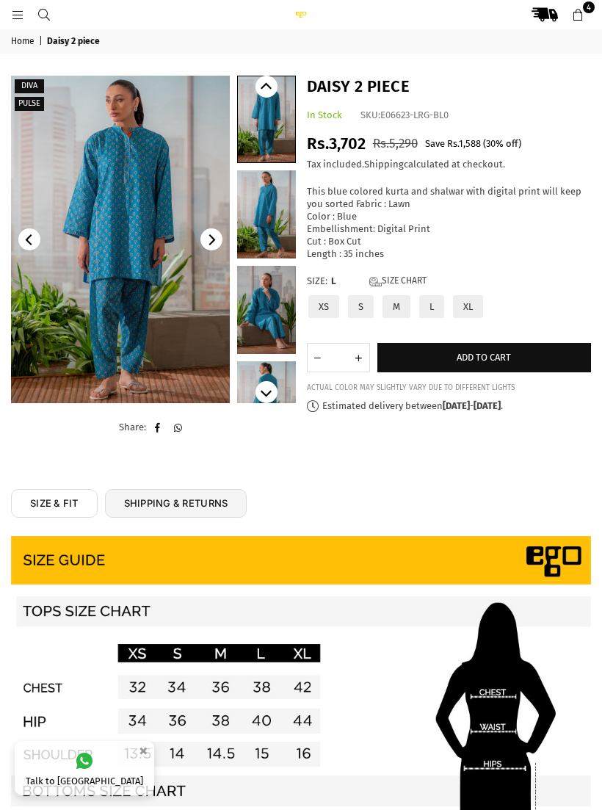
click at [52, 13] on link at bounding box center [44, 14] width 26 height 11
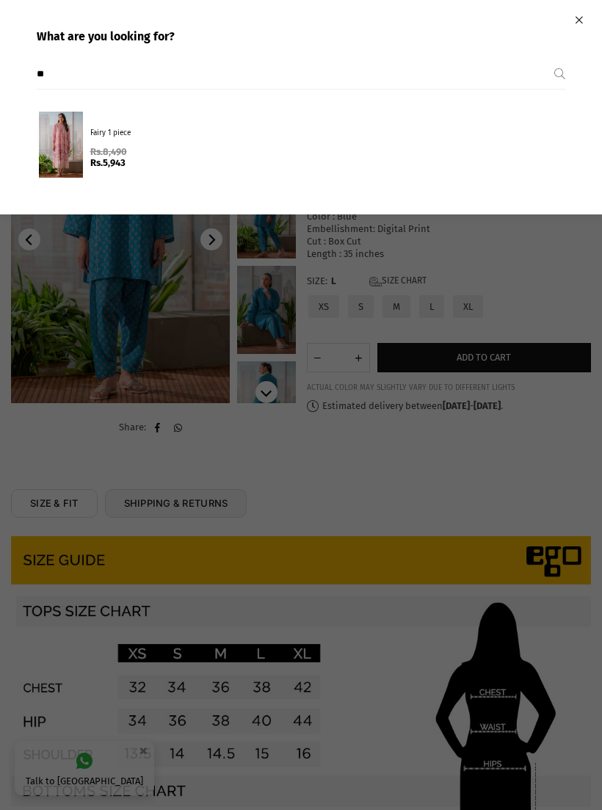
type input "*"
type input "**********"
click at [115, 139] on div "Flower Yard 1 Piece Regular price Rs.8,250 Rs.5,775" at bounding box center [145, 144] width 110 height 48
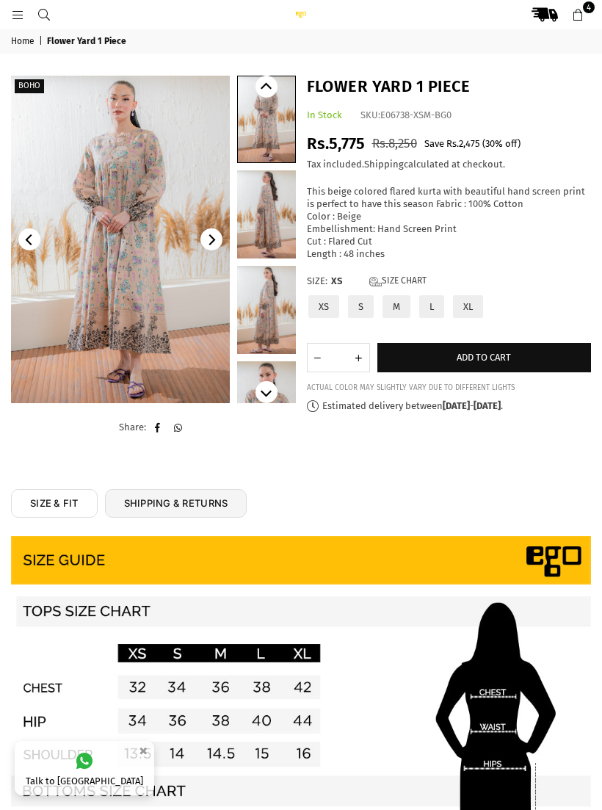
click at [396, 299] on label "M" at bounding box center [396, 307] width 31 height 26
click at [407, 275] on link "Size Chart" at bounding box center [397, 281] width 57 height 12
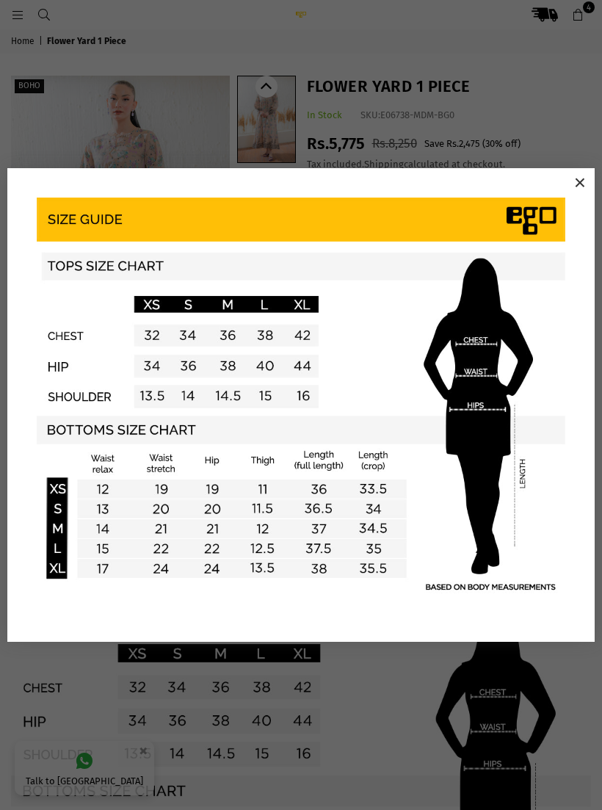
click at [578, 188] on button "×" at bounding box center [580, 183] width 22 height 22
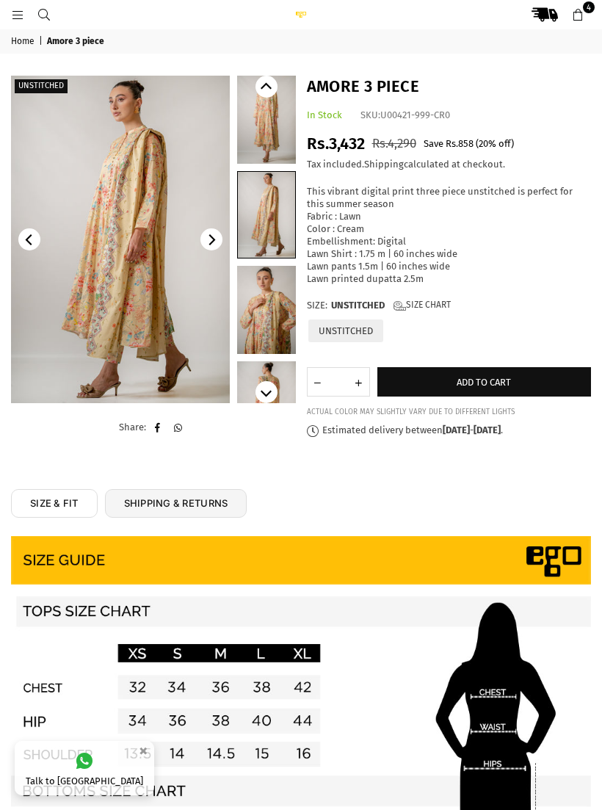
click at [23, 9] on icon at bounding box center [17, 15] width 13 height 13
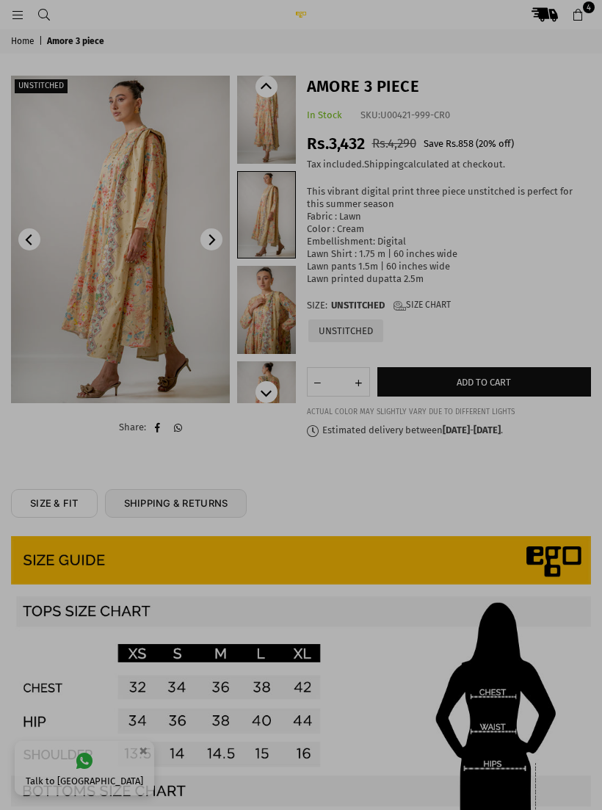
click at [16, 10] on div at bounding box center [301, 405] width 602 height 810
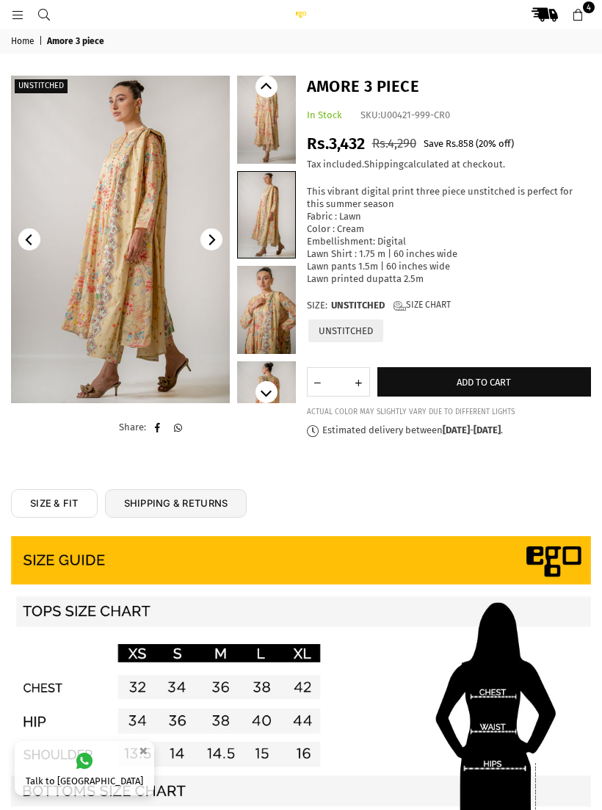
click at [23, 16] on icon at bounding box center [17, 15] width 13 height 13
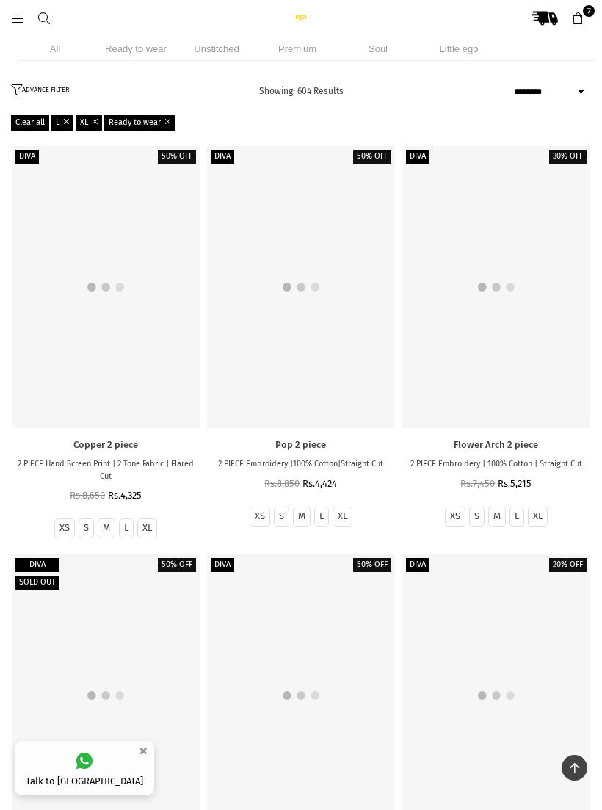
select select "******"
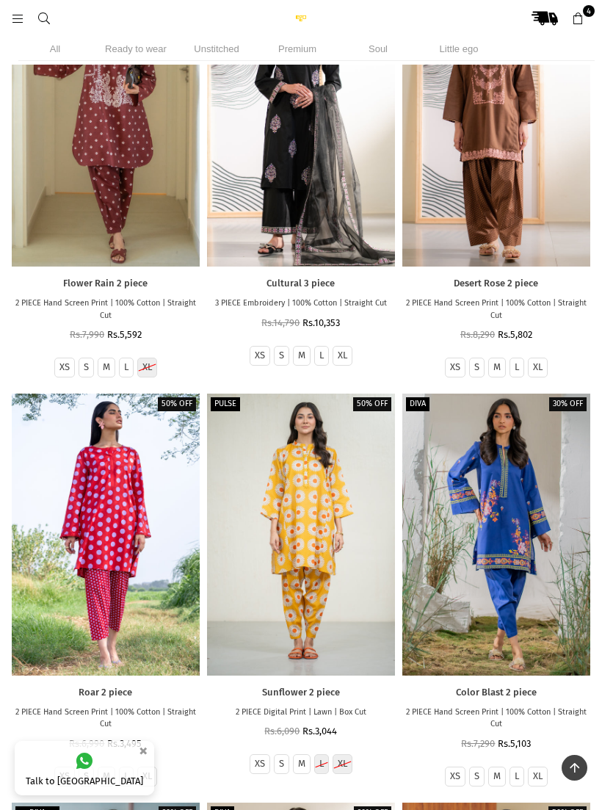
click at [133, 48] on li "Ready to wear" at bounding box center [135, 49] width 73 height 24
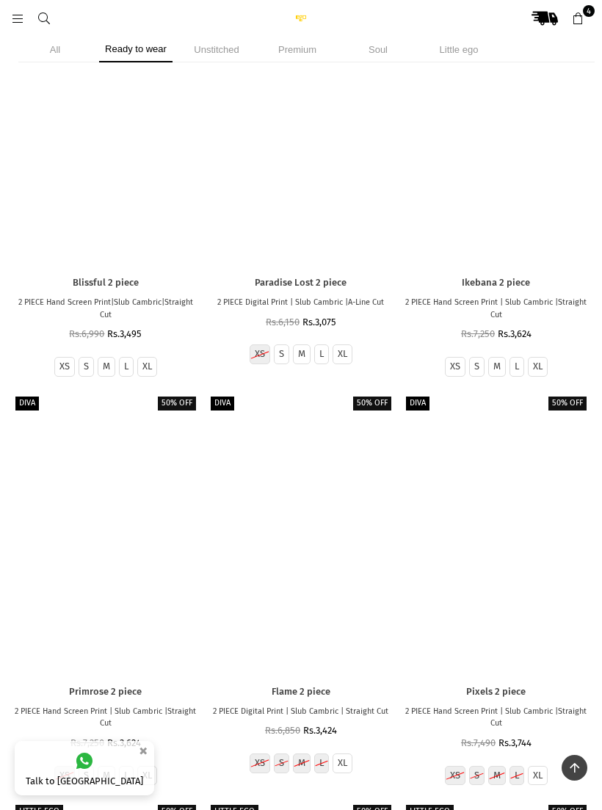
scroll to position [53319, 0]
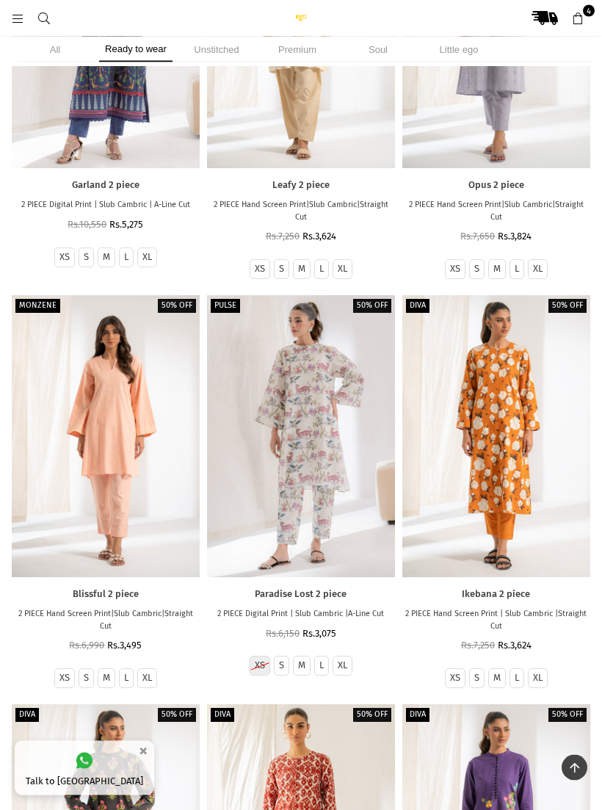
click at [572, 762] on icon at bounding box center [575, 767] width 10 height 11
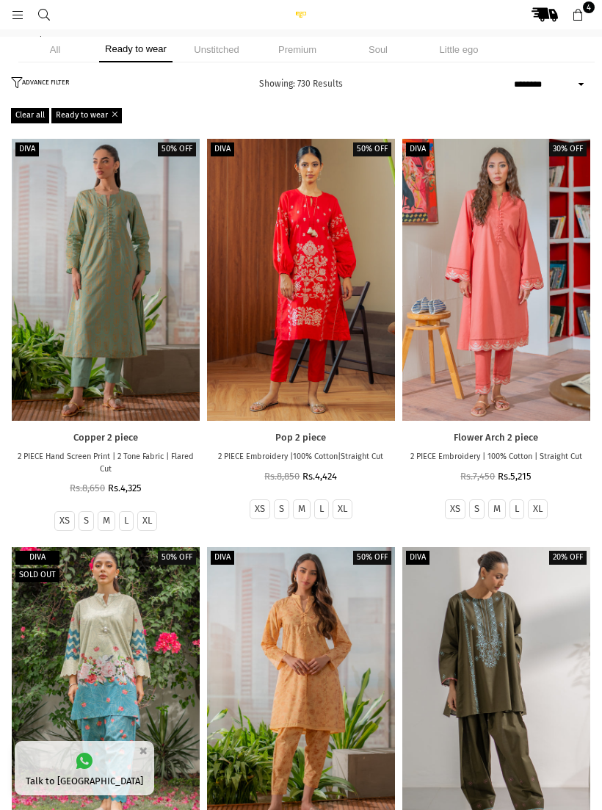
click at [28, 79] on button "ADVANCE FILTER" at bounding box center [42, 84] width 62 height 15
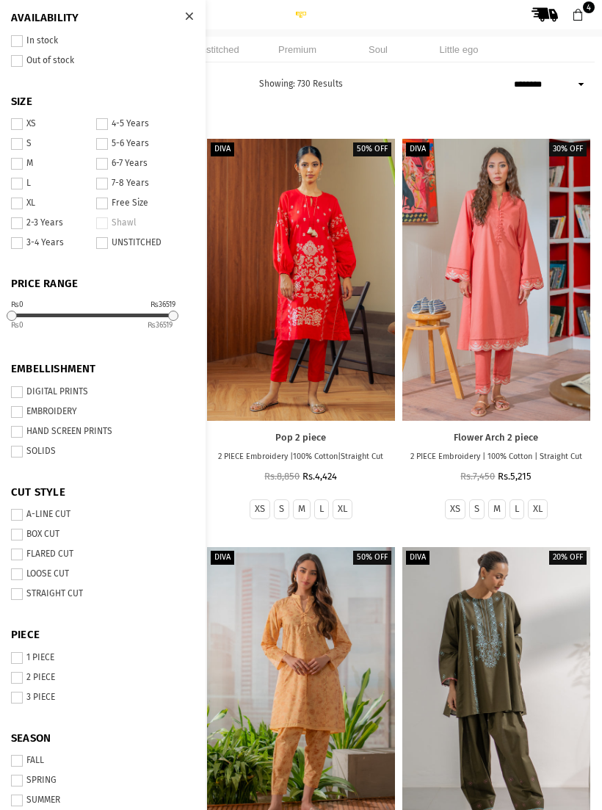
click at [54, 82] on form "**********" at bounding box center [91, 480] width 183 height 960
click at [34, 197] on label "XL" at bounding box center [49, 203] width 76 height 12
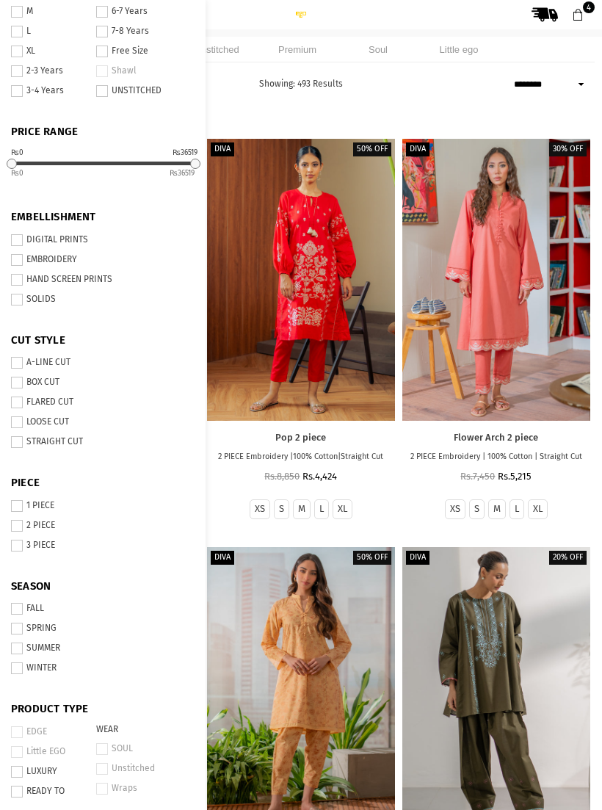
scroll to position [150, 0]
click at [46, 543] on label "3 PIECE" at bounding box center [91, 547] width 161 height 12
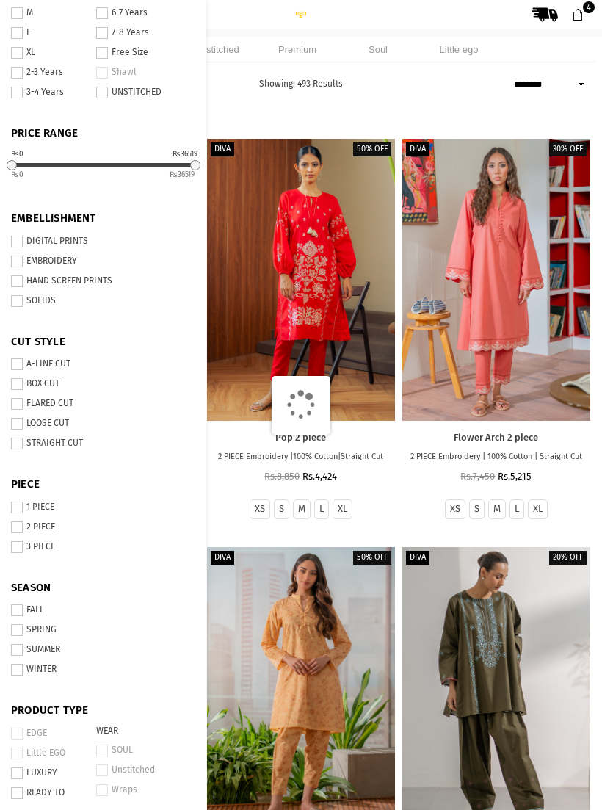
scroll to position [139, 0]
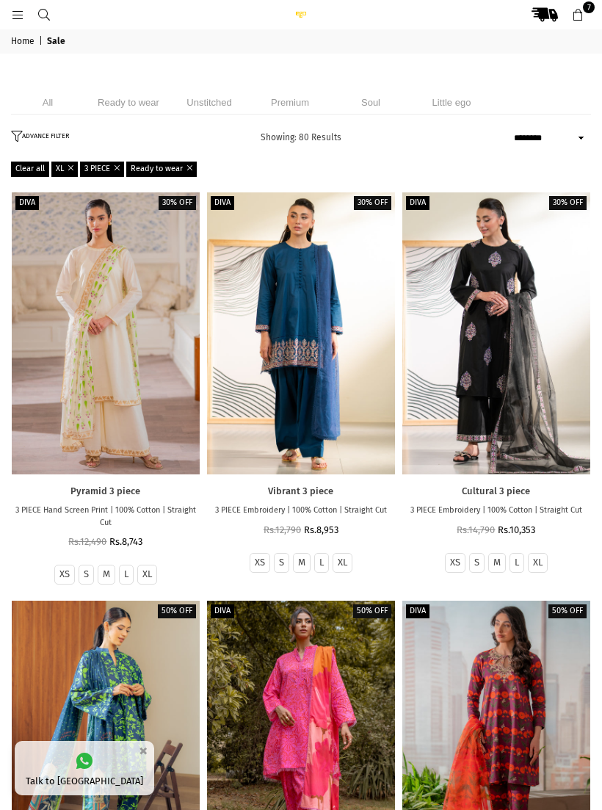
select select "******"
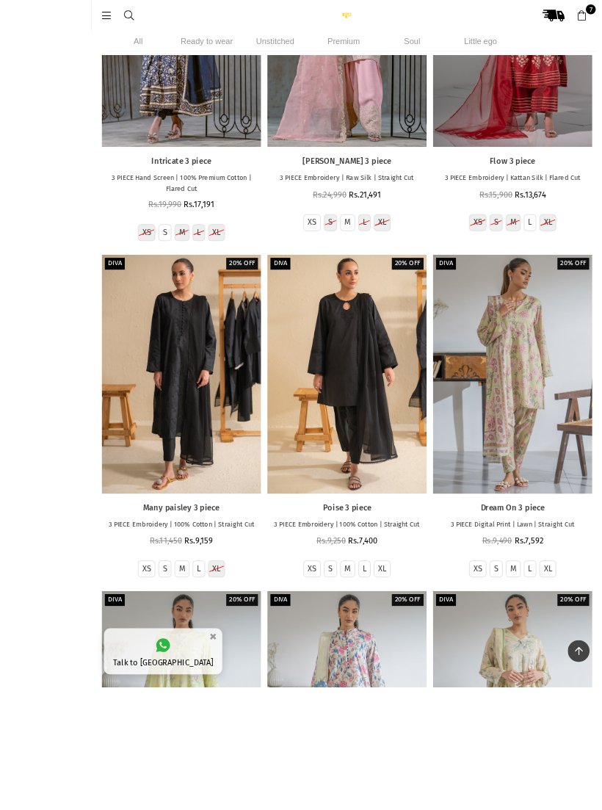
scroll to position [8616, 0]
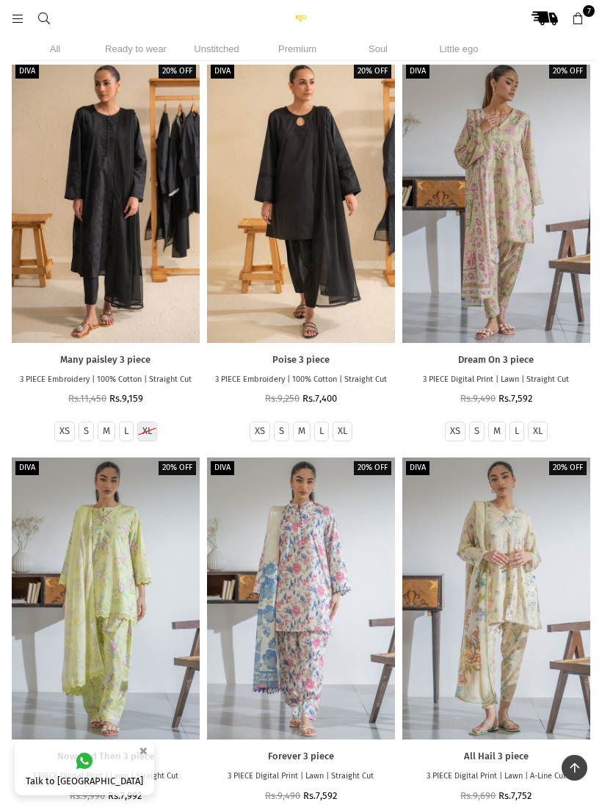
click at [318, 542] on div at bounding box center [301, 598] width 188 height 282
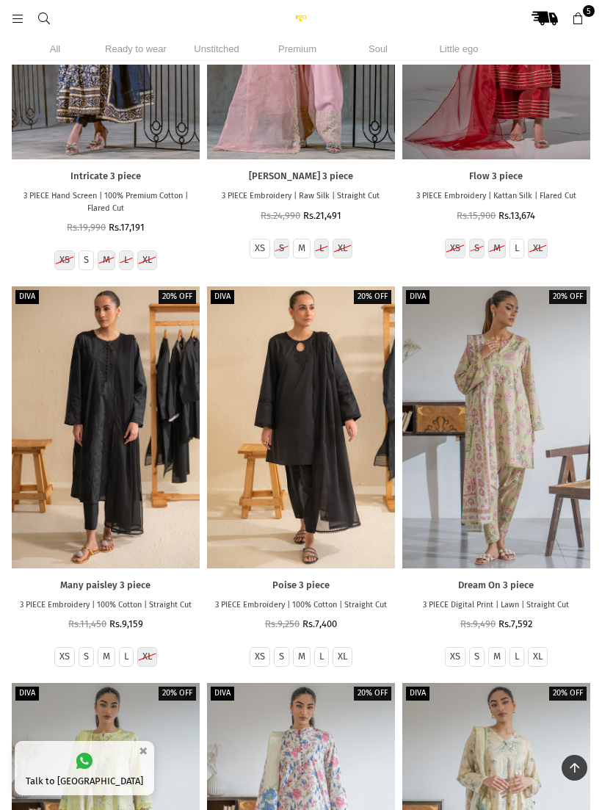
scroll to position [8390, 0]
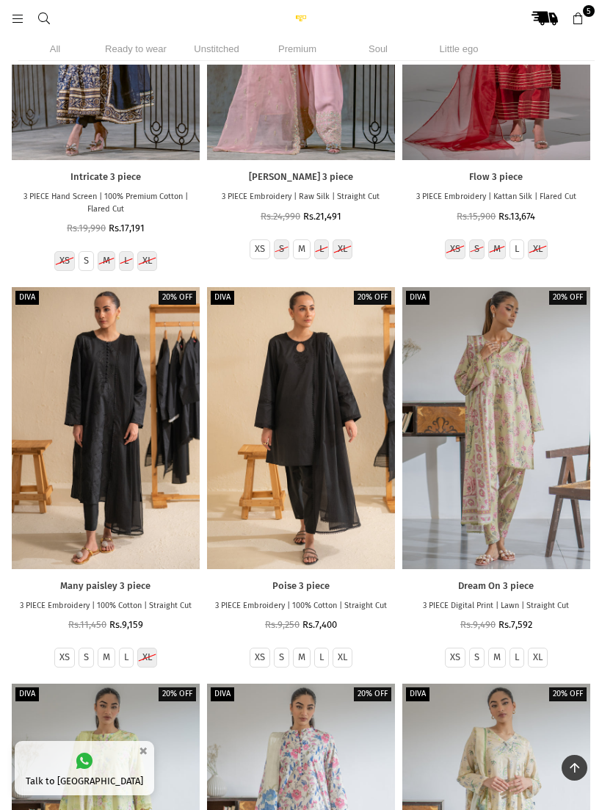
click at [584, 12] on span "5" at bounding box center [589, 11] width 12 height 12
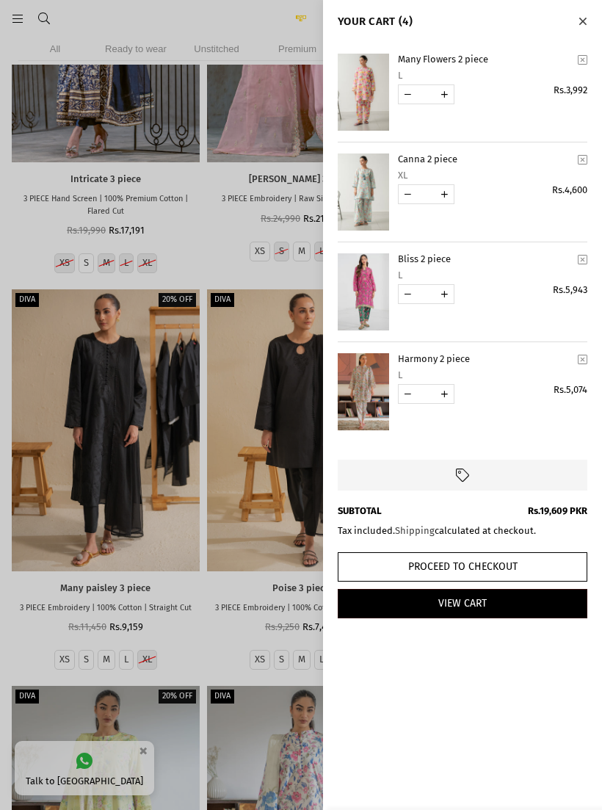
scroll to position [8387, 0]
click at [480, 563] on button "Proceed to Checkout" at bounding box center [463, 566] width 250 height 29
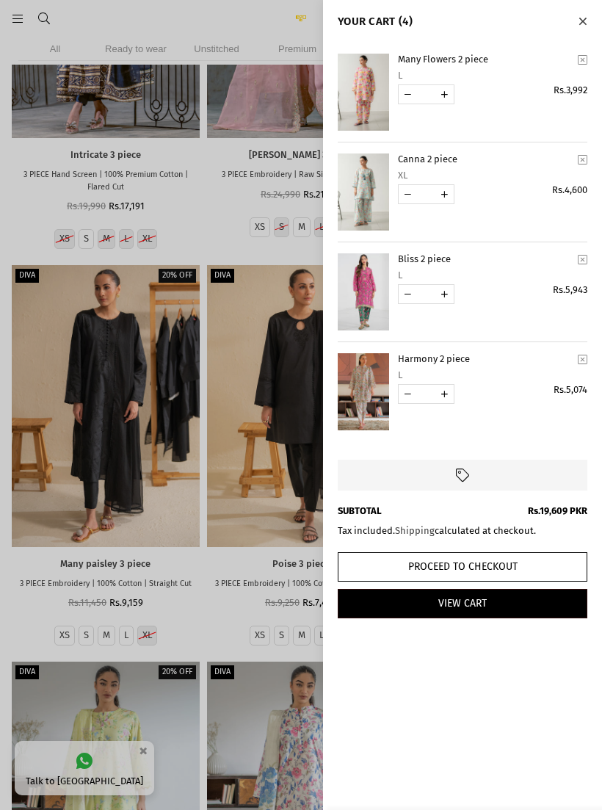
click at [479, 598] on link "View Cart" at bounding box center [463, 603] width 250 height 29
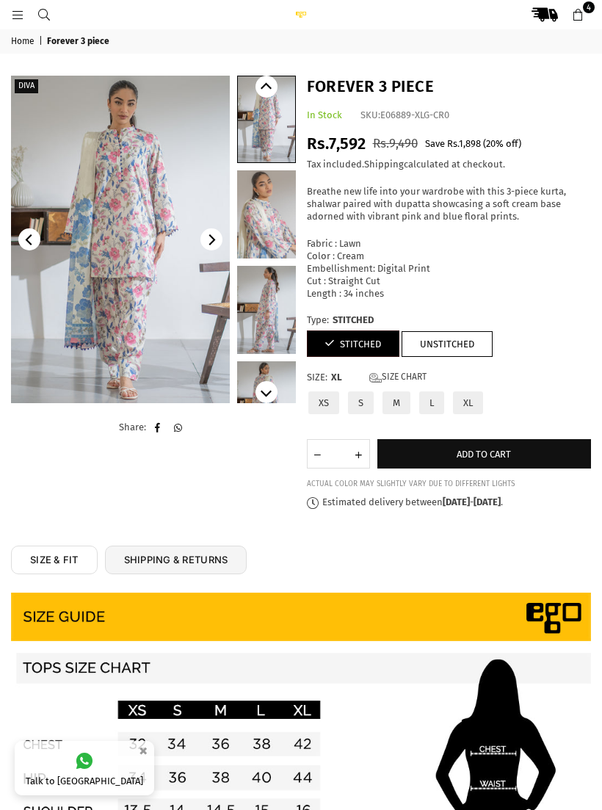
click at [186, 333] on img at bounding box center [451, 736] width 881 height 1321
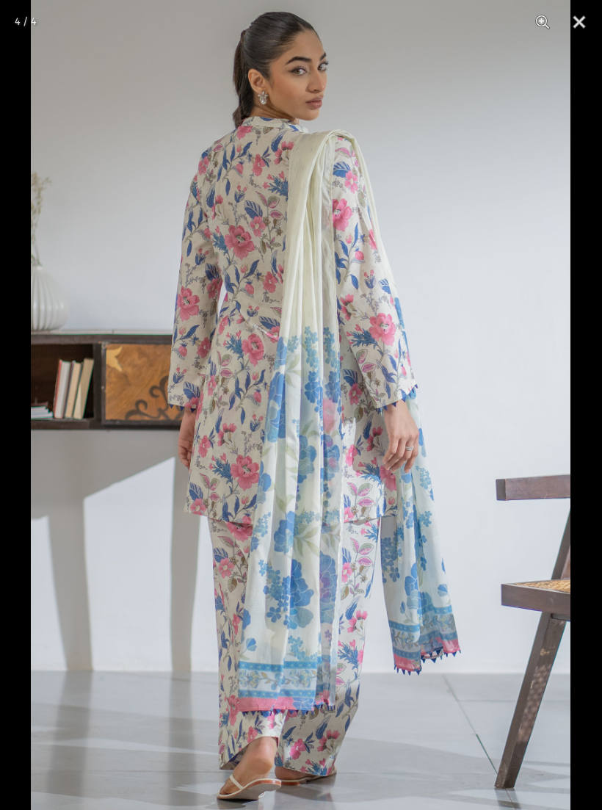
click at [583, 20] on button "Close" at bounding box center [579, 22] width 37 height 44
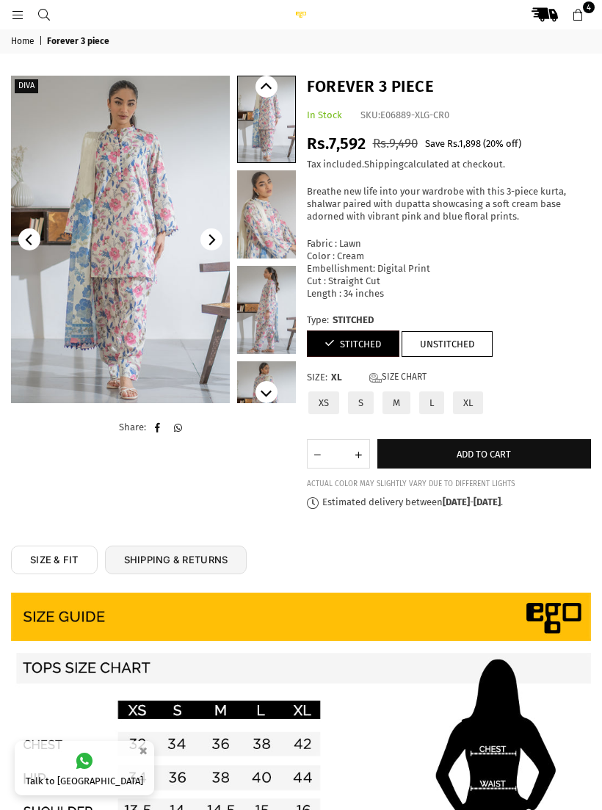
click at [484, 448] on span "Add to cart" at bounding box center [484, 453] width 54 height 11
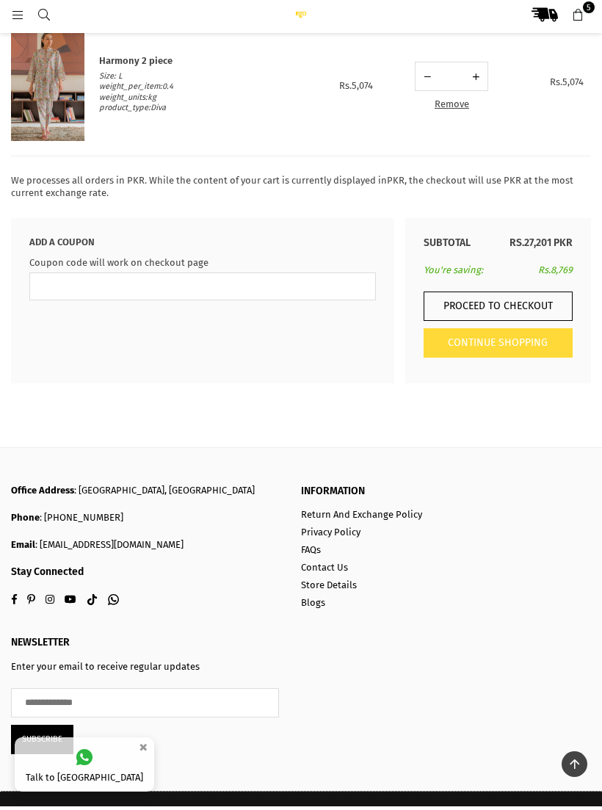
scroll to position [702, 0]
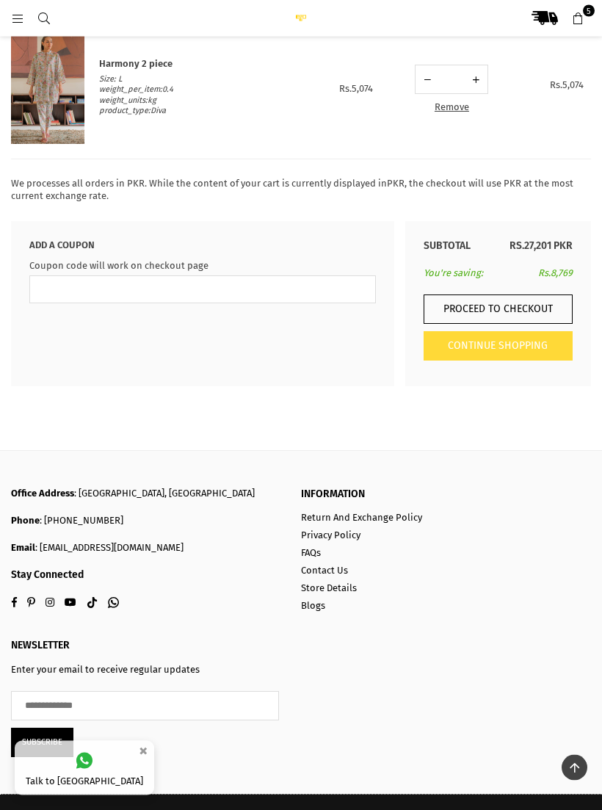
click at [509, 299] on button "Proceed to Checkout" at bounding box center [498, 309] width 149 height 29
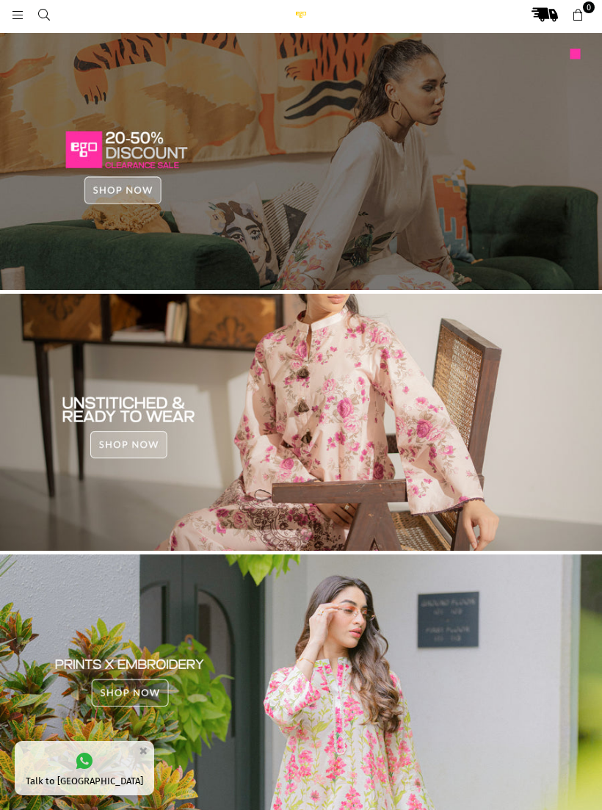
click at [40, 18] on icon at bounding box center [43, 15] width 13 height 13
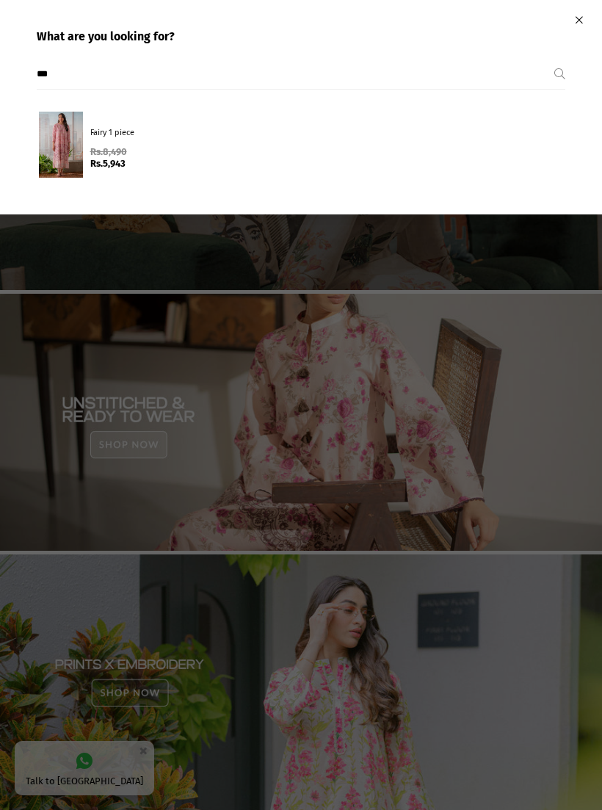
type input "***"
click at [68, 148] on div at bounding box center [61, 145] width 44 height 66
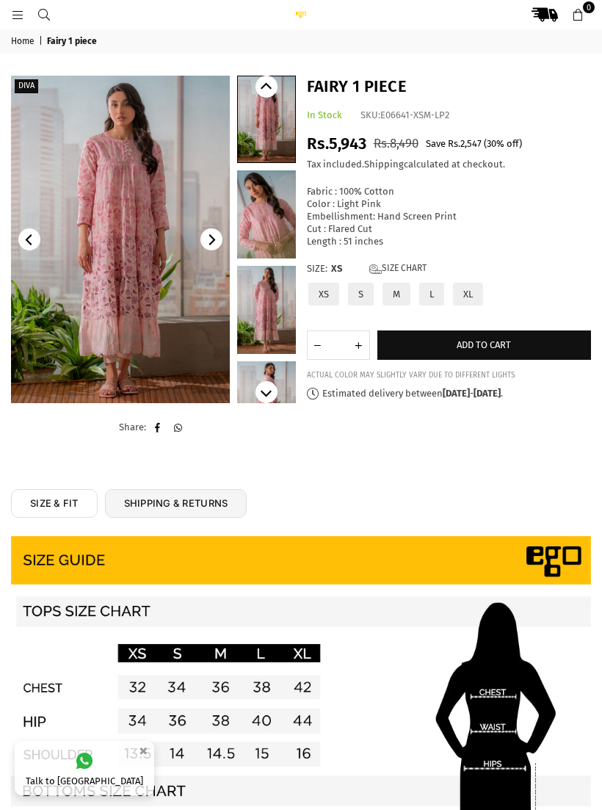
click at [400, 288] on label "M" at bounding box center [396, 294] width 31 height 26
click at [410, 263] on link "Size Chart" at bounding box center [397, 269] width 57 height 12
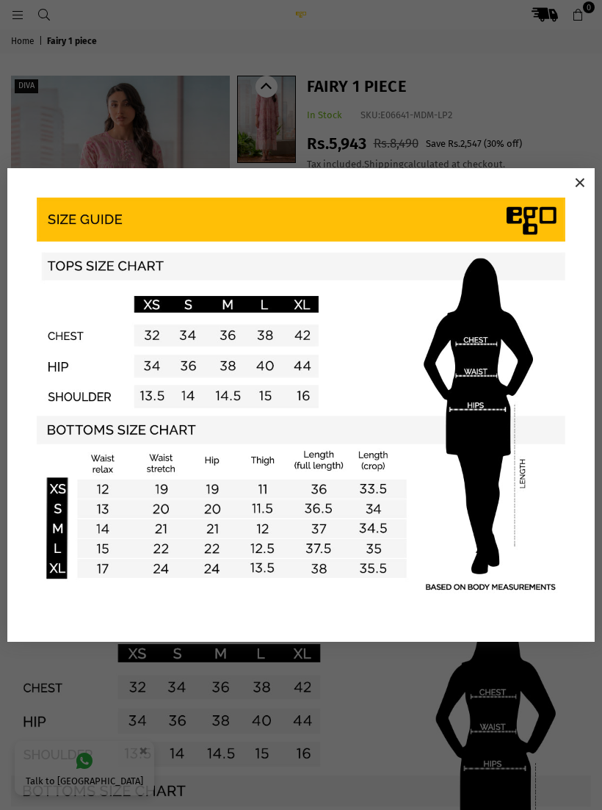
click at [570, 183] on button "×" at bounding box center [580, 183] width 22 height 22
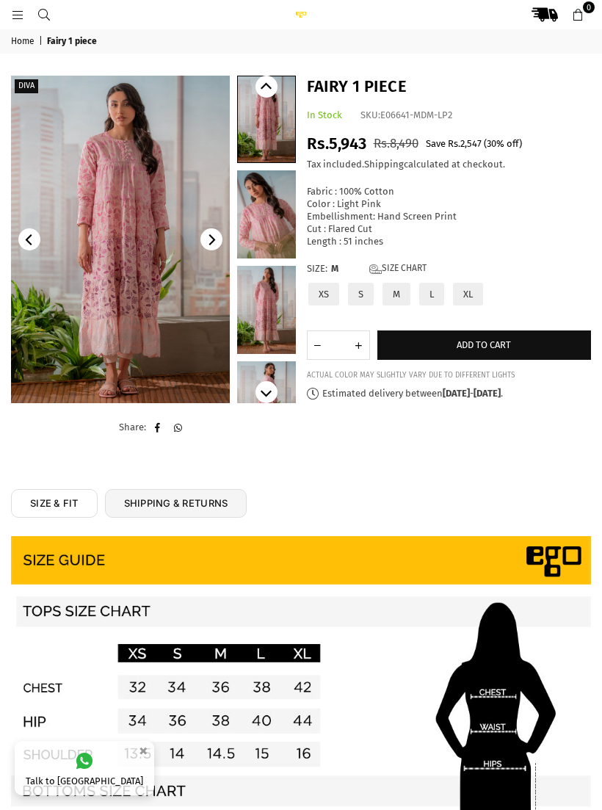
click at [514, 341] on button "Add to cart" at bounding box center [484, 344] width 214 height 29
click at [44, 12] on icon at bounding box center [43, 15] width 13 height 13
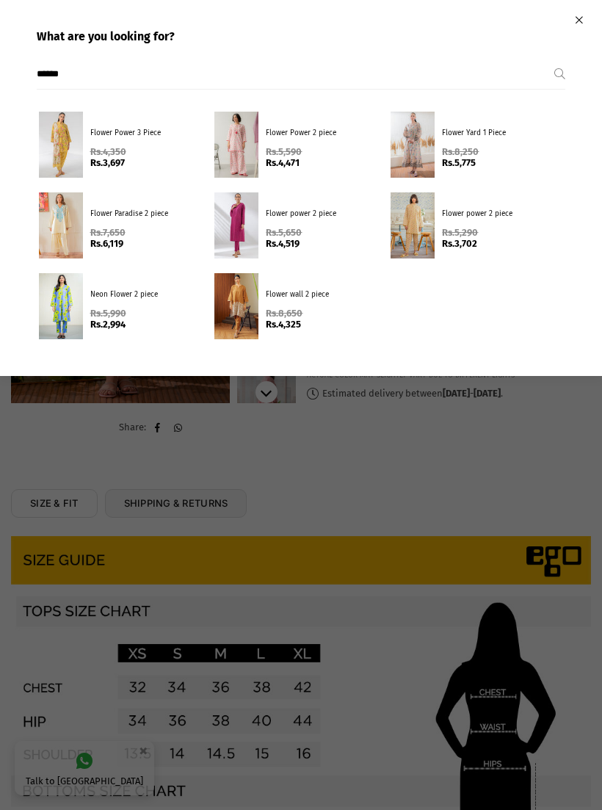
type input "******"
click at [433, 134] on div at bounding box center [412, 145] width 44 height 66
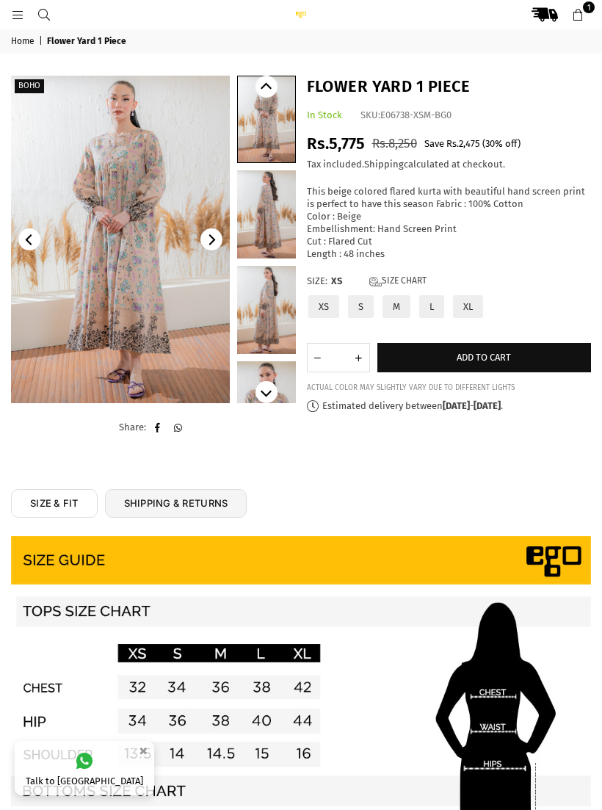
click at [404, 298] on label "M" at bounding box center [396, 307] width 31 height 26
click at [517, 345] on button "Add to cart" at bounding box center [484, 357] width 214 height 29
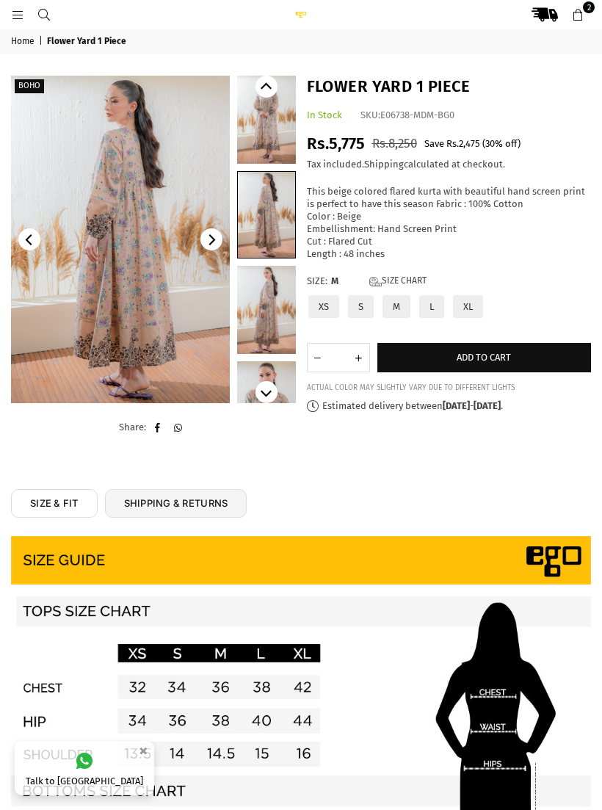
click at [42, 12] on icon at bounding box center [43, 15] width 13 height 13
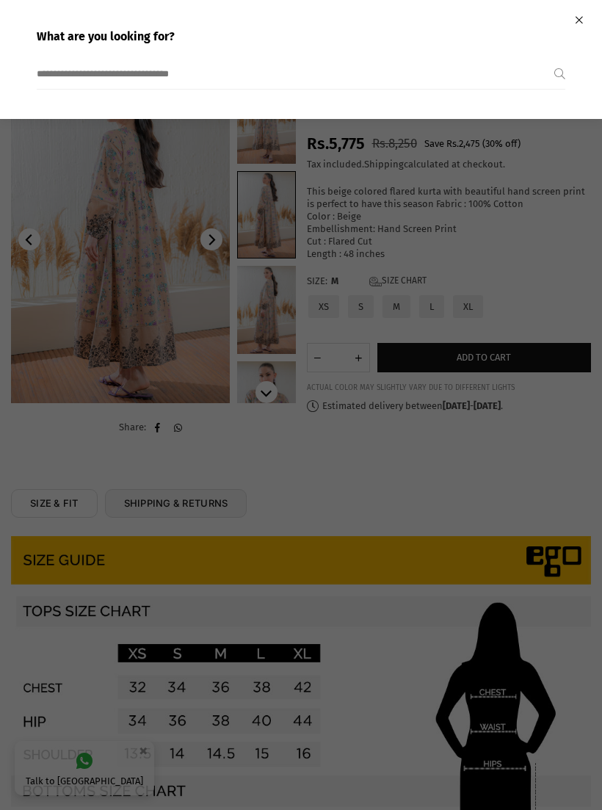
click at [95, 66] on input "search" at bounding box center [295, 73] width 517 height 29
type input "*"
click at [570, 25] on button "Close" at bounding box center [578, 19] width 17 height 24
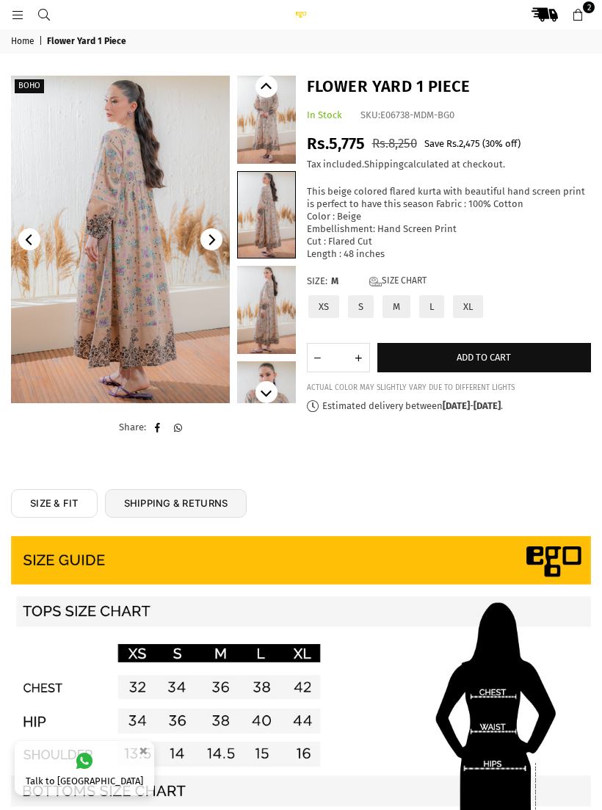
click at [21, 10] on icon at bounding box center [17, 15] width 13 height 13
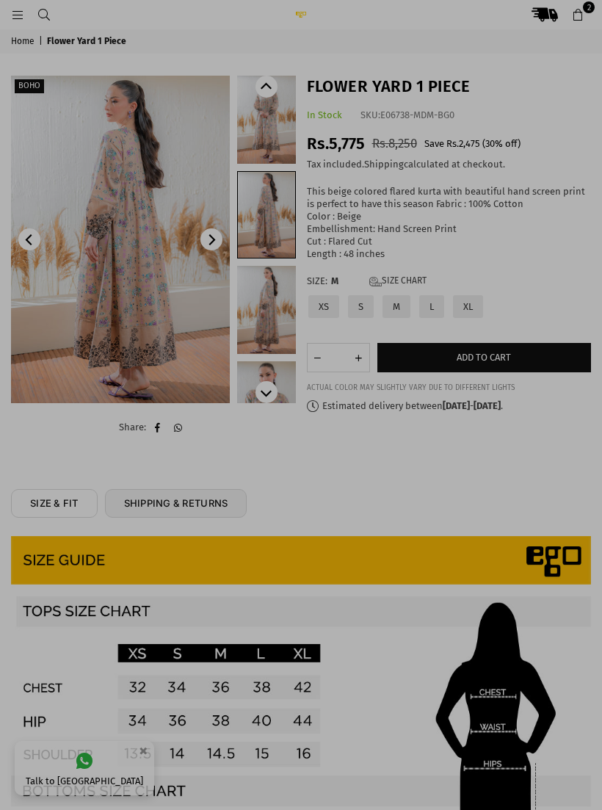
click at [16, 7] on div at bounding box center [301, 405] width 602 height 810
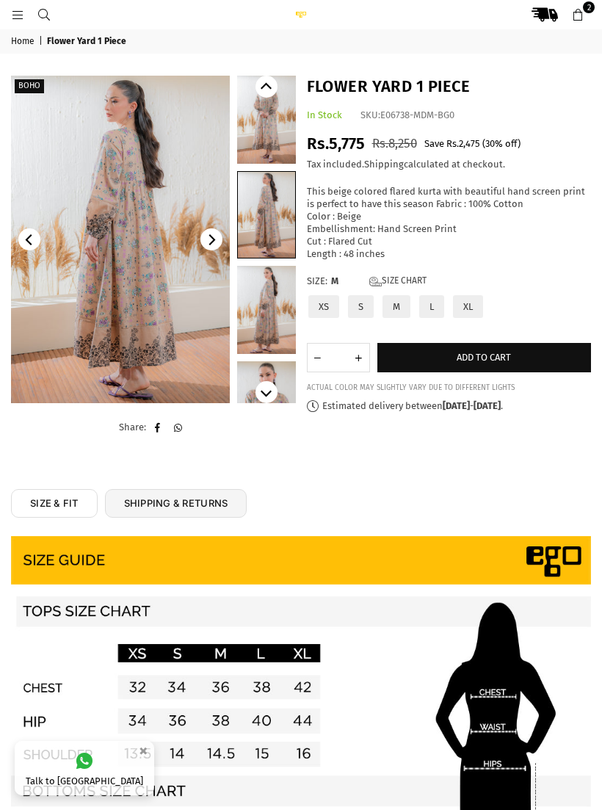
click at [29, 11] on link at bounding box center [17, 14] width 26 height 11
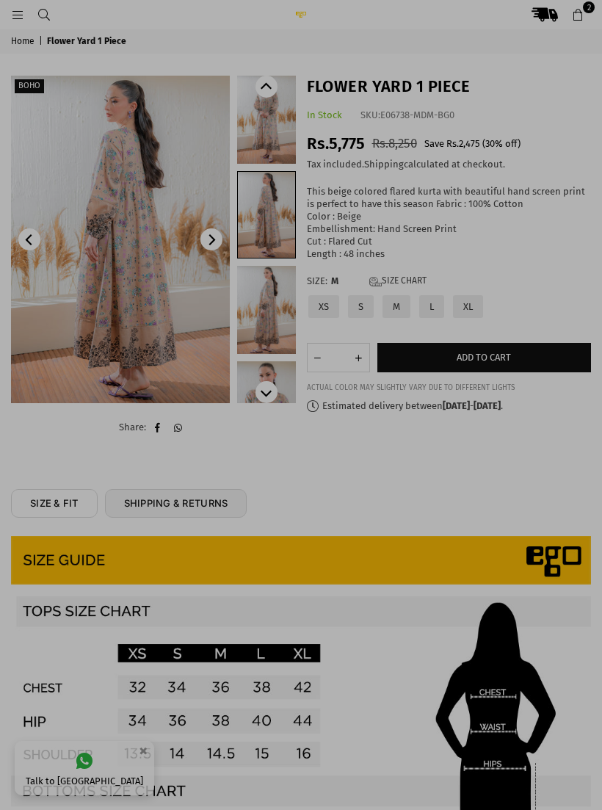
click at [6, 5] on div at bounding box center [301, 405] width 602 height 810
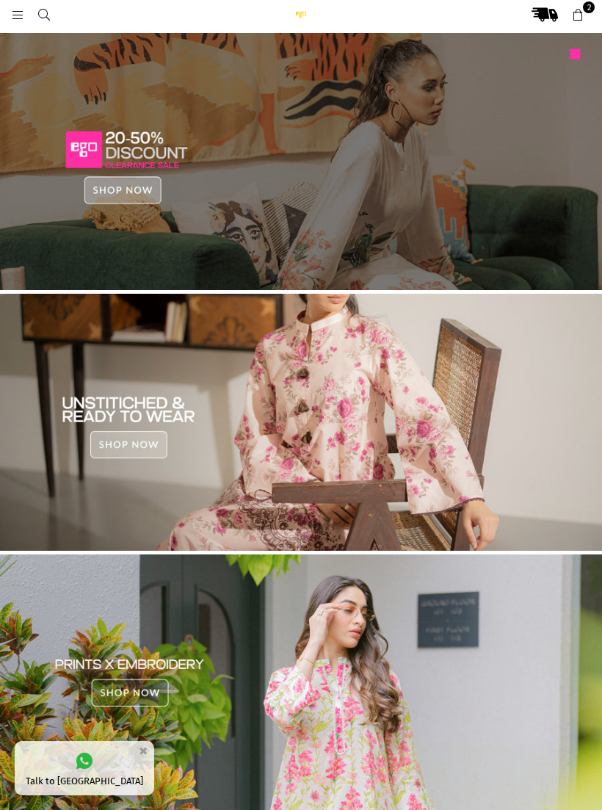
click at [455, 224] on img at bounding box center [301, 161] width 602 height 257
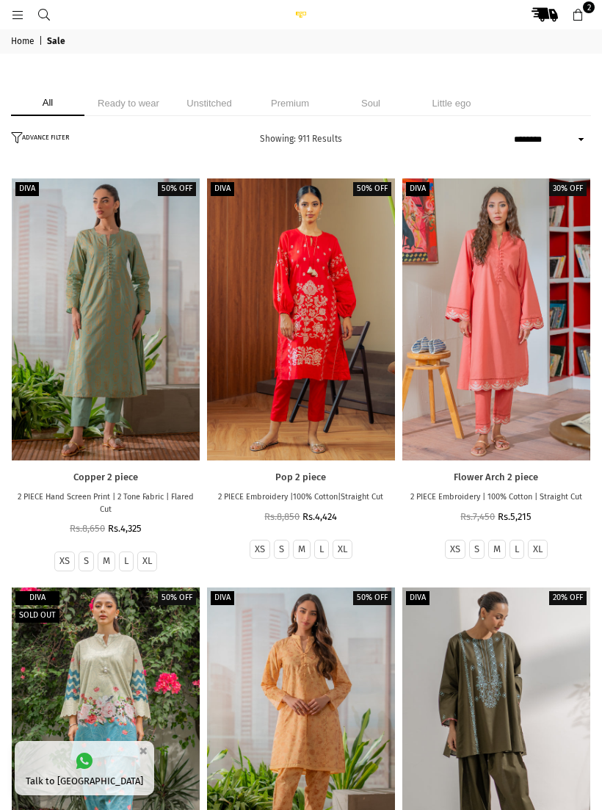
select select "******"
click at [33, 138] on button "ADVANCE FILTER" at bounding box center [42, 139] width 62 height 15
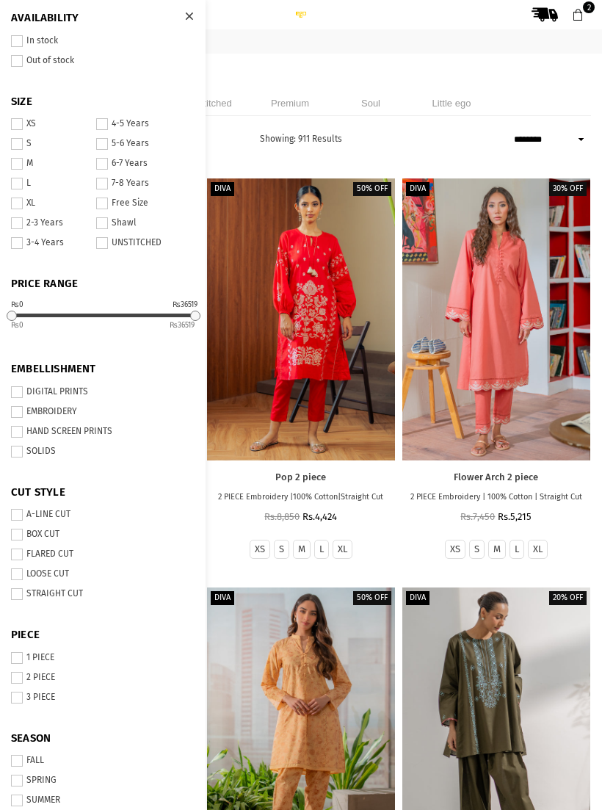
click at [13, 197] on span at bounding box center [17, 203] width 12 height 12
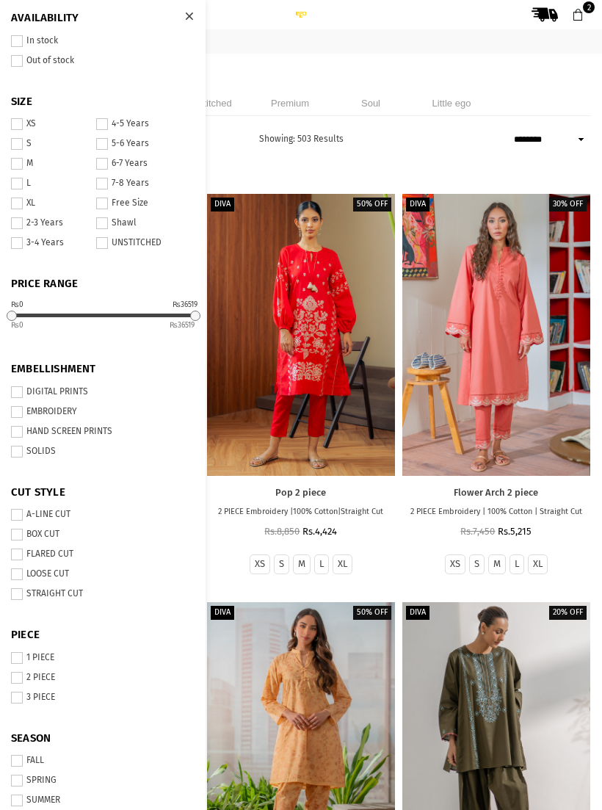
click at [21, 691] on span at bounding box center [17, 697] width 12 height 12
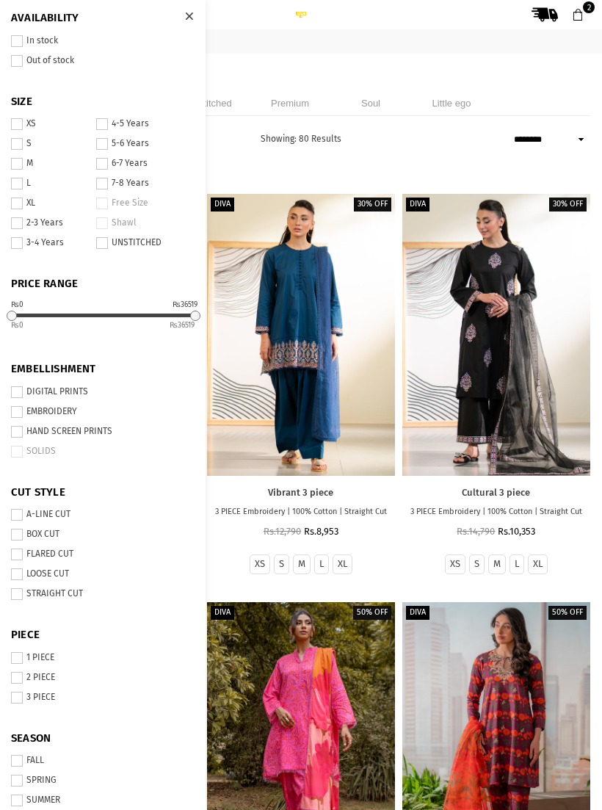
click at [196, 24] on div at bounding box center [189, 17] width 26 height 26
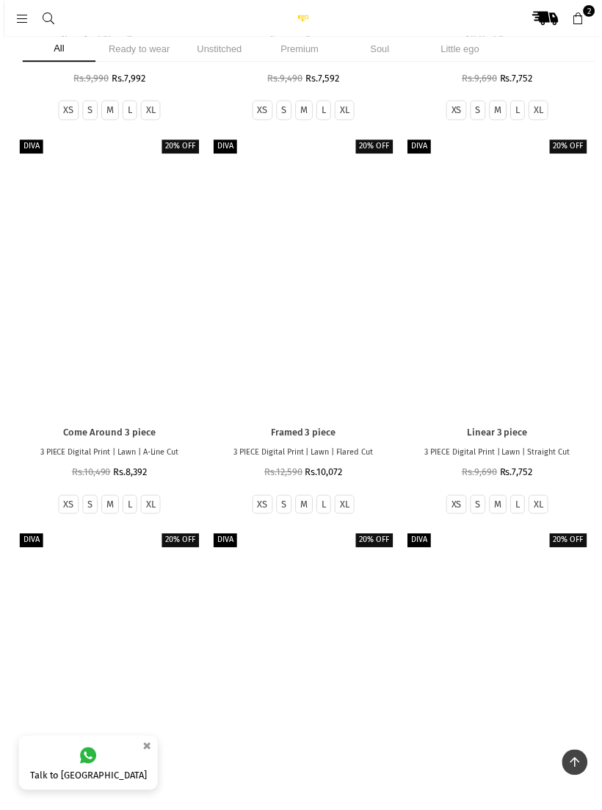
scroll to position [9265, 0]
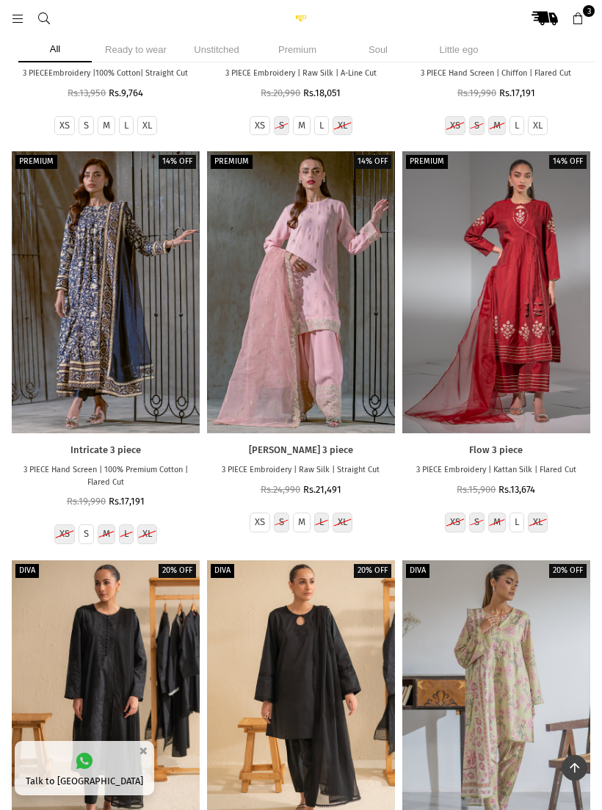
scroll to position [8118, 0]
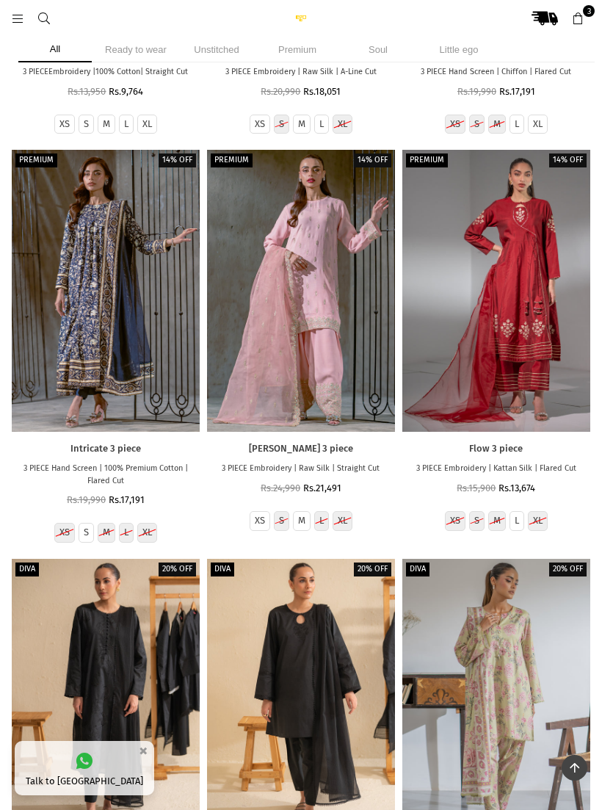
click at [581, 11] on link "3" at bounding box center [577, 18] width 26 height 26
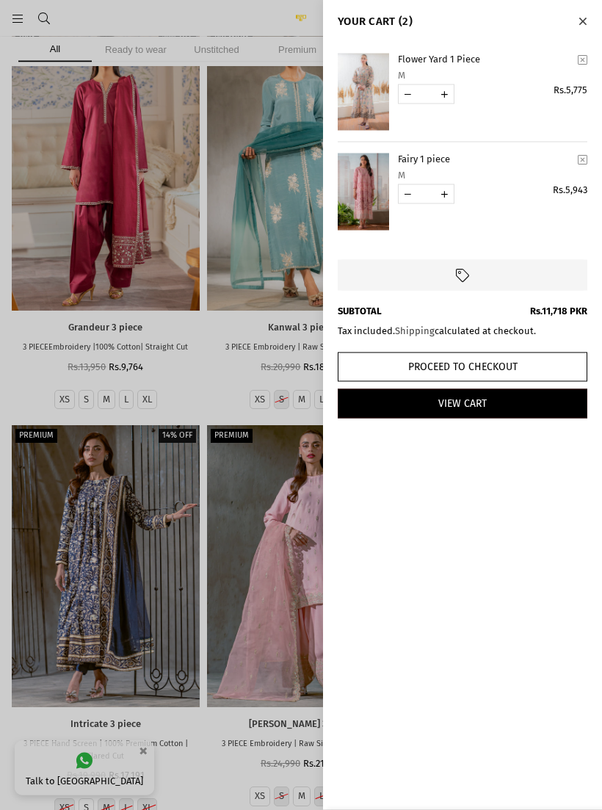
scroll to position [7816, 0]
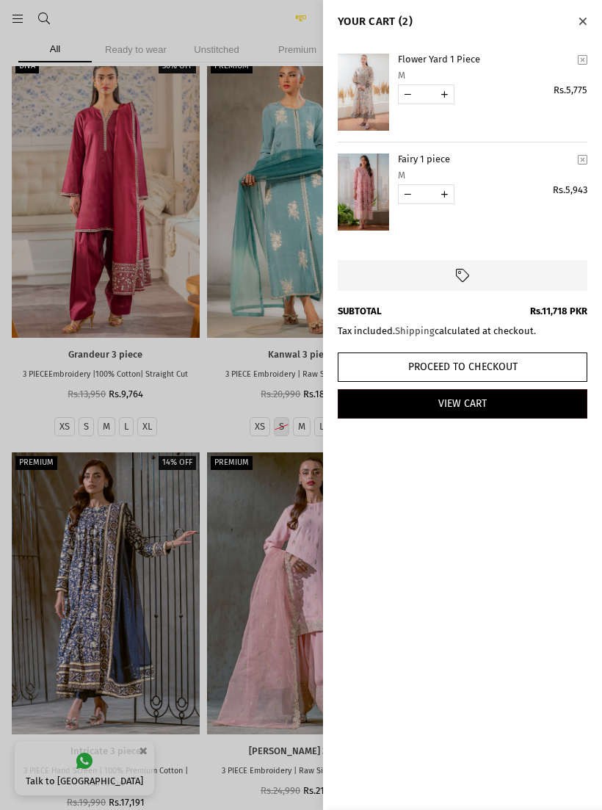
click at [485, 401] on link "View Cart" at bounding box center [463, 403] width 250 height 29
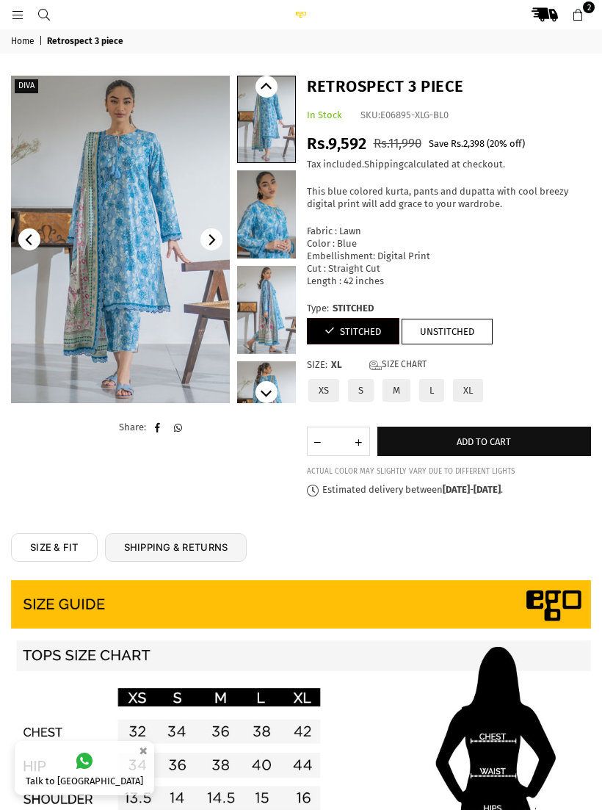
click at [410, 426] on button "Add to cart" at bounding box center [484, 440] width 214 height 29
click at [124, 214] on img at bounding box center [120, 239] width 219 height 327
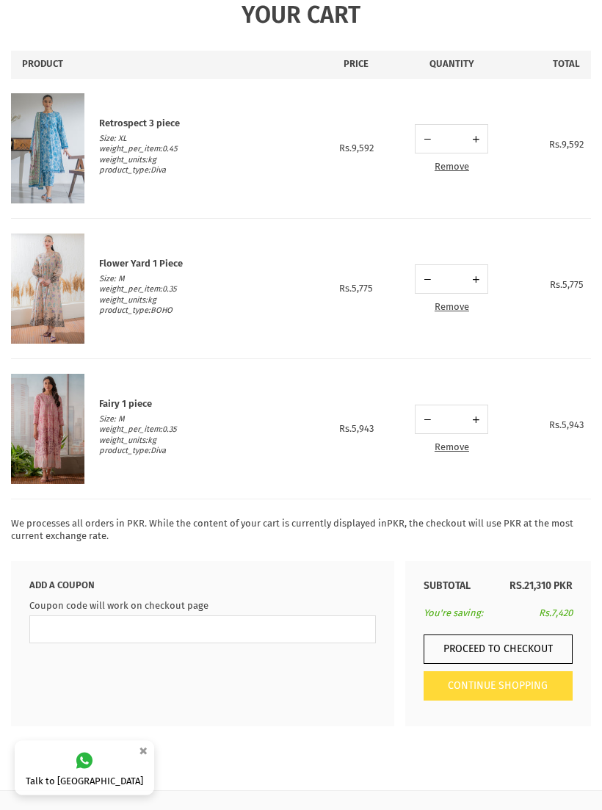
scroll to position [75, 0]
click at [145, 126] on b "Retrospect 3 piece" at bounding box center [139, 122] width 81 height 11
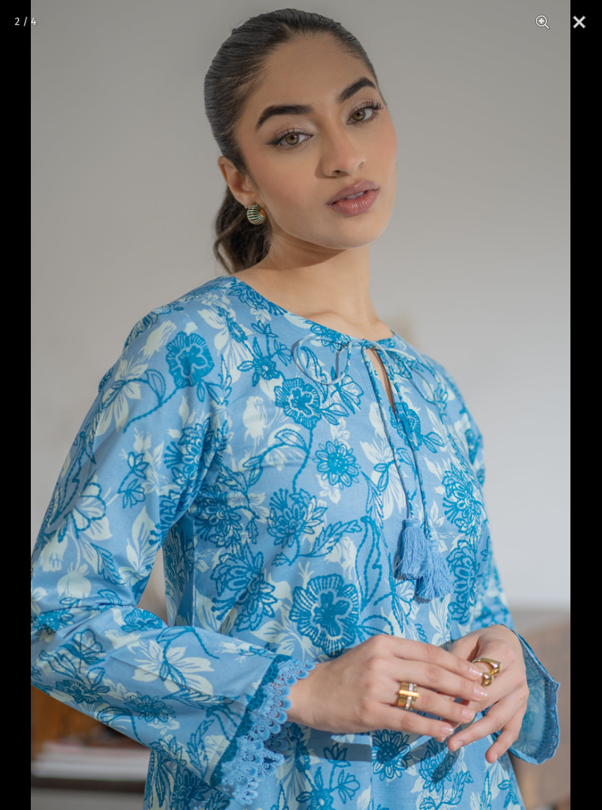
click at [575, 20] on button "Close" at bounding box center [579, 22] width 37 height 44
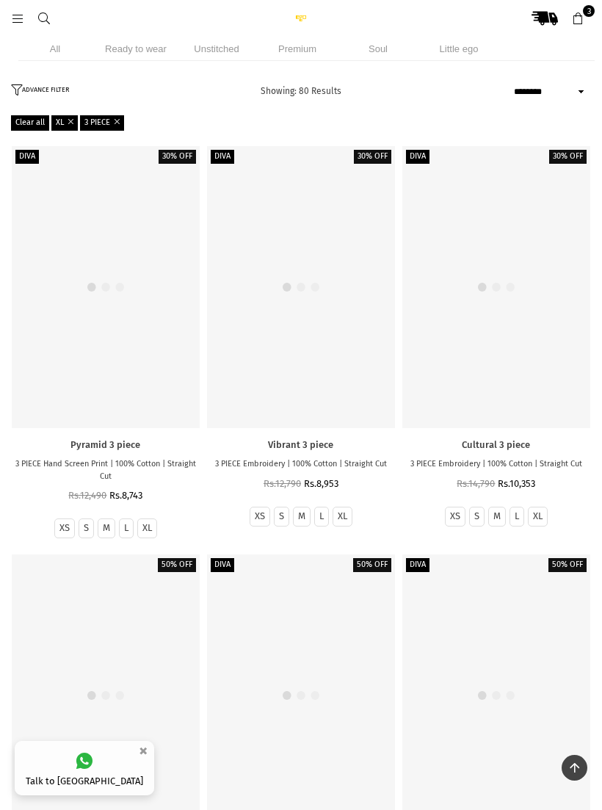
select select "******"
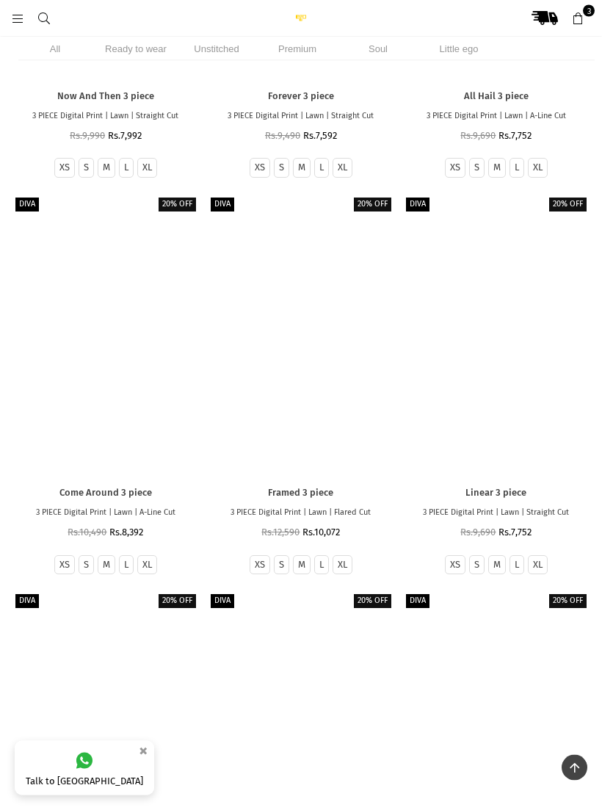
scroll to position [9276, 0]
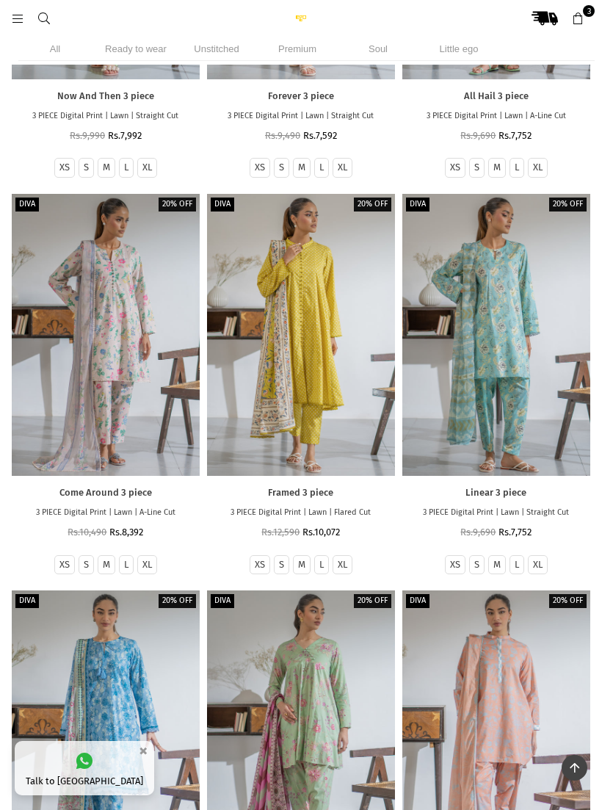
click at [122, 293] on div at bounding box center [106, 335] width 188 height 282
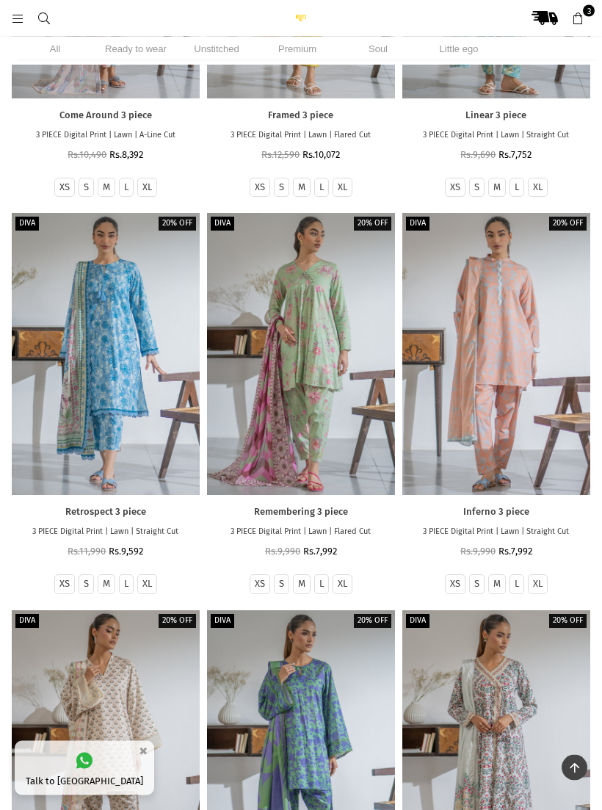
scroll to position [9651, 0]
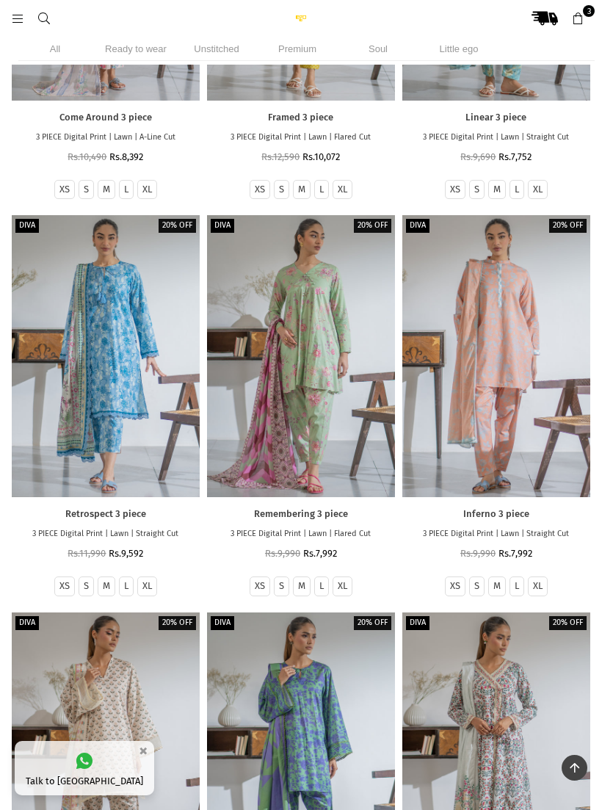
click at [128, 370] on div at bounding box center [106, 356] width 188 height 282
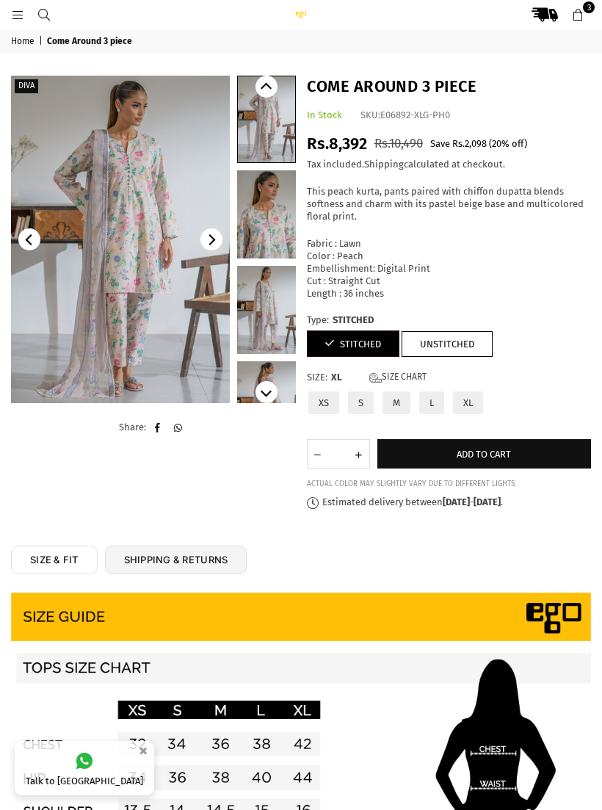
click at [166, 301] on img at bounding box center [120, 239] width 219 height 327
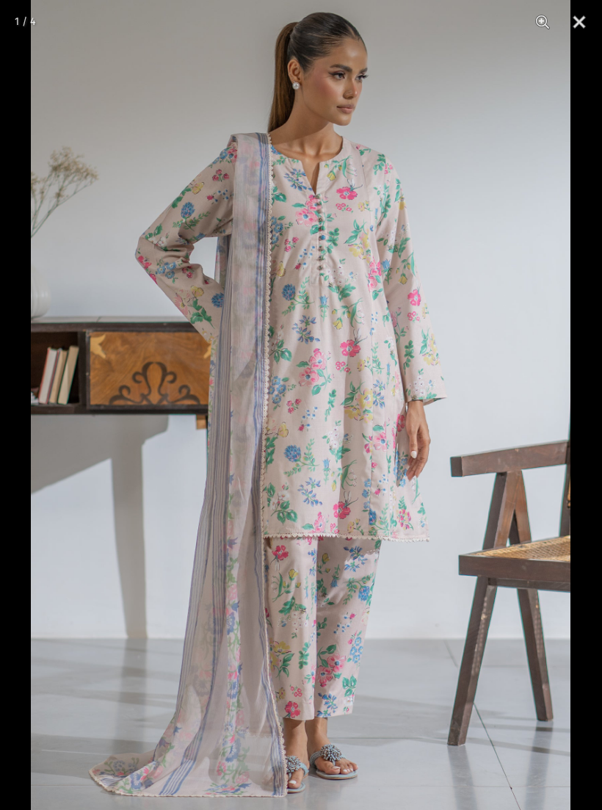
click at [584, 30] on button "Close" at bounding box center [579, 22] width 37 height 44
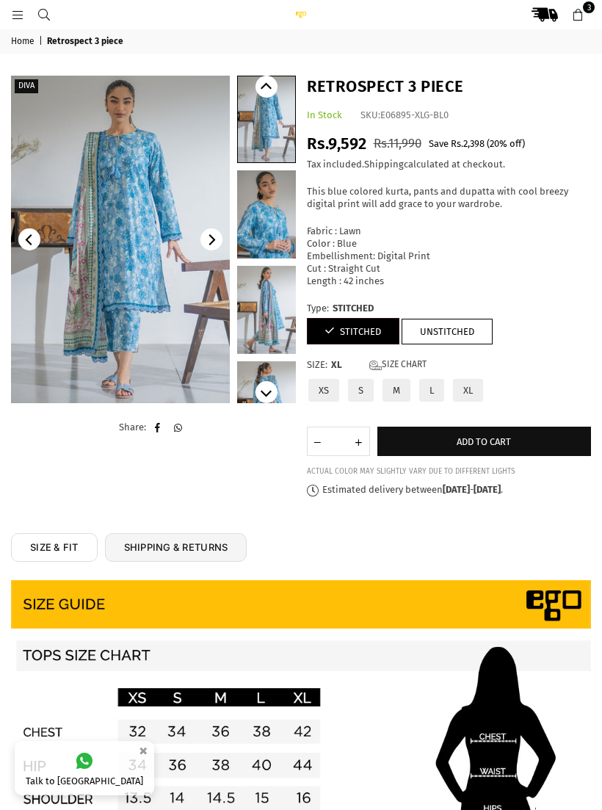
click at [584, 15] on link "3" at bounding box center [577, 14] width 26 height 26
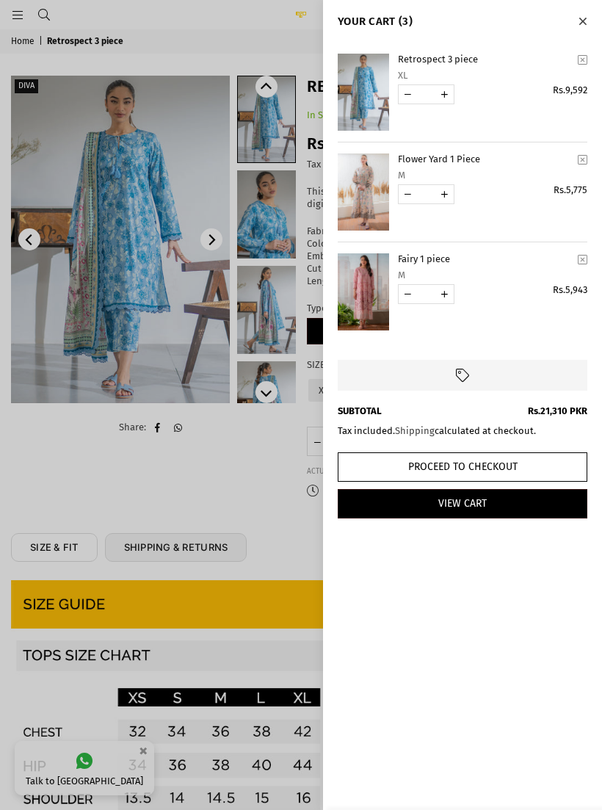
click at [473, 501] on link "View Cart" at bounding box center [463, 503] width 250 height 29
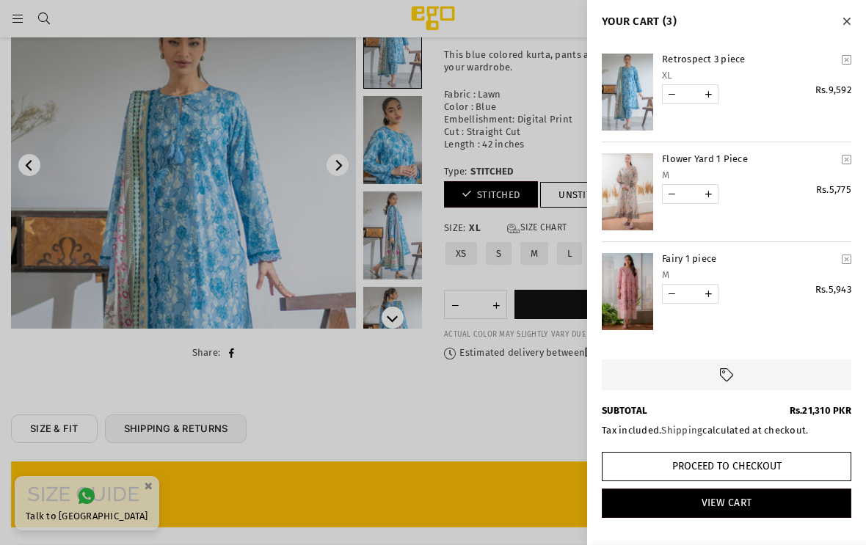
scroll to position [139, 0]
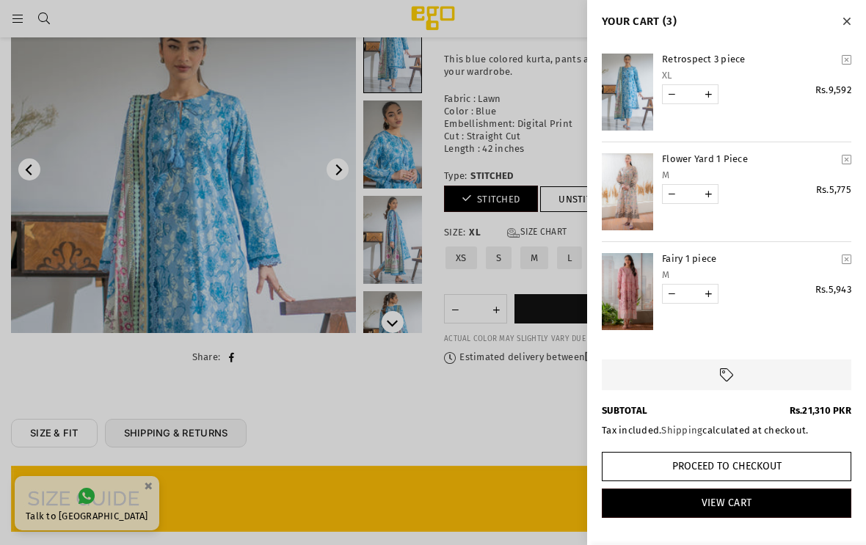
click at [192, 181] on div at bounding box center [433, 272] width 866 height 545
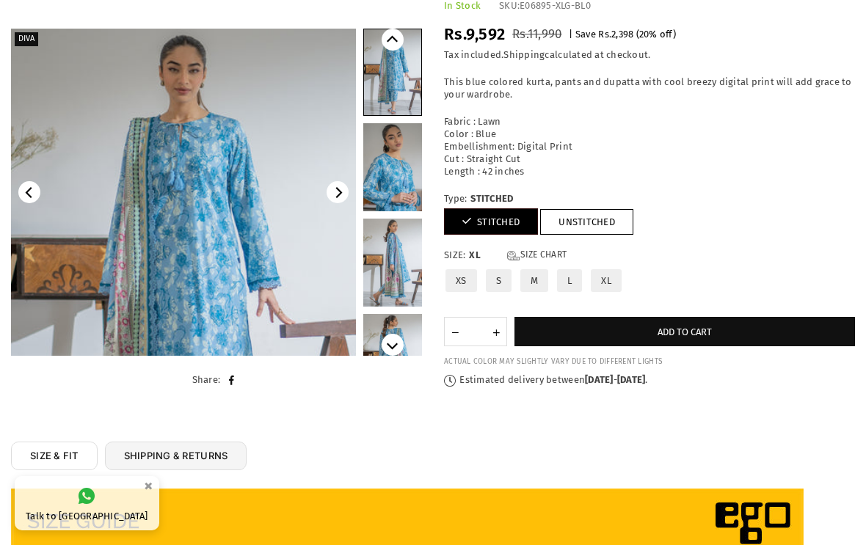
scroll to position [0, 0]
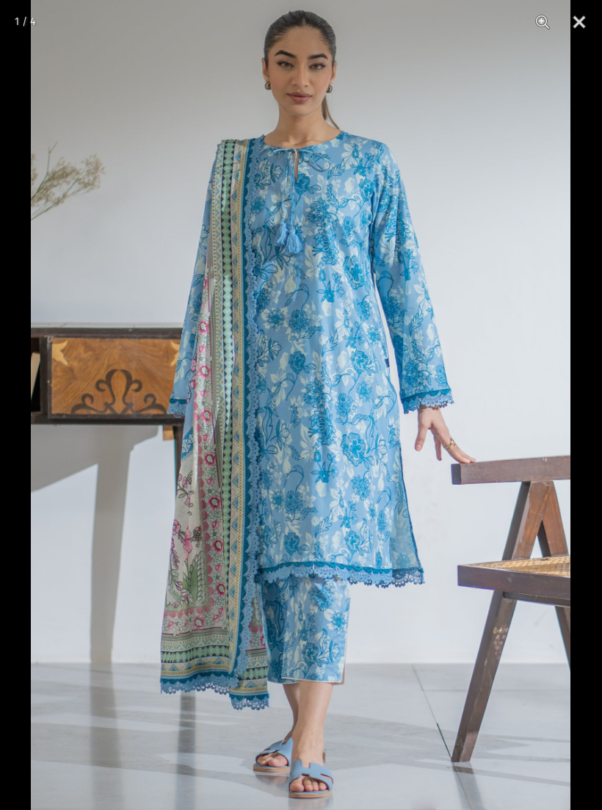
click at [595, 7] on button "Close" at bounding box center [579, 22] width 37 height 44
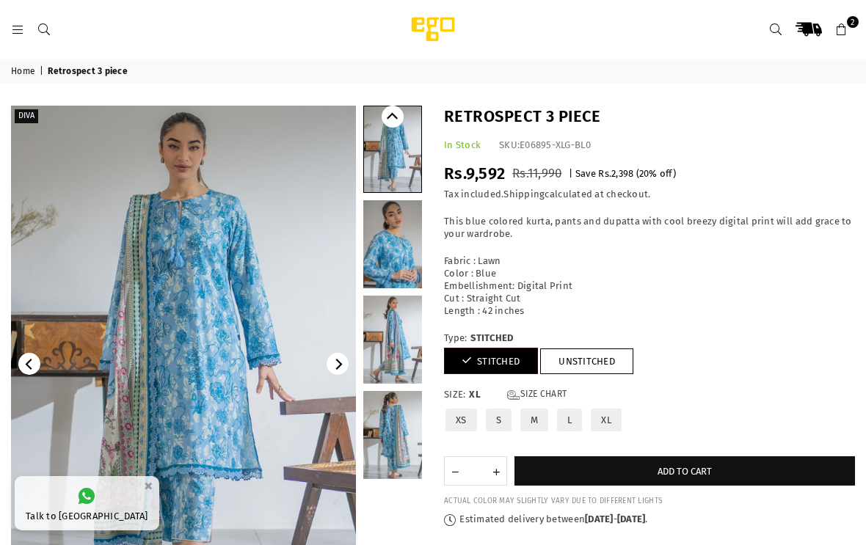
click at [54, 24] on link at bounding box center [44, 28] width 26 height 11
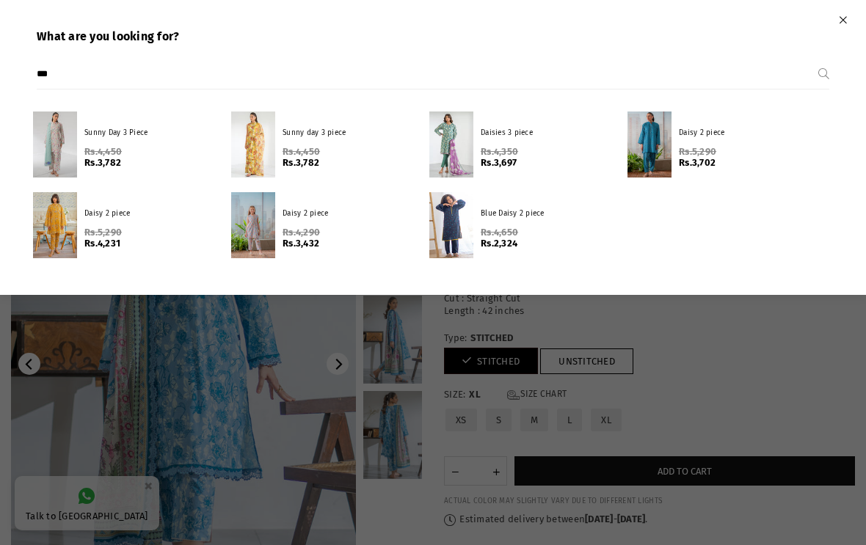
type input "***"
click at [126, 219] on p "Daisy 2 piece" at bounding box center [150, 213] width 132 height 11
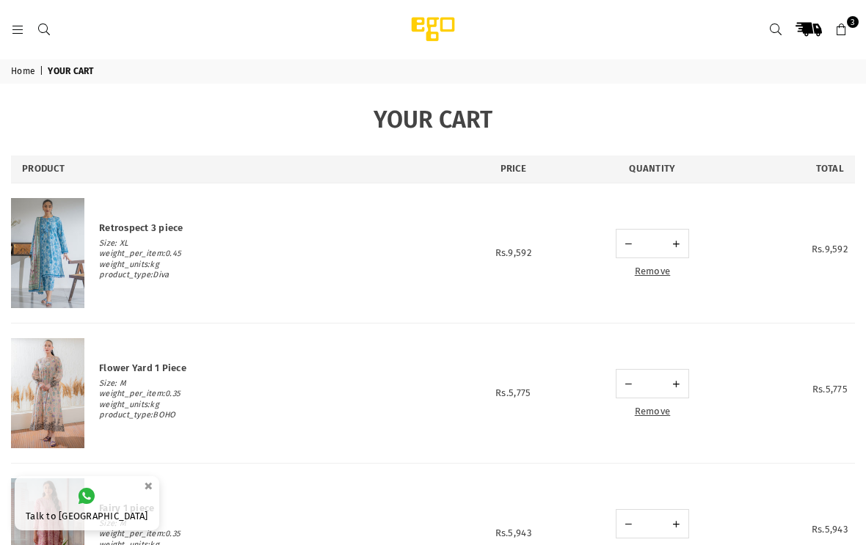
click at [601, 271] on link "Remove" at bounding box center [653, 271] width 36 height 11
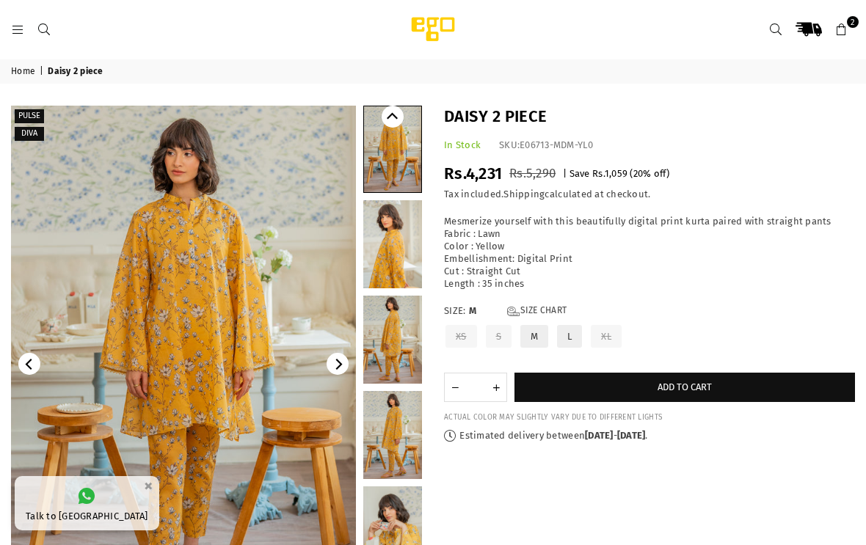
click at [53, 29] on link at bounding box center [44, 28] width 26 height 11
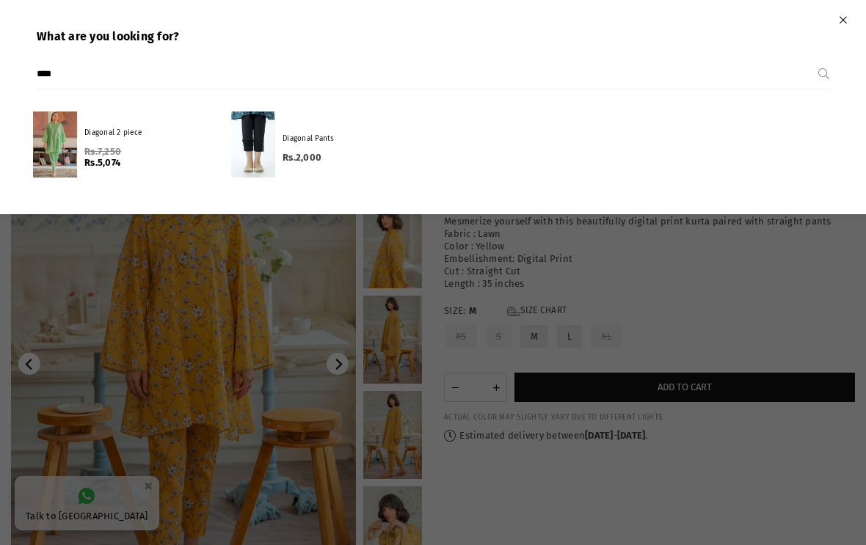
type input "****"
click at [78, 142] on link "Diagonal 2 piece Regular price Rs.7,250 Rs.5,074" at bounding box center [125, 144] width 198 height 81
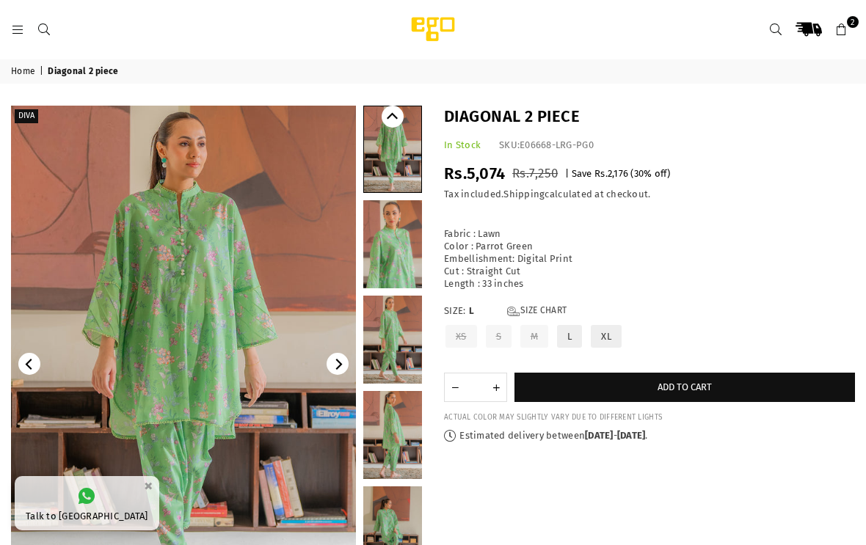
click at [44, 35] on icon at bounding box center [43, 29] width 13 height 13
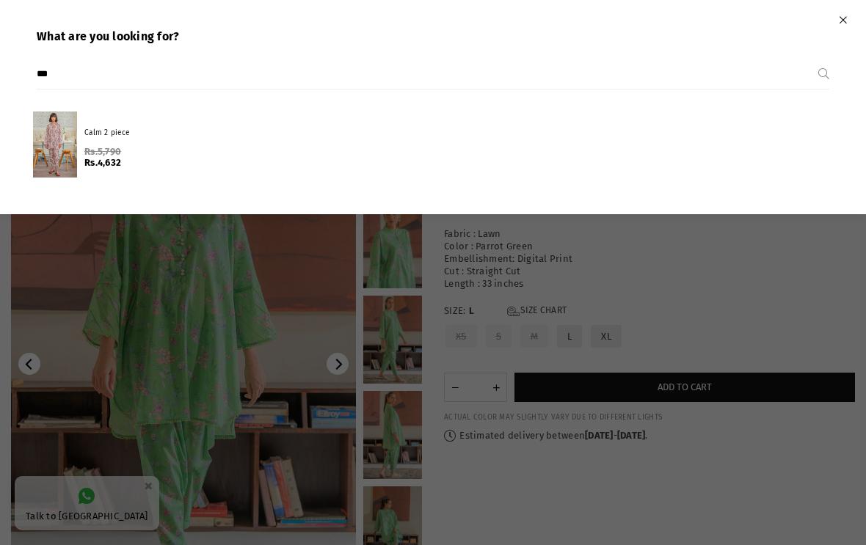
type input "***"
click at [59, 160] on div at bounding box center [55, 145] width 44 height 66
